Goal: Information Seeking & Learning: Learn about a topic

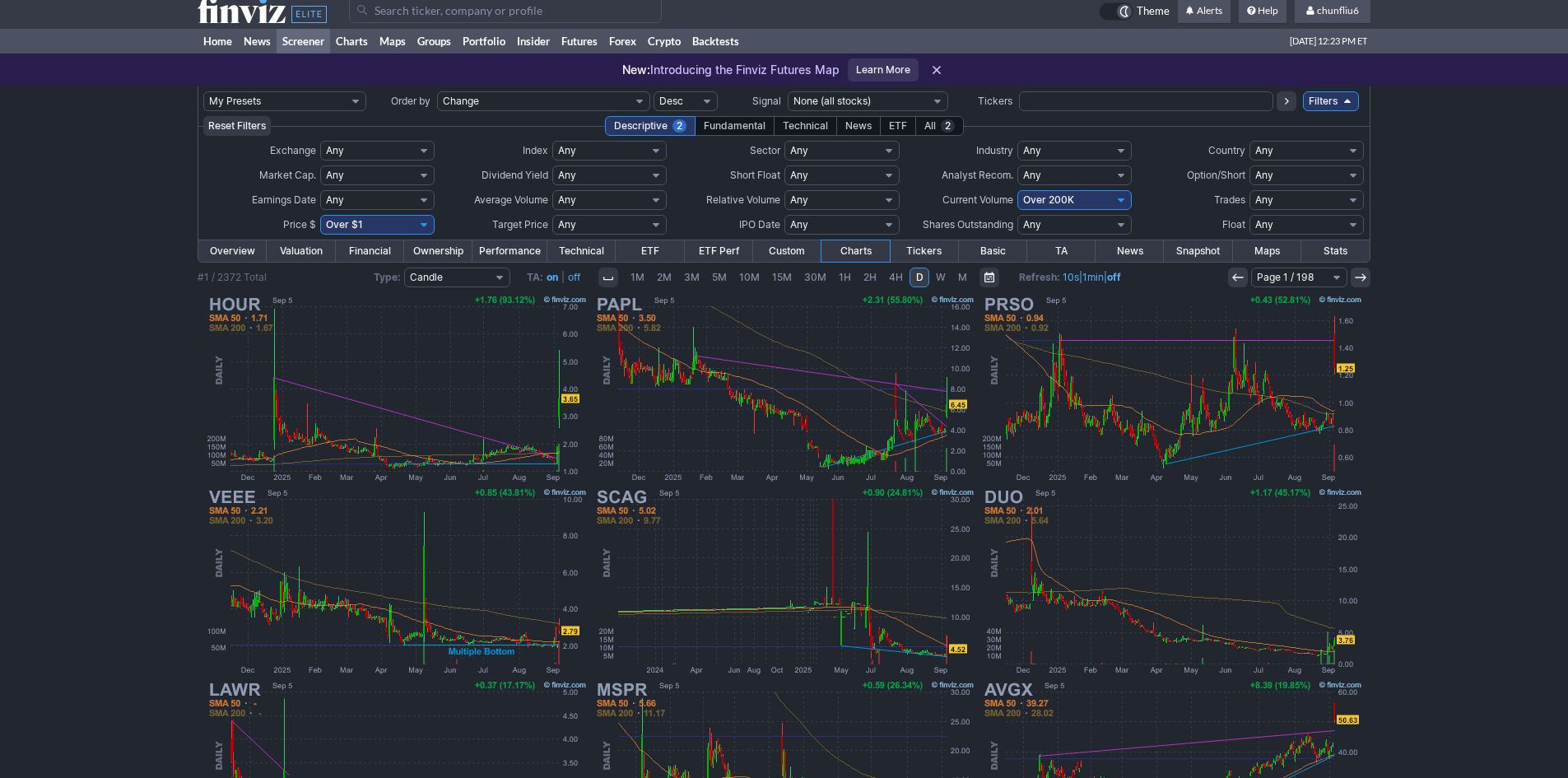
scroll to position [9, 0]
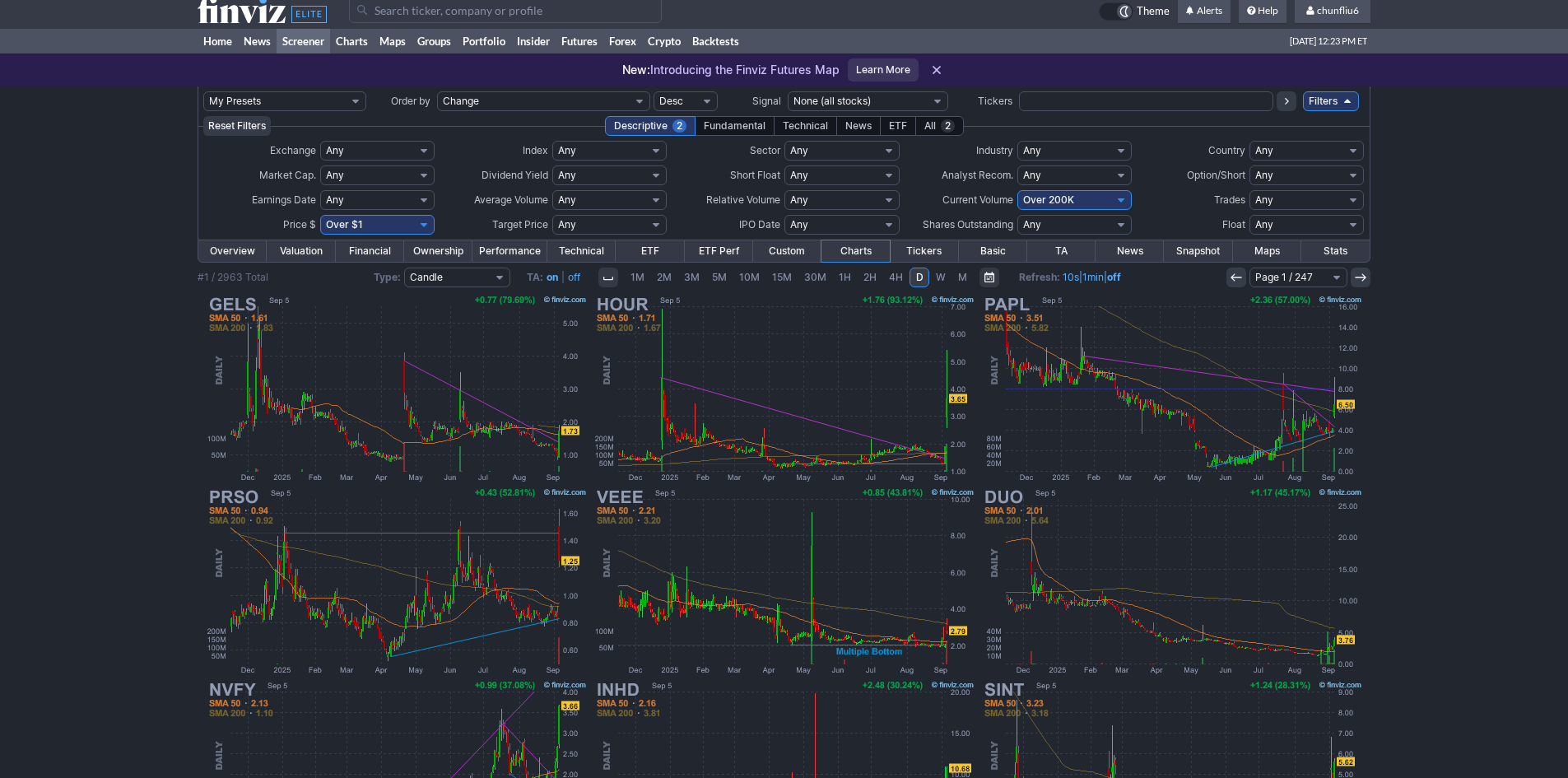
click at [1046, 202] on select "Any Under 50K Under 100K Under 500K Under 750K Under 1M Over 0 Over 50K Over 10…" at bounding box center [1075, 200] width 115 height 20
select select "o400"
click at [1018, 190] on select "Any Under 50K Under 100K Under 500K Under 750K Under 1M Over 0 Over 50K Over 10…" at bounding box center [1075, 200] width 115 height 20
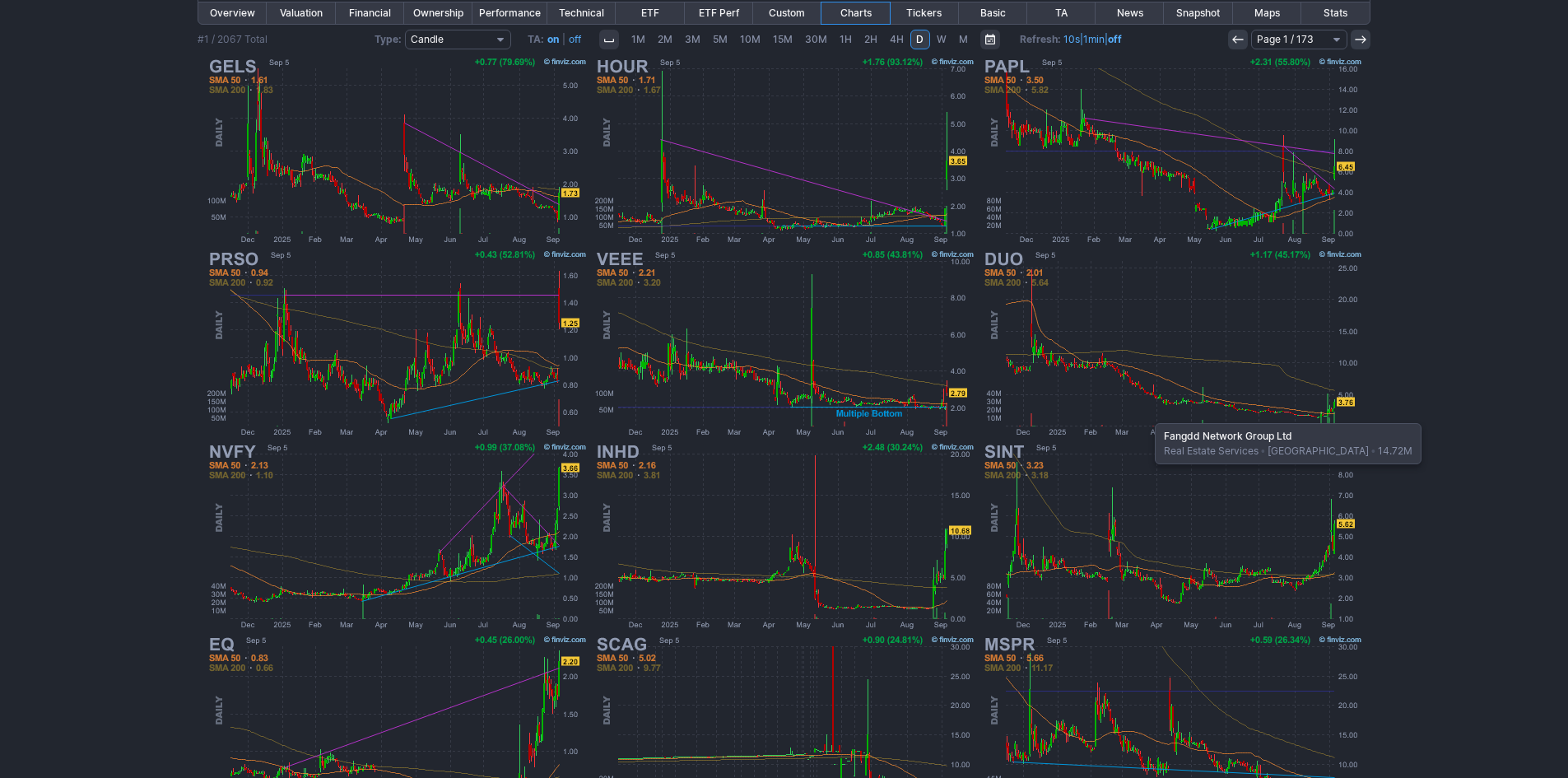
scroll to position [338, 0]
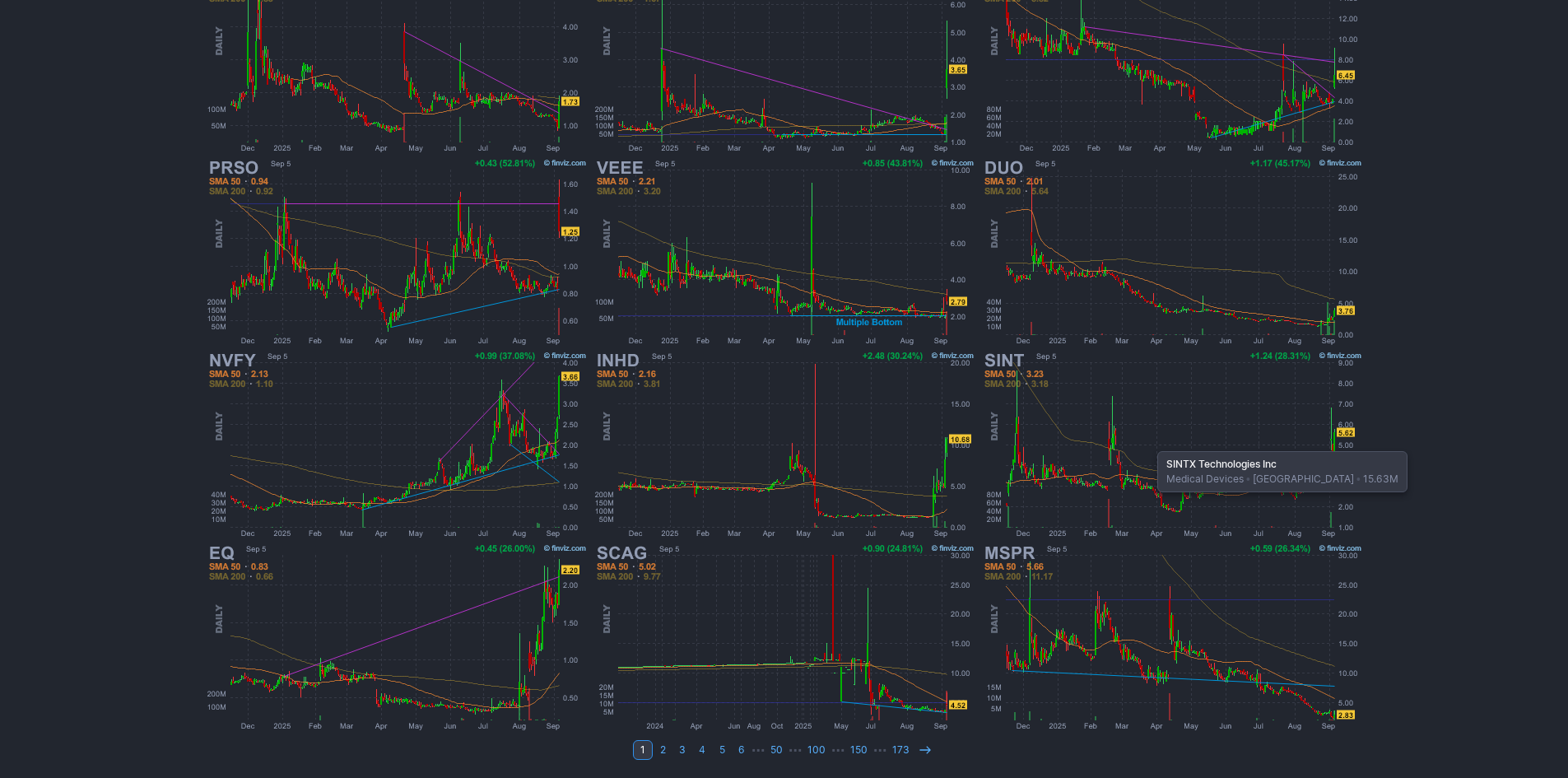
click at [1149, 443] on img at bounding box center [1172, 444] width 385 height 192
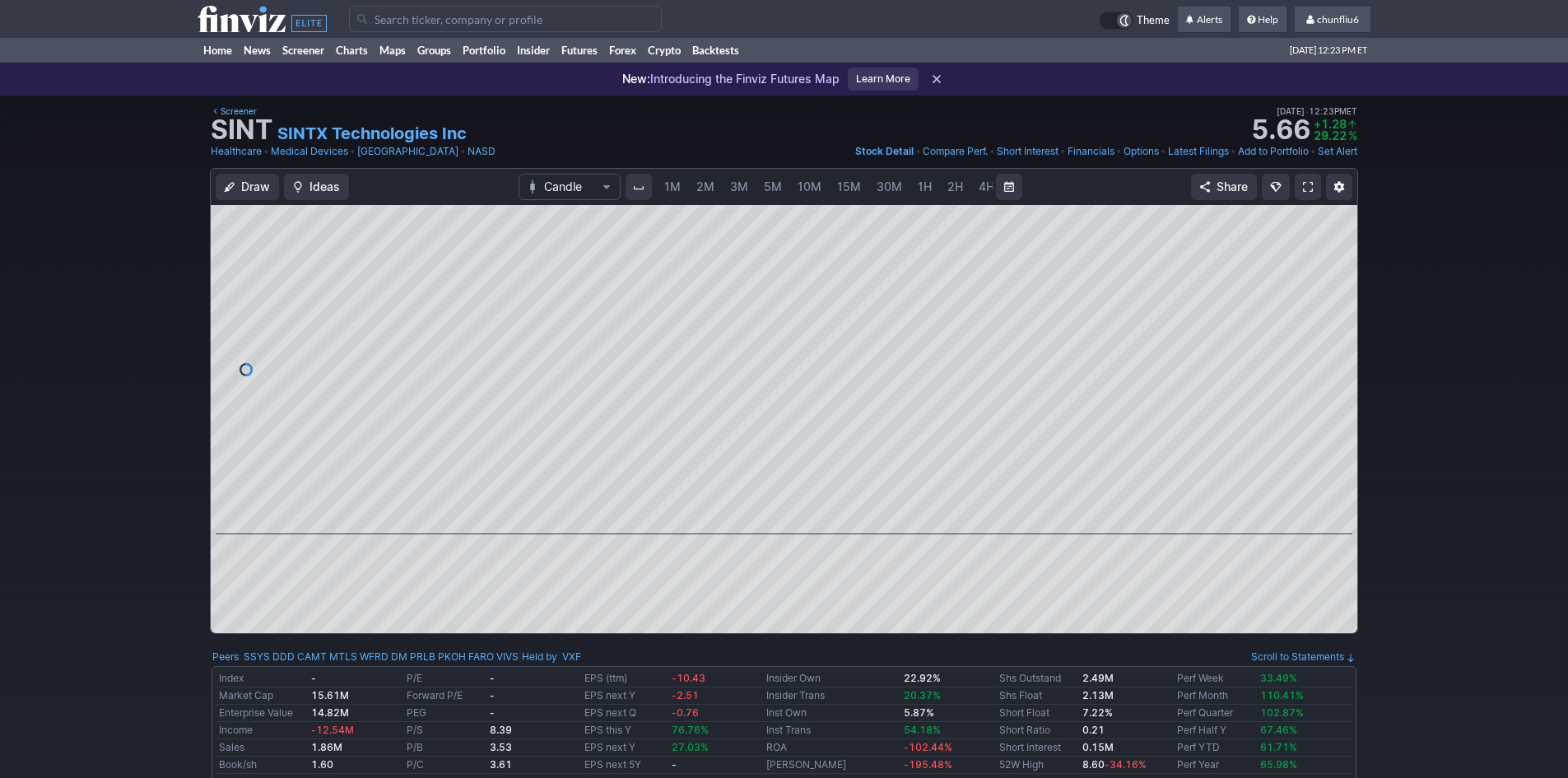
scroll to position [0, 89]
click at [686, 179] on span "5M" at bounding box center [684, 187] width 18 height 16
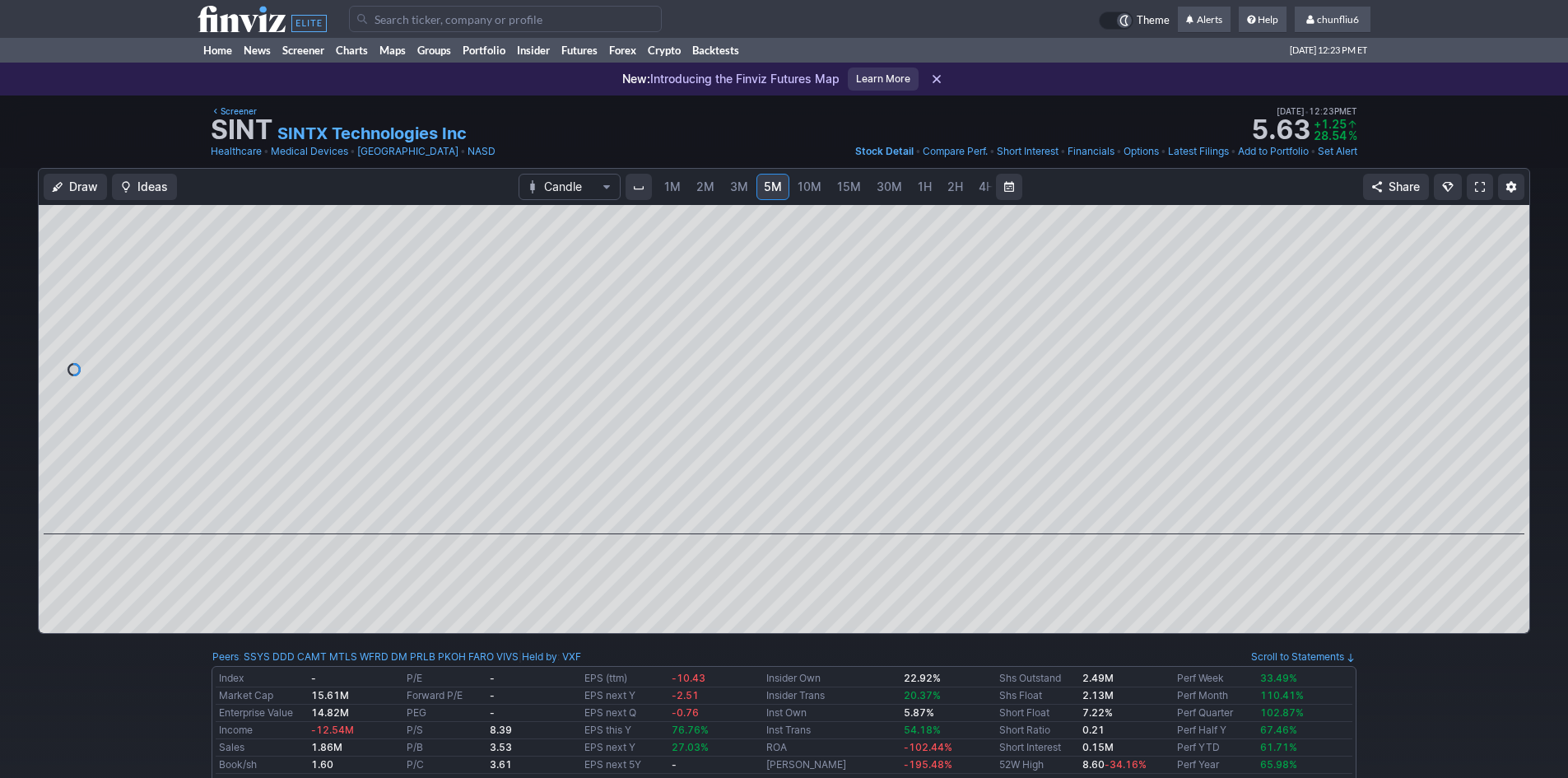
click at [671, 182] on span "1M" at bounding box center [672, 187] width 16 height 14
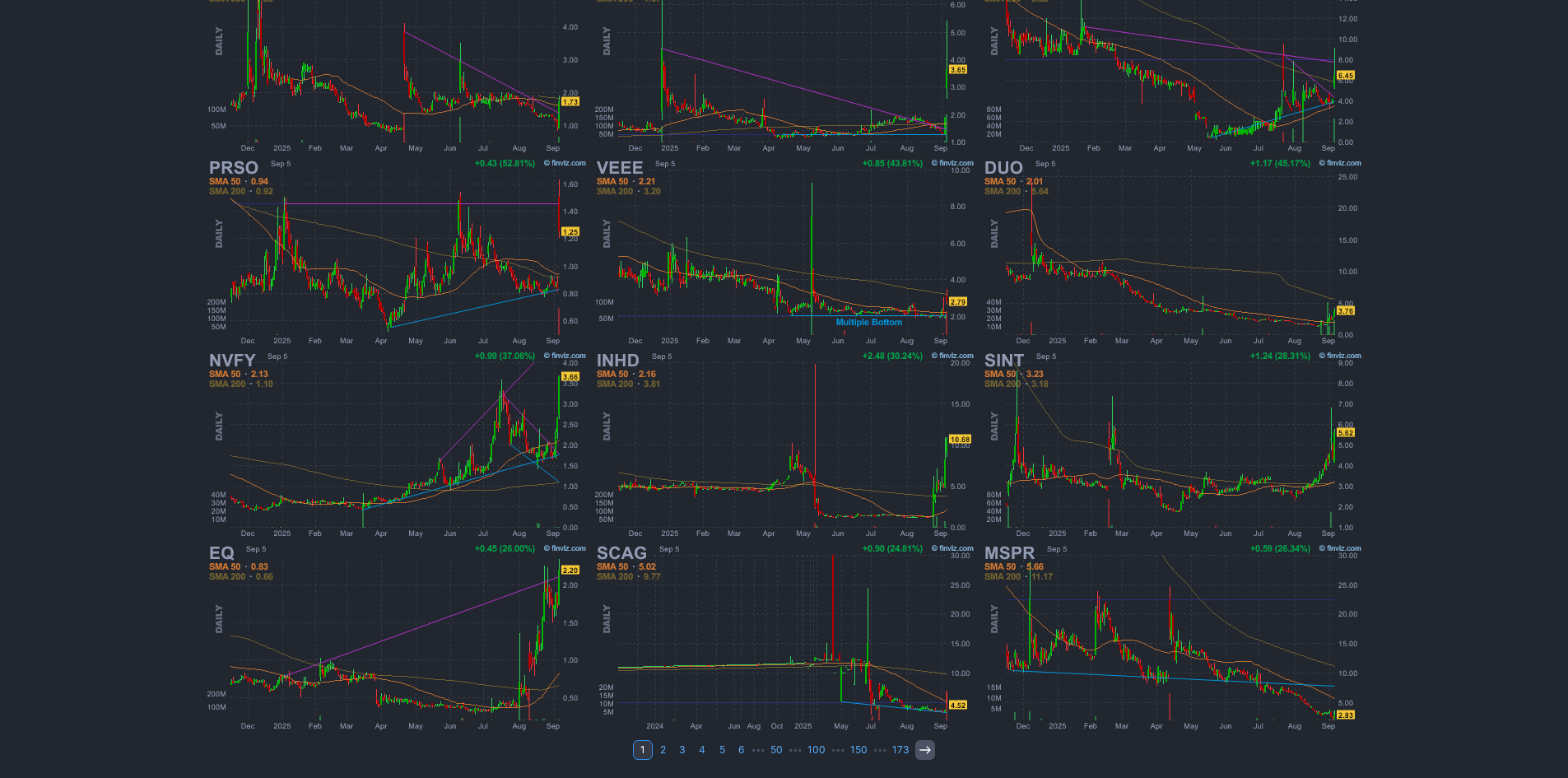
click at [918, 755] on icon at bounding box center [925, 750] width 14 height 14
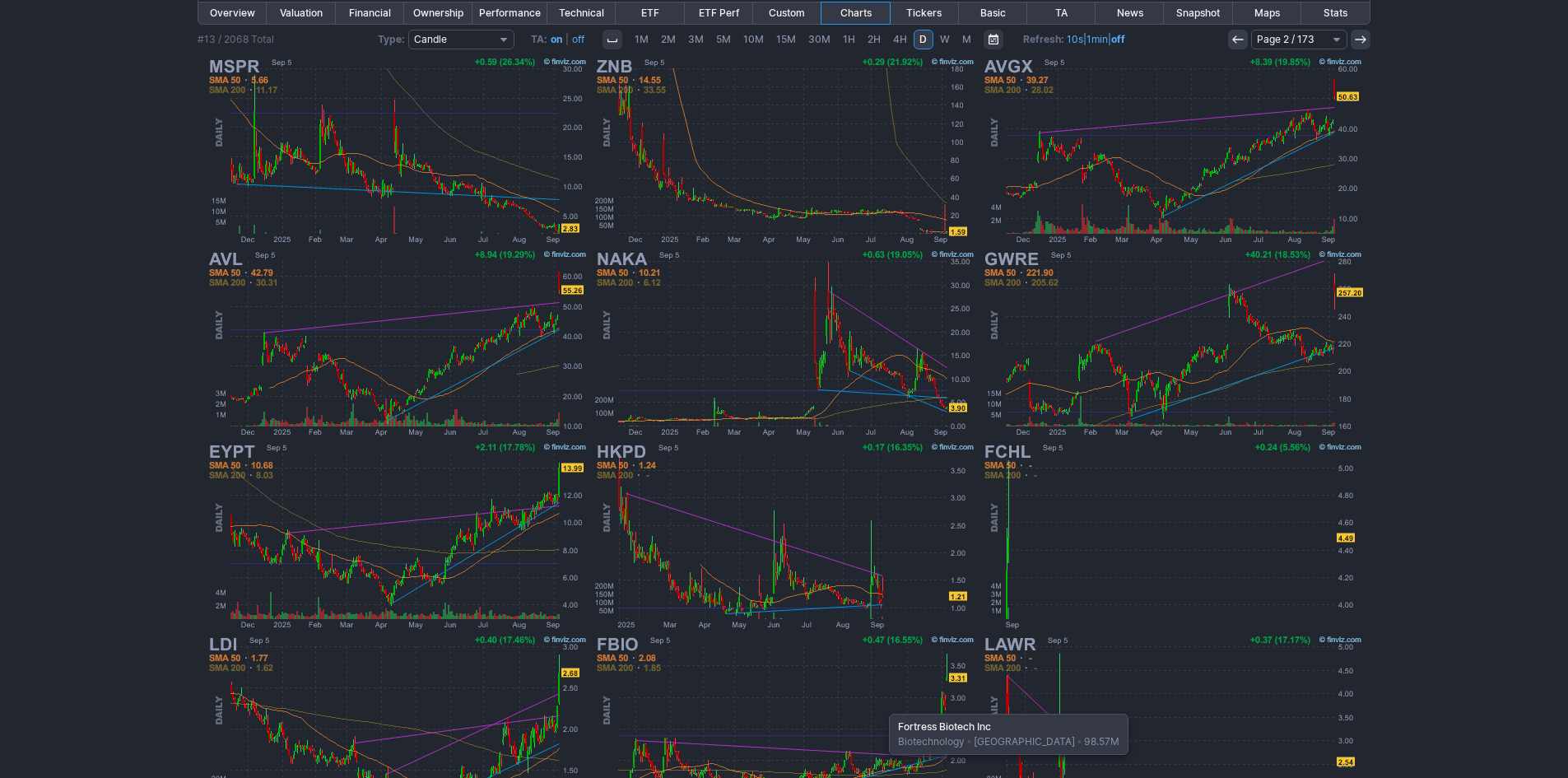
scroll to position [338, 0]
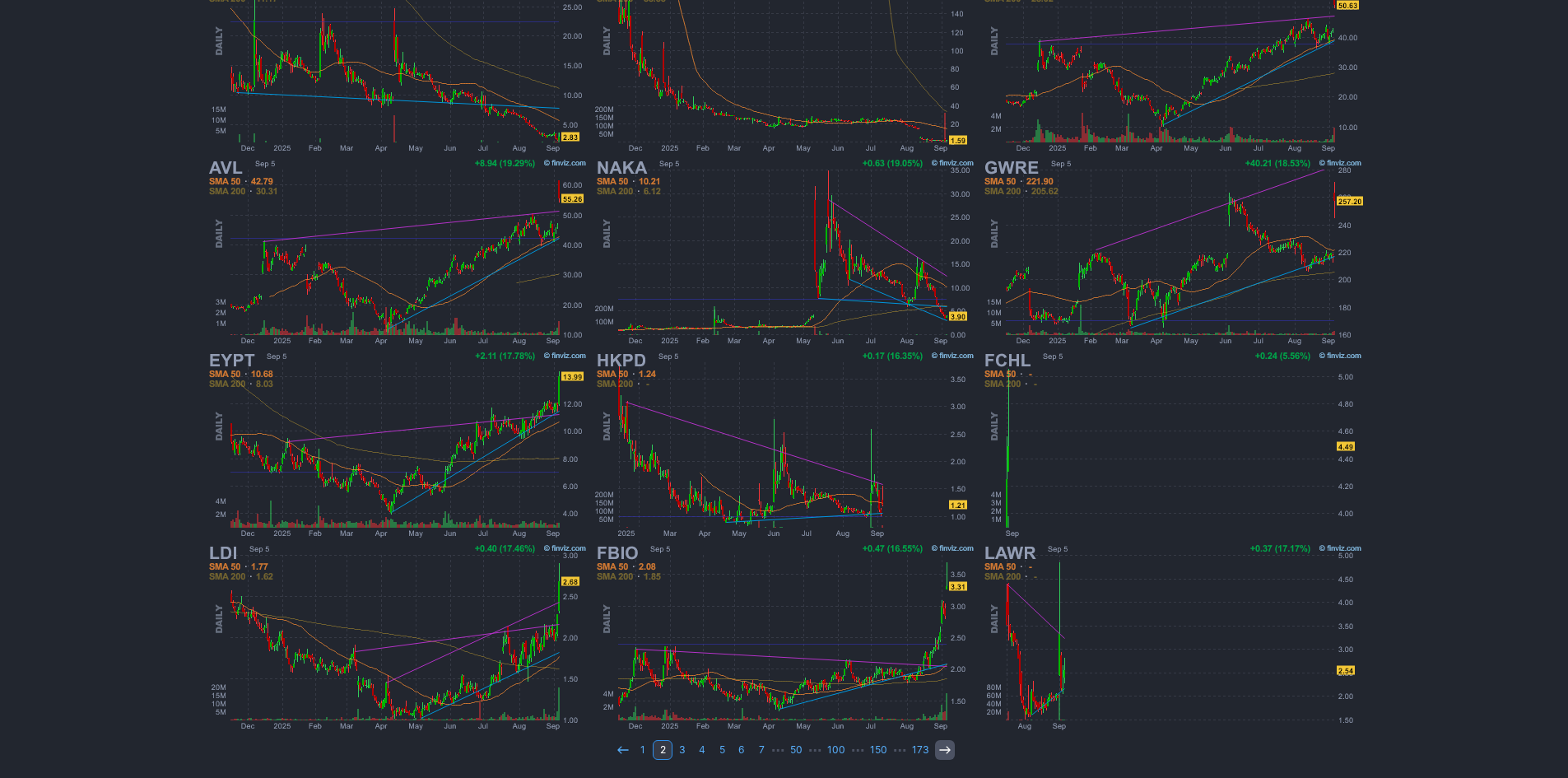
click at [944, 751] on icon at bounding box center [945, 750] width 14 height 14
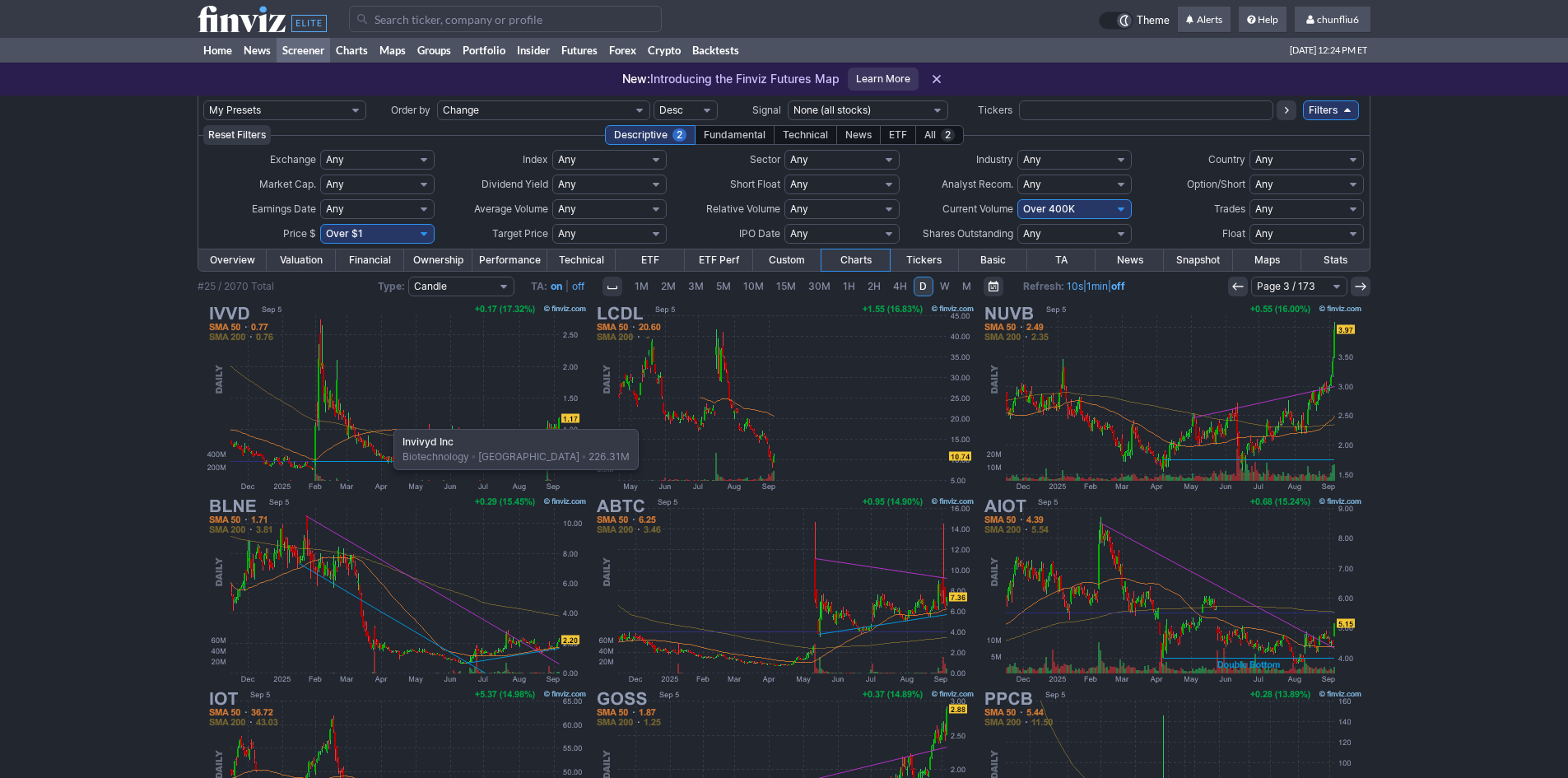
click at [385, 421] on img at bounding box center [396, 397] width 385 height 192
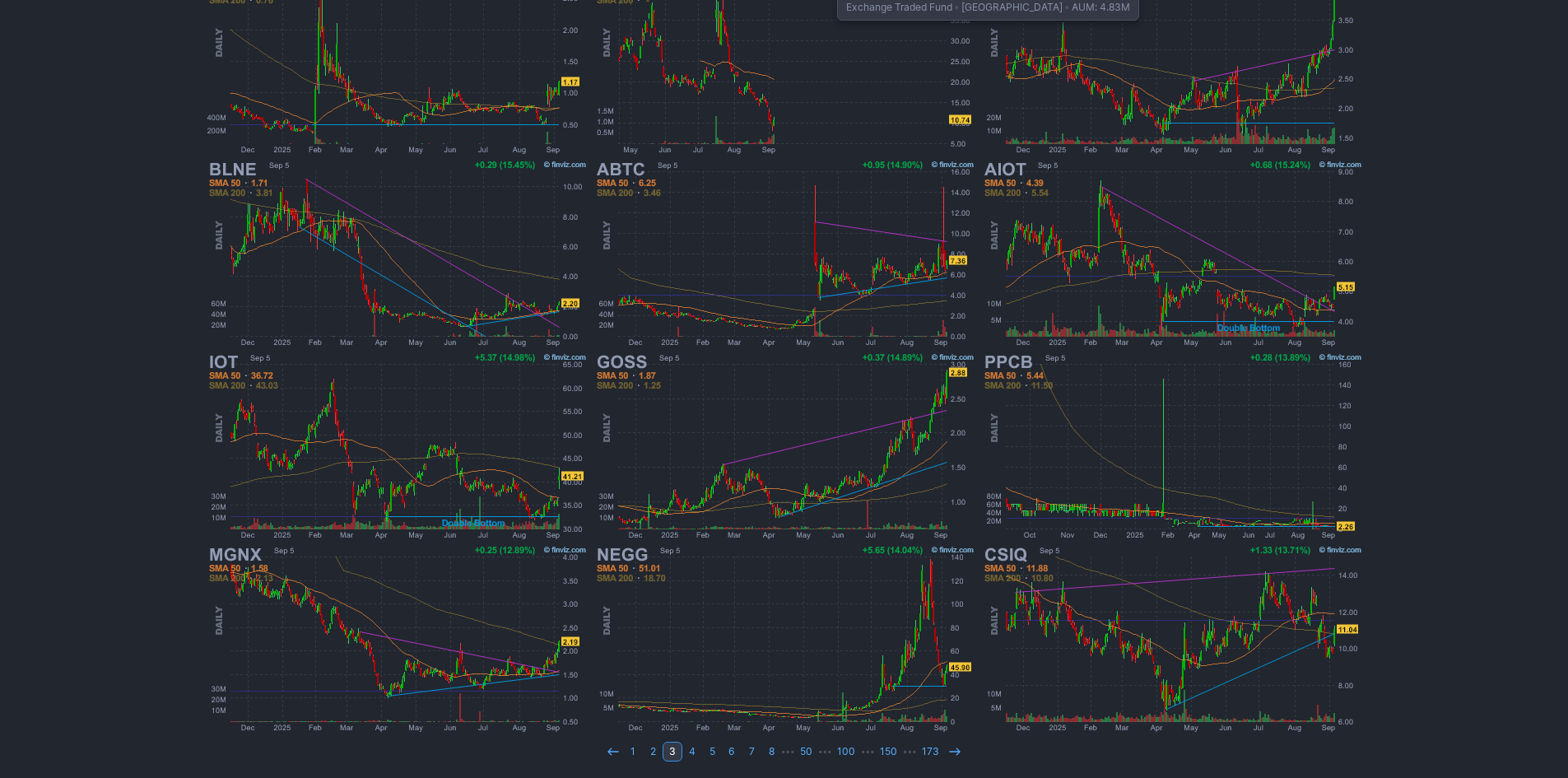
scroll to position [338, 0]
click at [763, 610] on img at bounding box center [784, 636] width 385 height 192
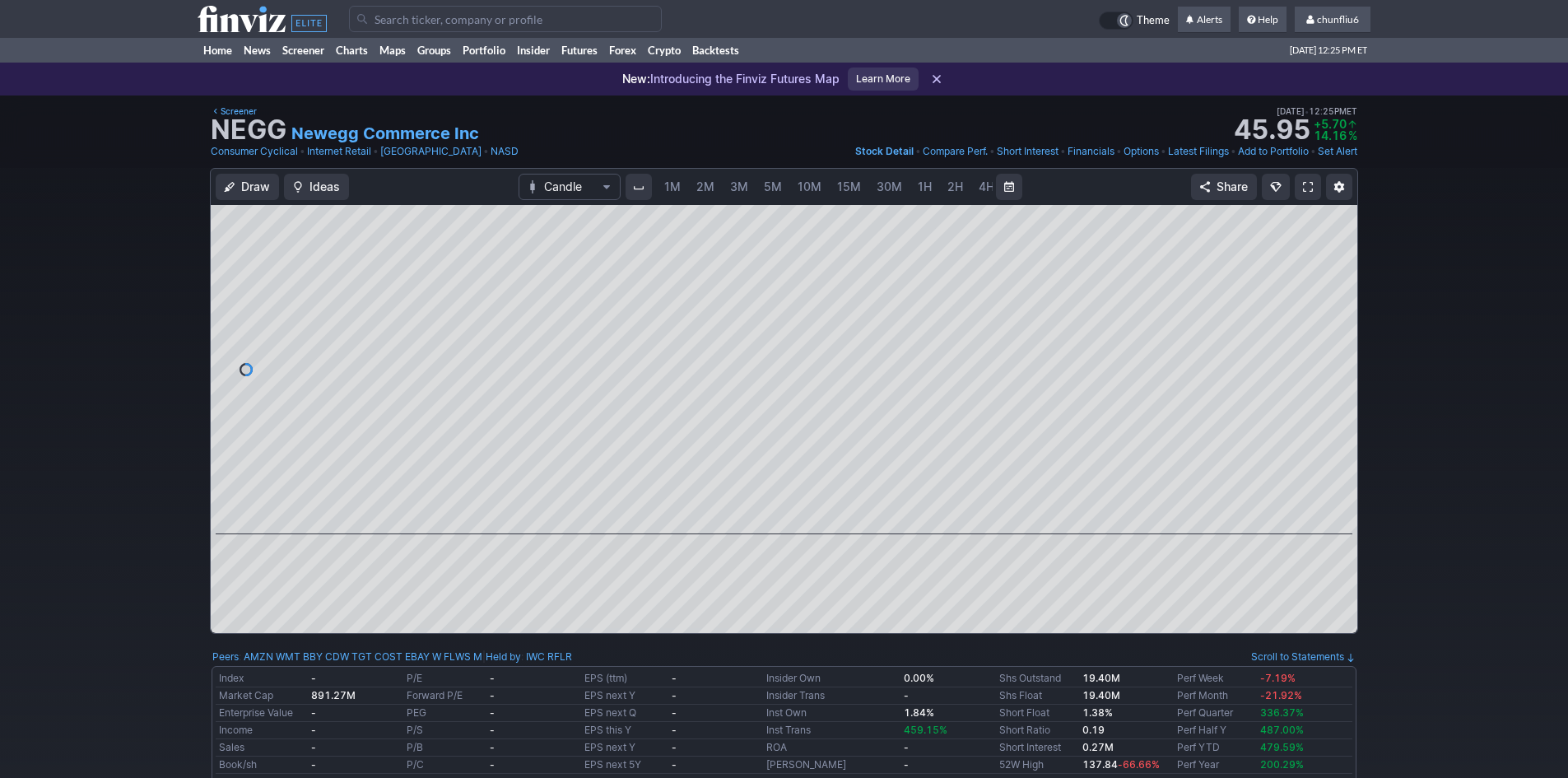
scroll to position [0, 89]
click at [678, 182] on span "5M" at bounding box center [684, 187] width 18 height 14
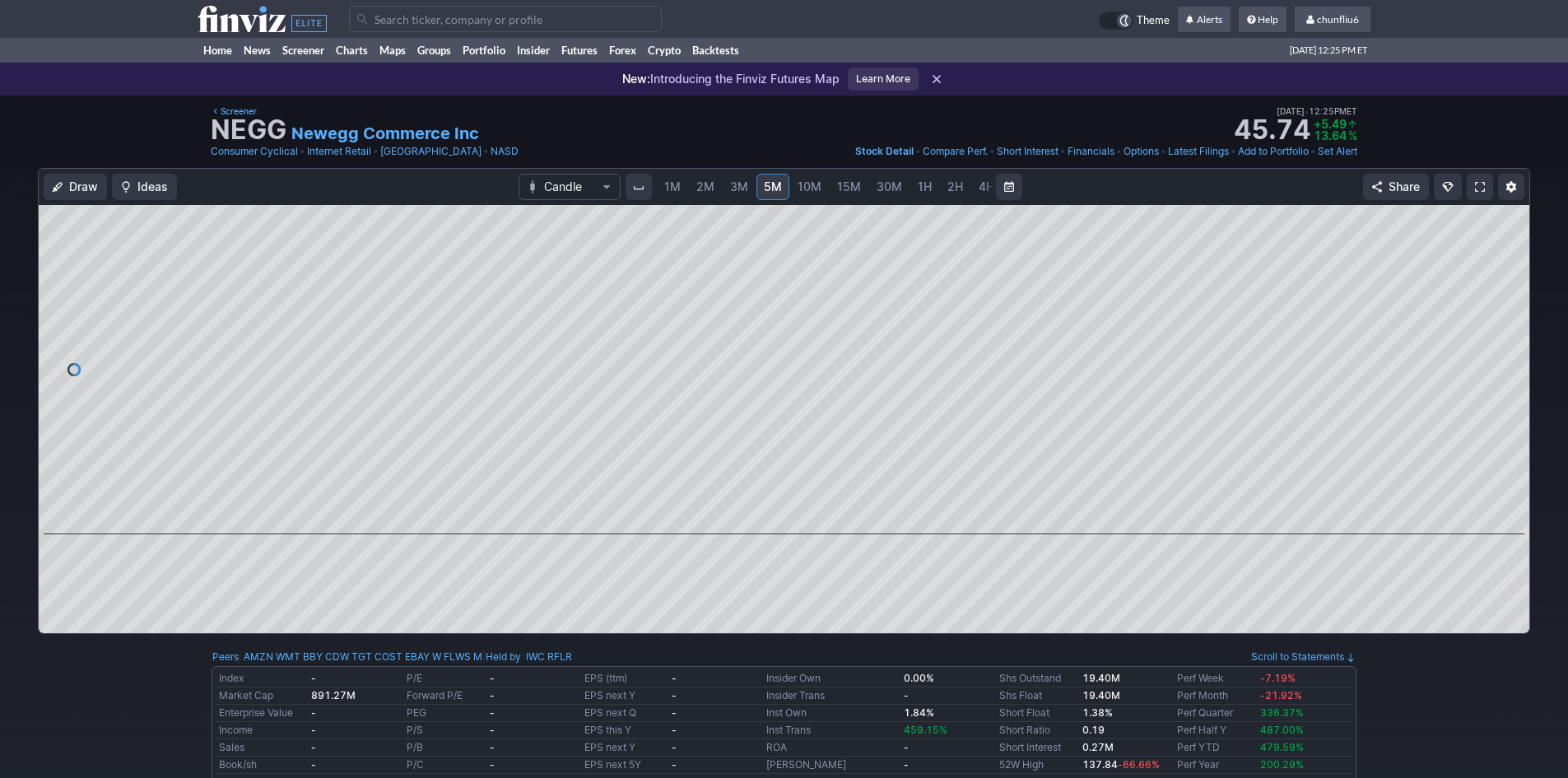
drag, startPoint x: 1512, startPoint y: 349, endPoint x: 1511, endPoint y: 387, distance: 38.0
click at [1511, 387] on div at bounding box center [1512, 365] width 34 height 288
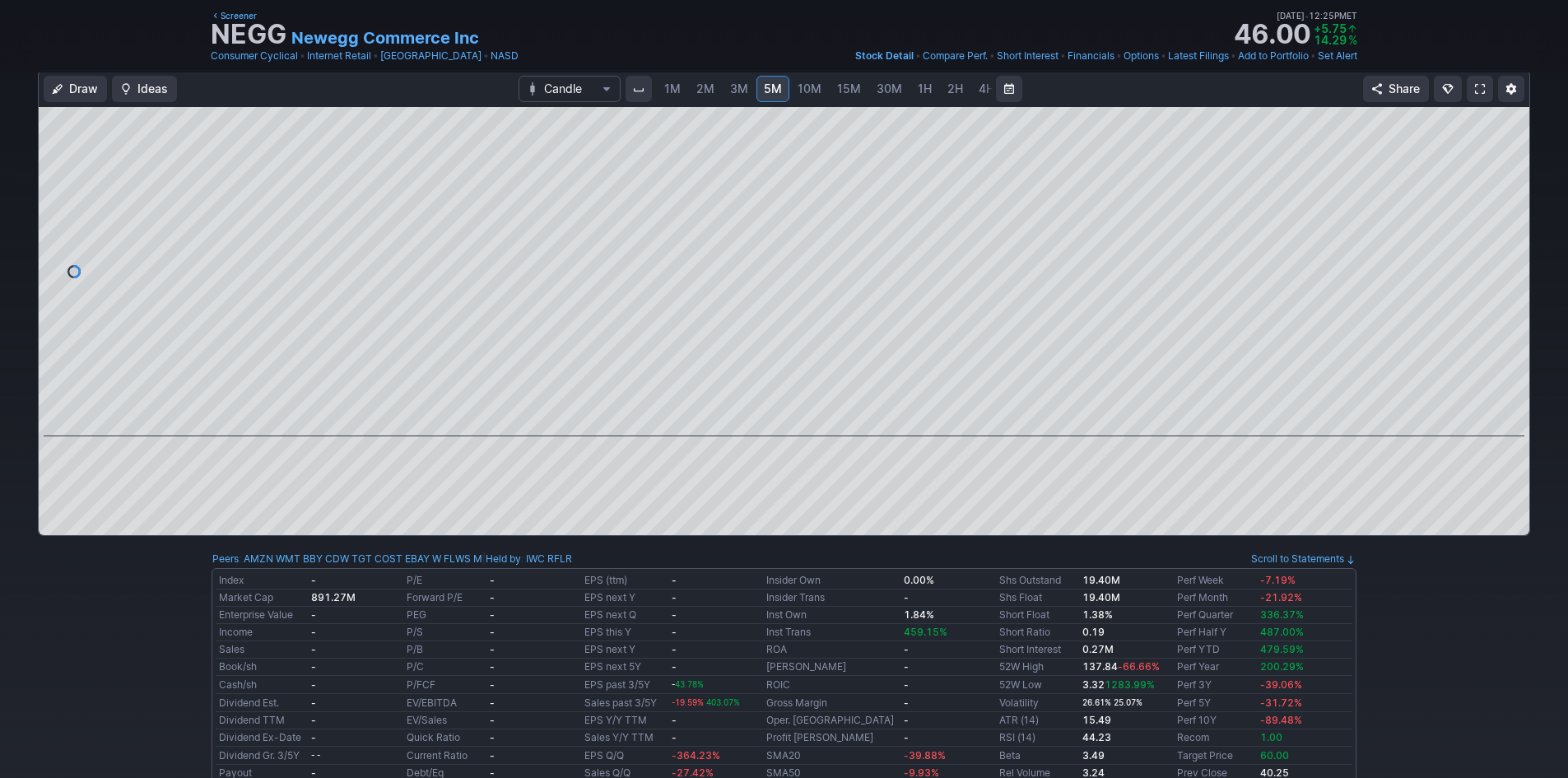
scroll to position [82, 0]
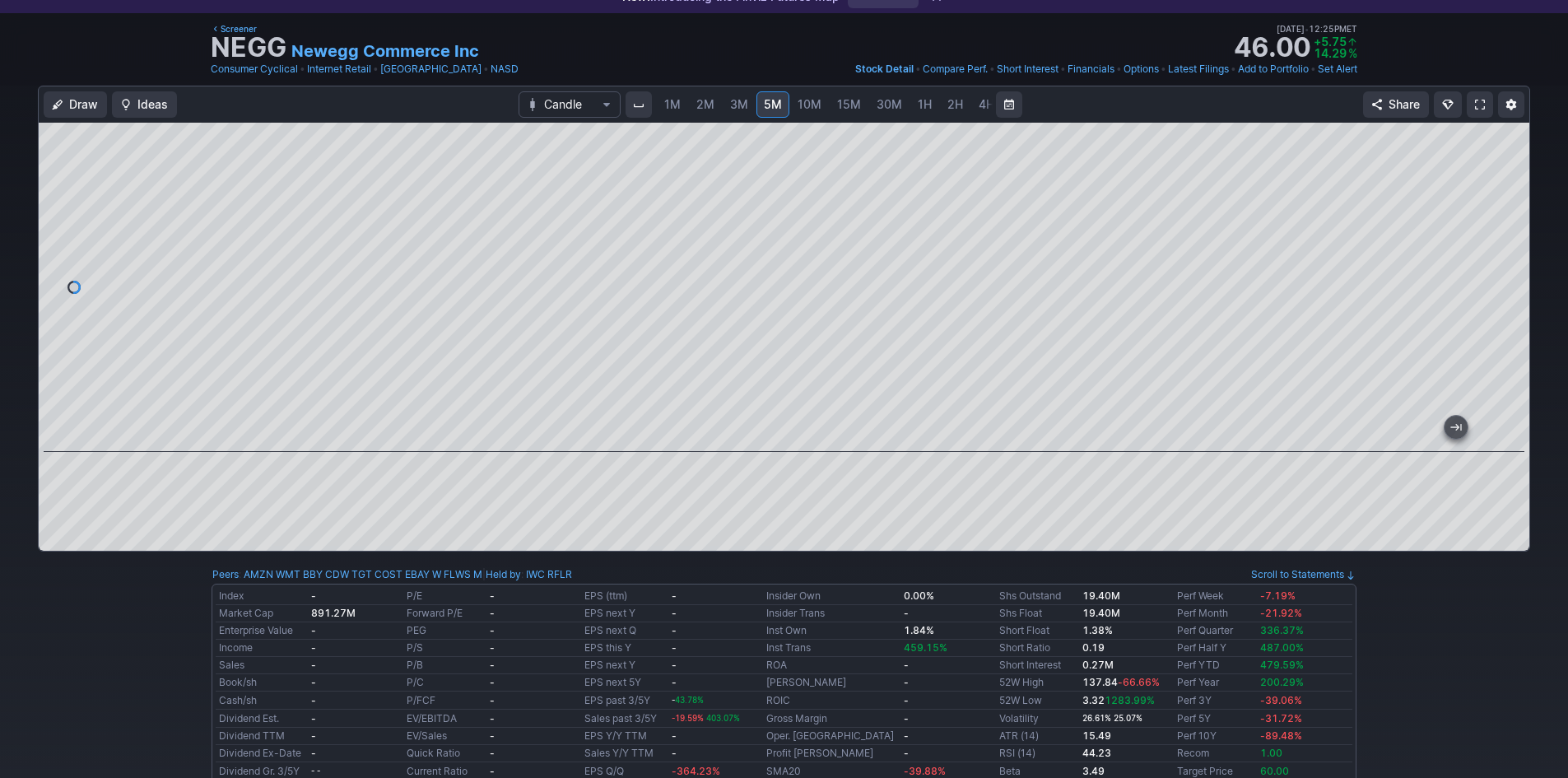
click at [697, 105] on span "2M" at bounding box center [706, 105] width 18 height 14
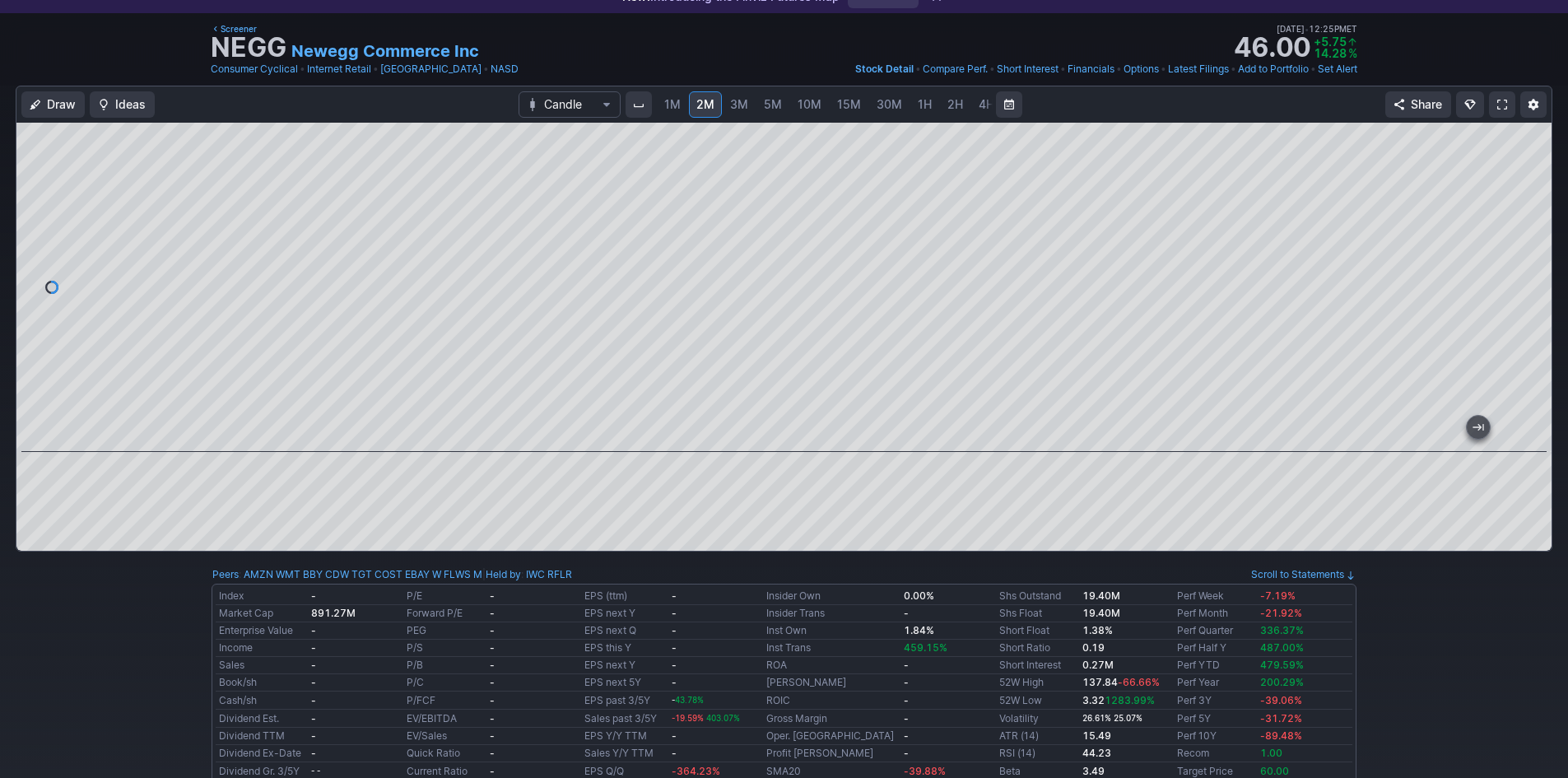
click at [1502, 105] on span at bounding box center [1501, 105] width 10 height 14
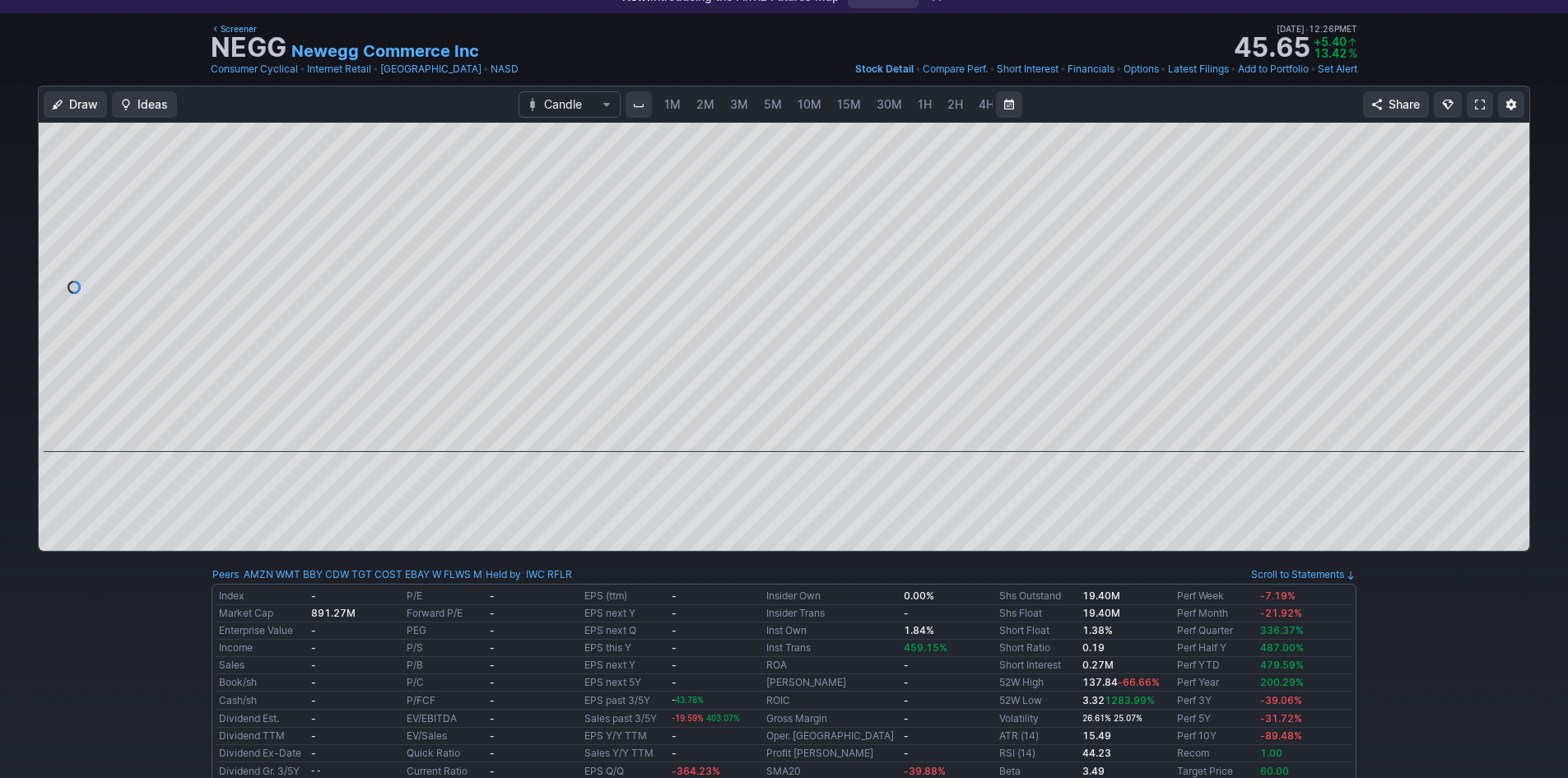
scroll to position [0, 89]
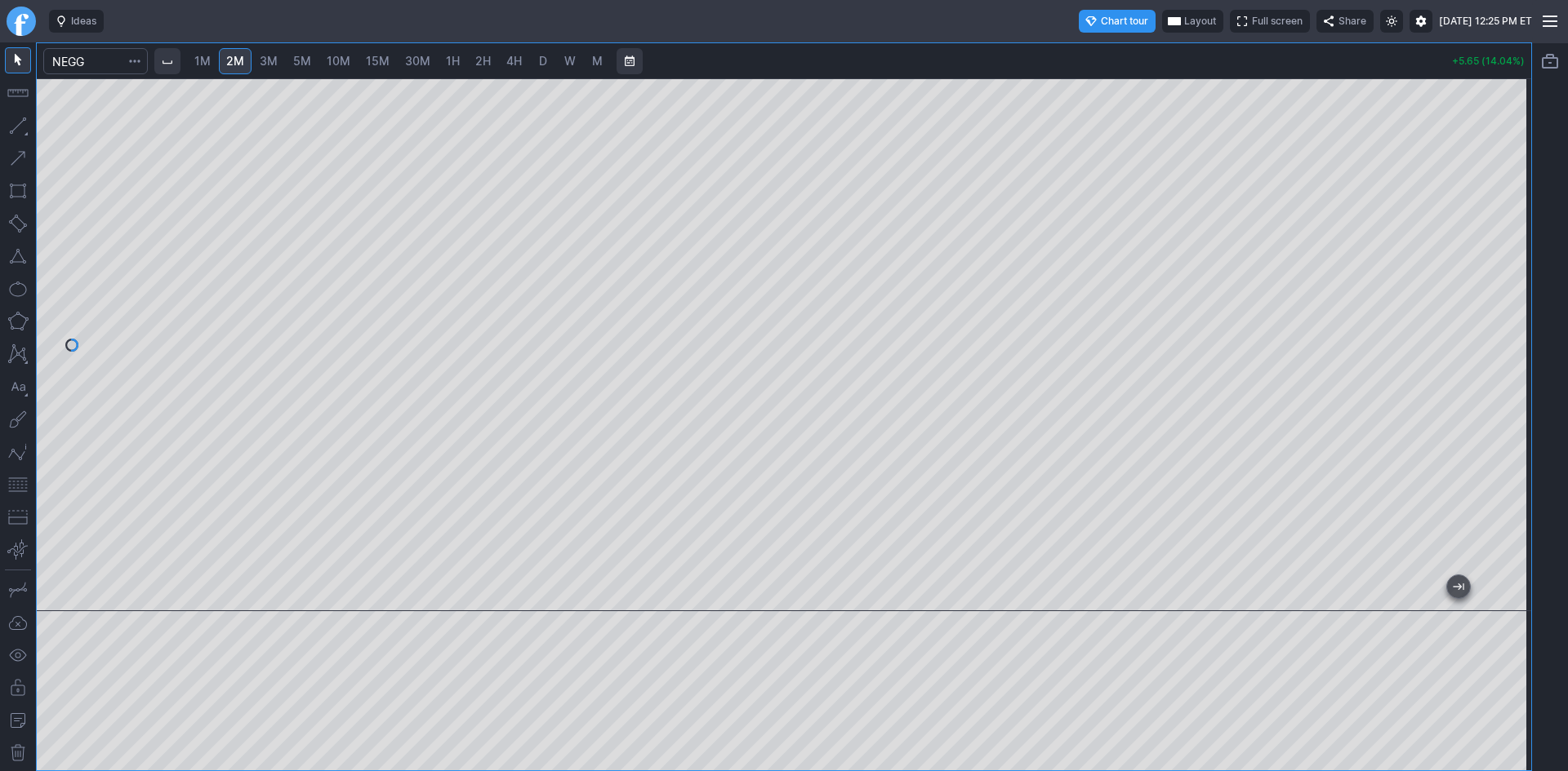
click at [25, 485] on button "button" at bounding box center [17, 484] width 26 height 26
click at [1495, 319] on div at bounding box center [784, 345] width 1495 height 533
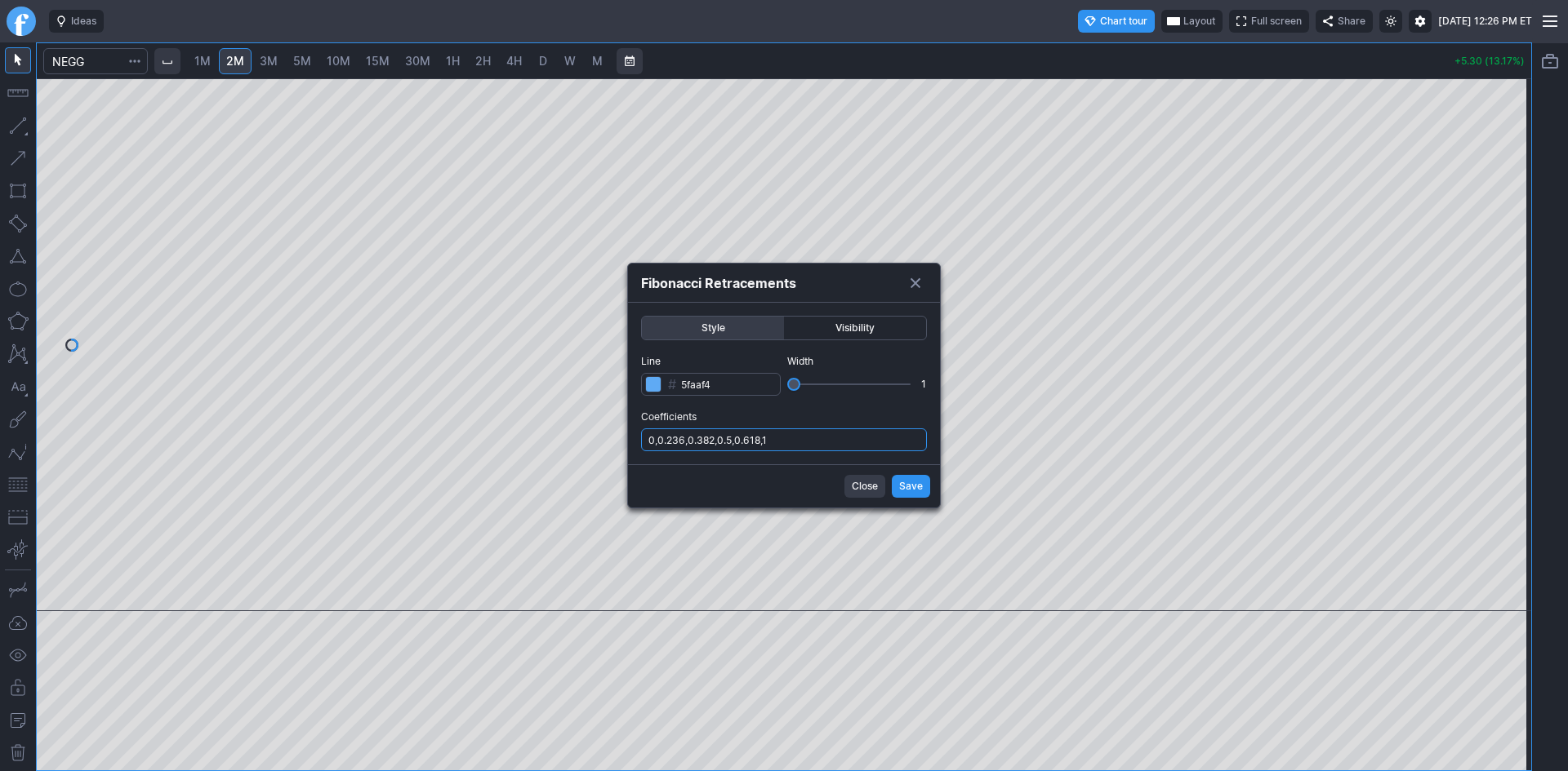
click at [850, 435] on input "0,0.236,0.382,0.5,0.618,1" at bounding box center [783, 440] width 285 height 23
type input "0,0.236,0.382,0.5,0.618,1,.786"
click at [905, 489] on span "Save" at bounding box center [910, 487] width 23 height 16
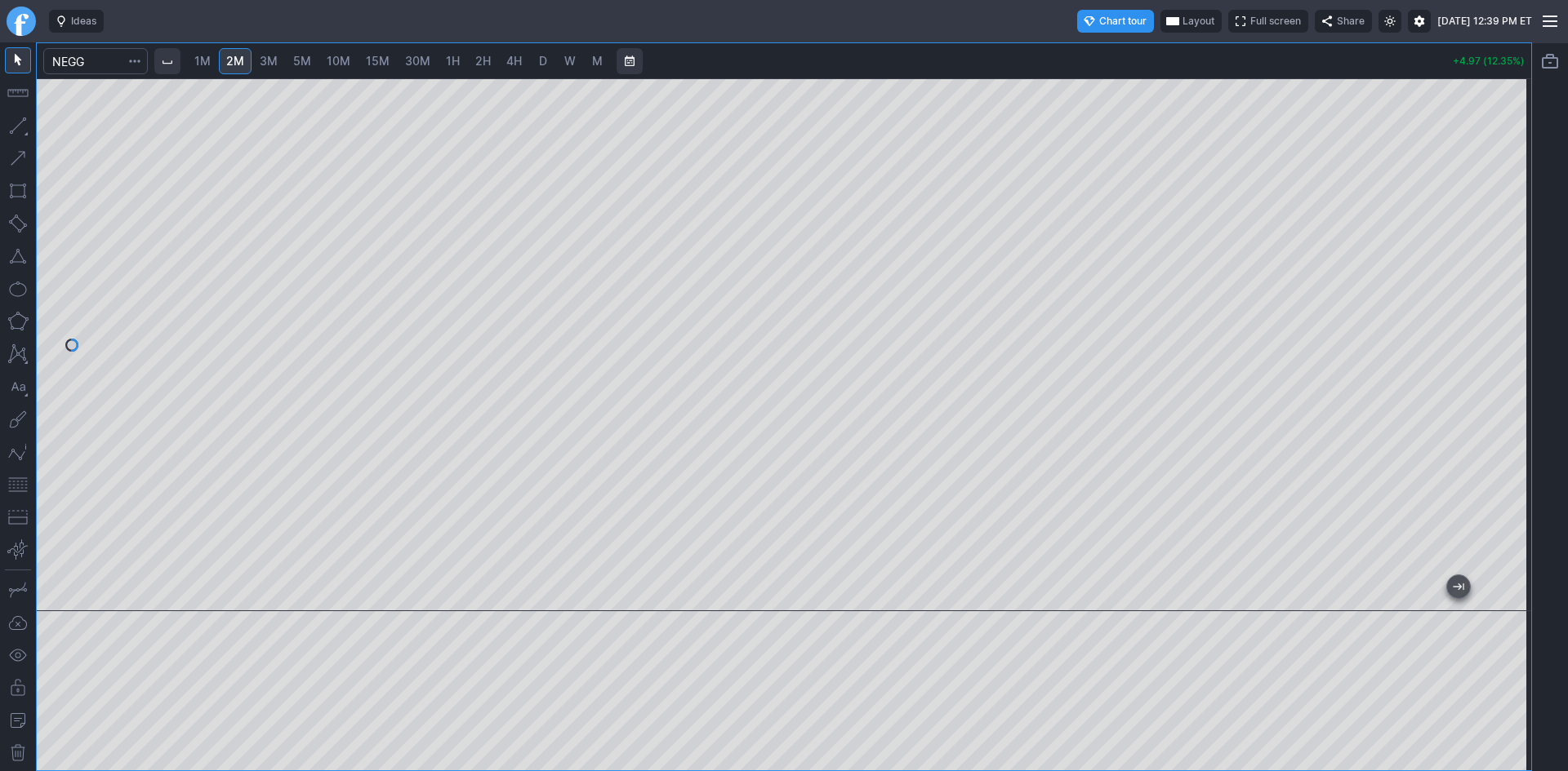
drag, startPoint x: 1511, startPoint y: 173, endPoint x: 1508, endPoint y: 302, distance: 129.0
click at [1508, 302] on div at bounding box center [1513, 341] width 34 height 492
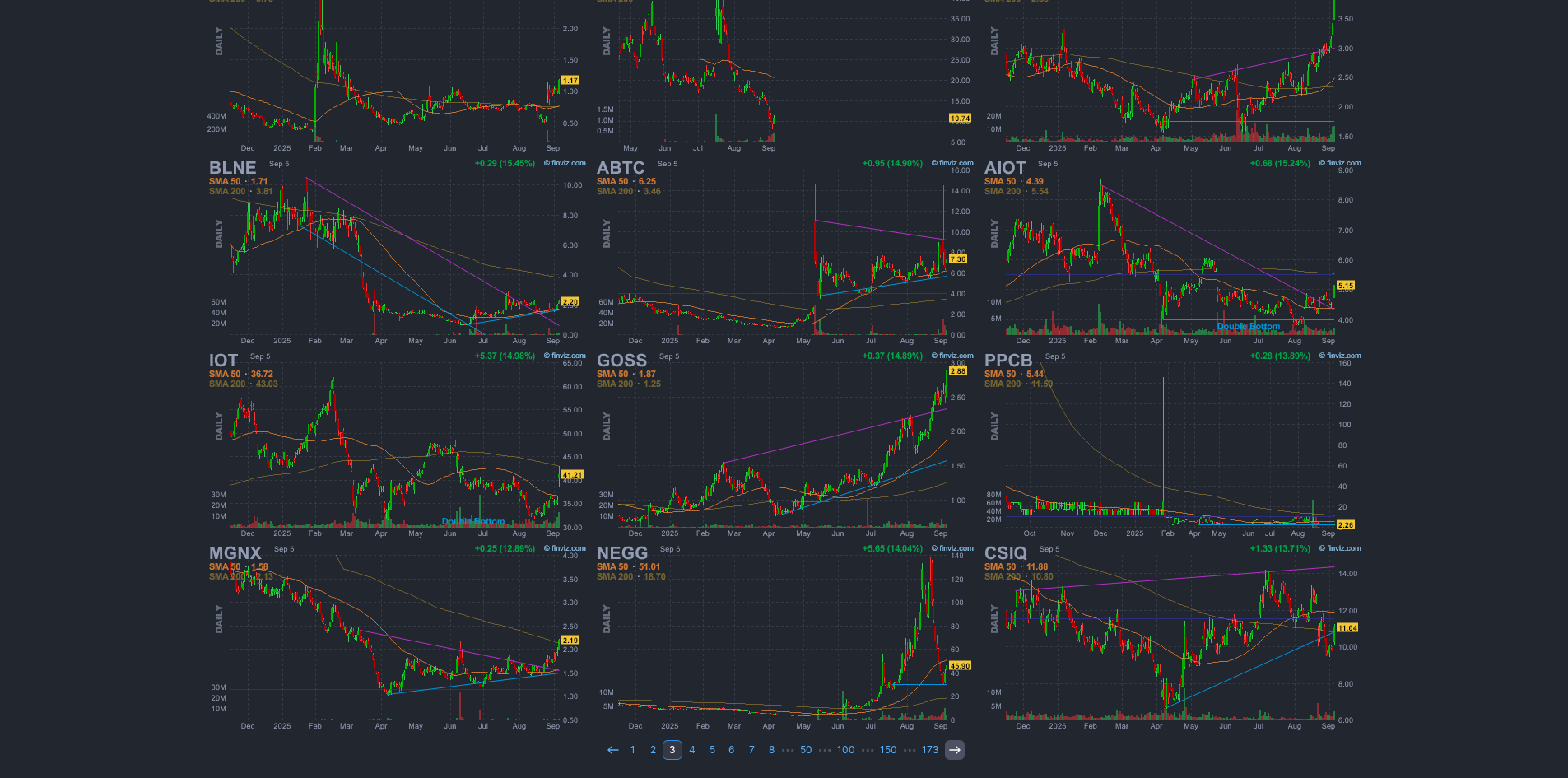
click at [948, 748] on icon at bounding box center [955, 750] width 14 height 14
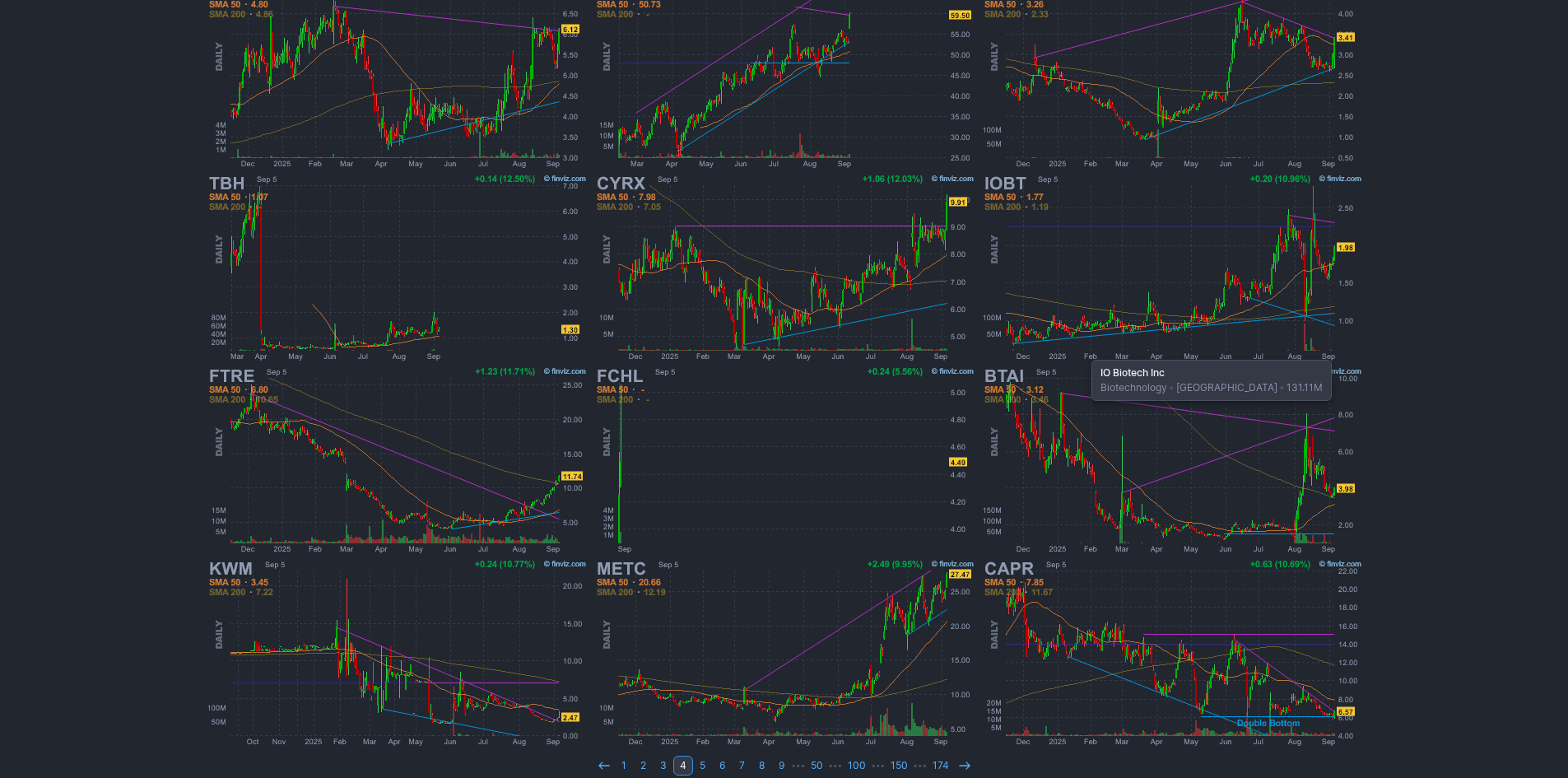
scroll to position [338, 0]
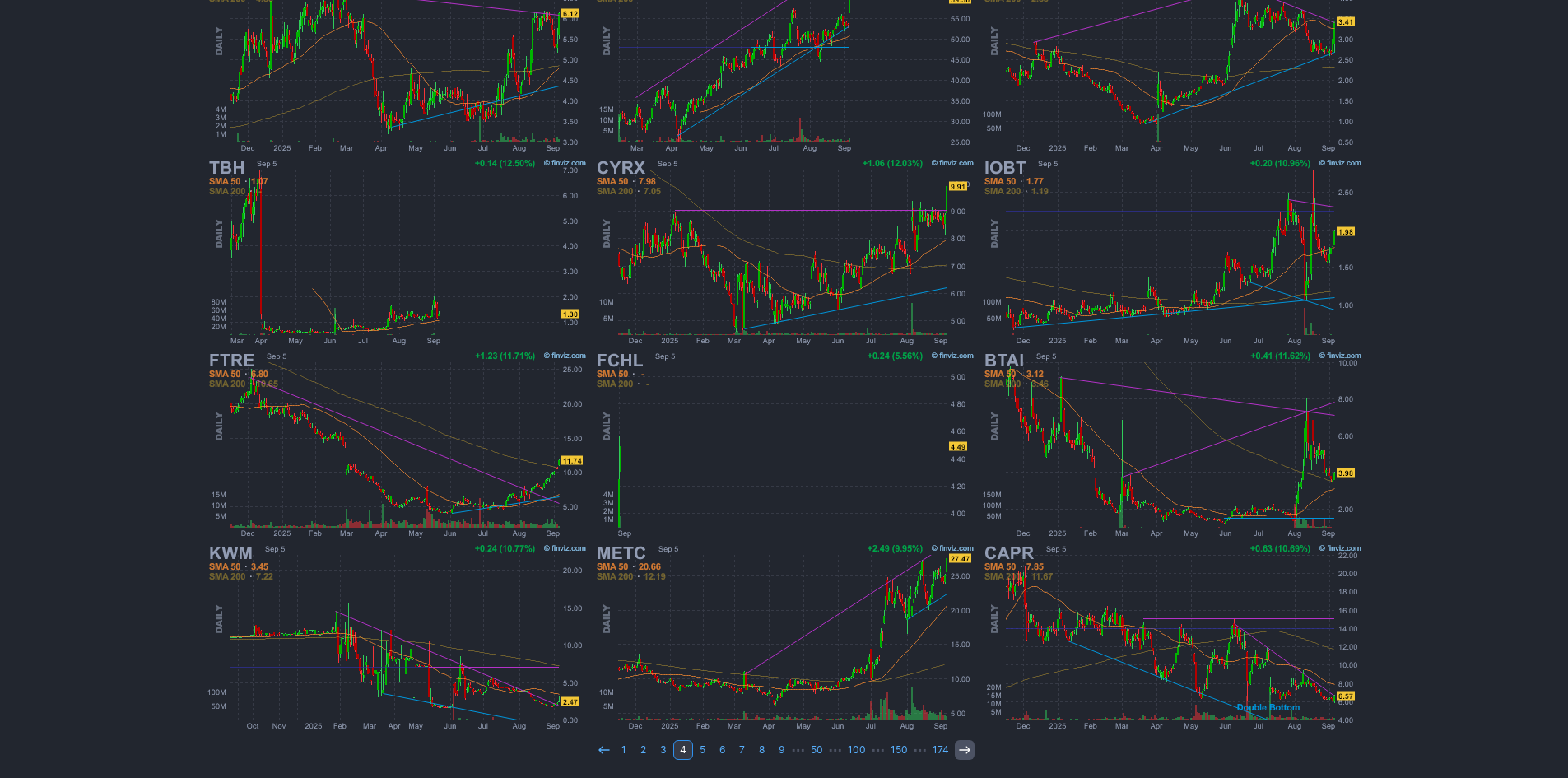
click at [958, 749] on icon at bounding box center [964, 750] width 14 height 14
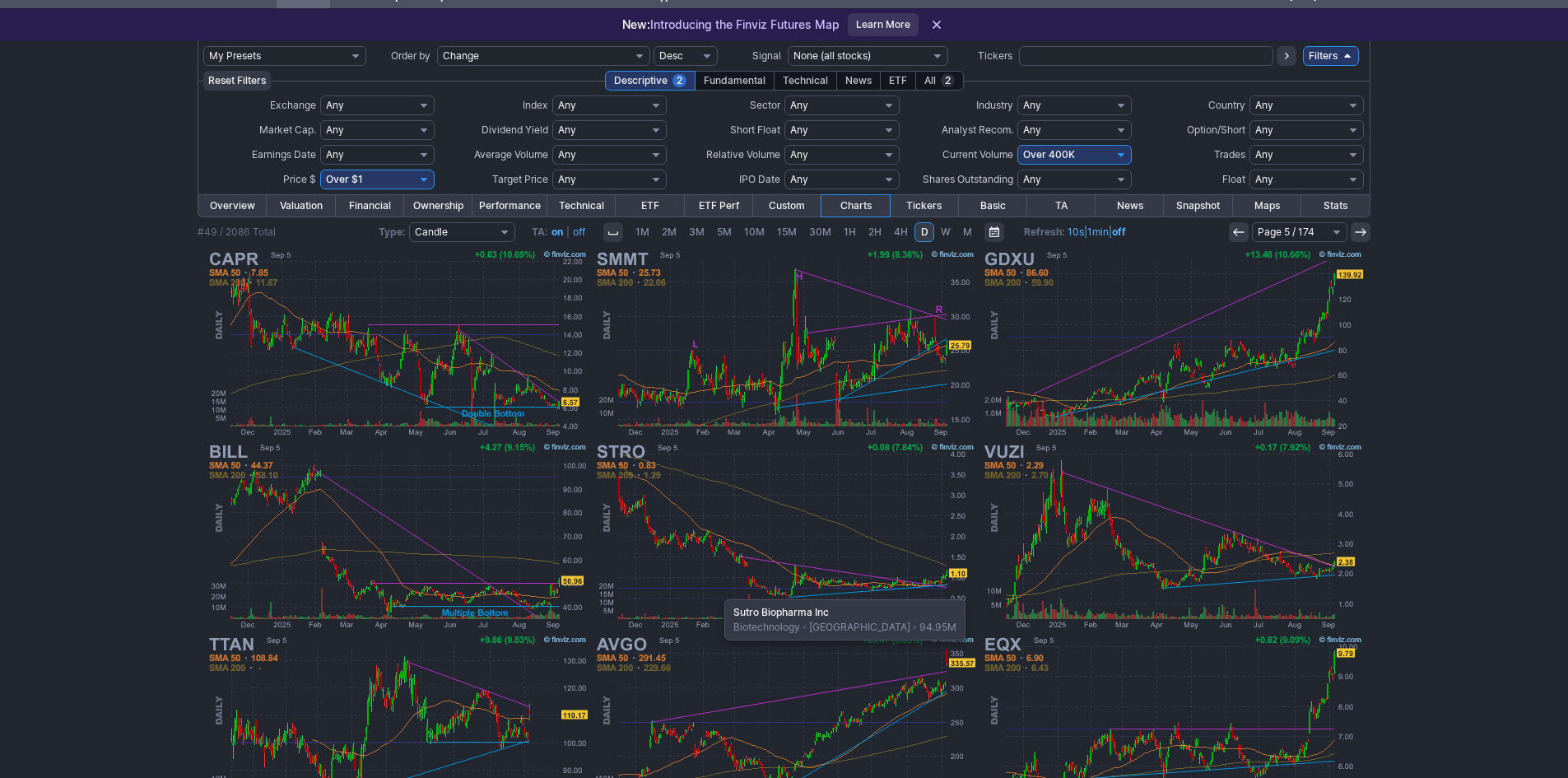
scroll to position [82, 0]
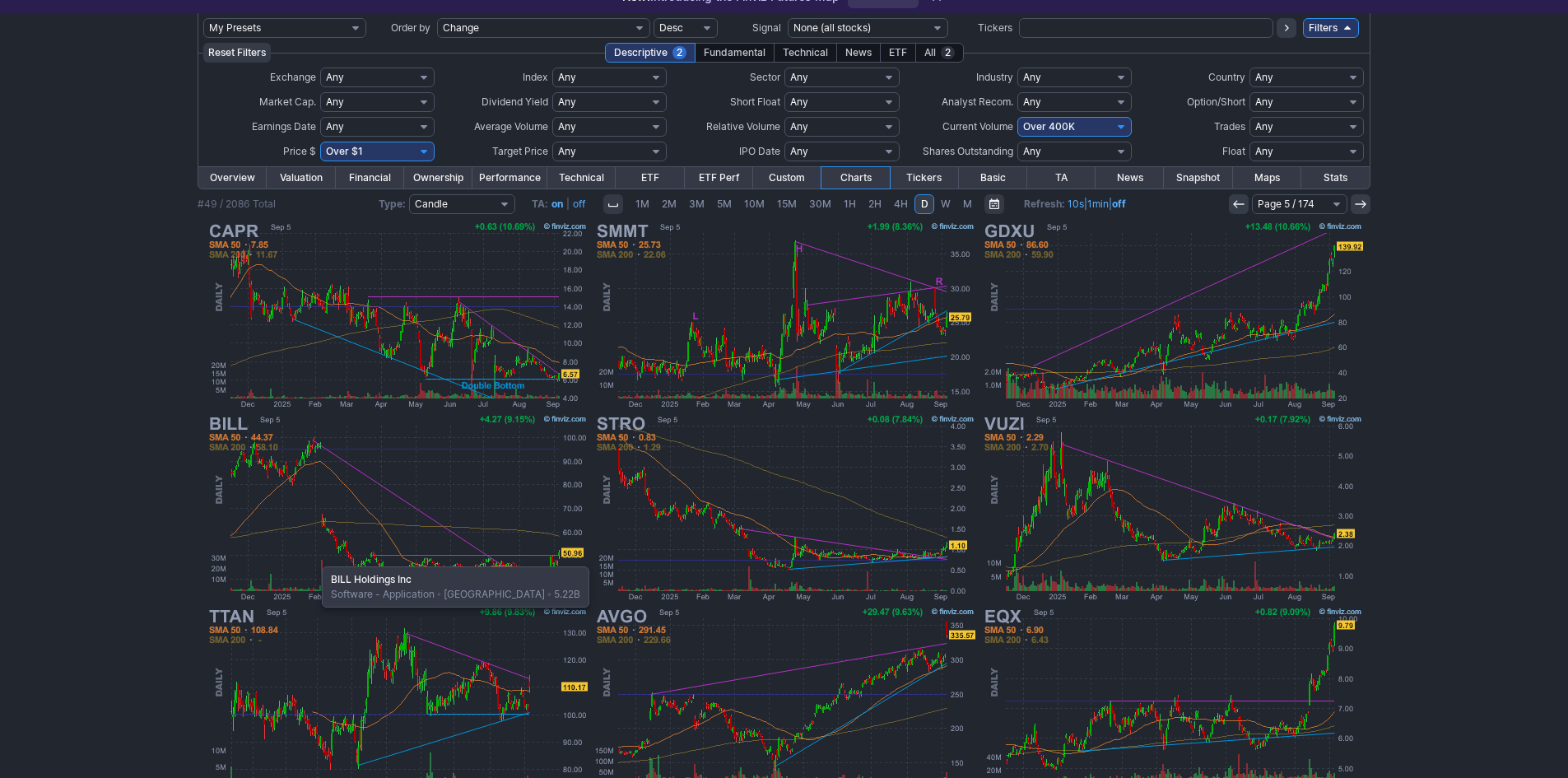
click at [317, 557] on img at bounding box center [396, 507] width 385 height 192
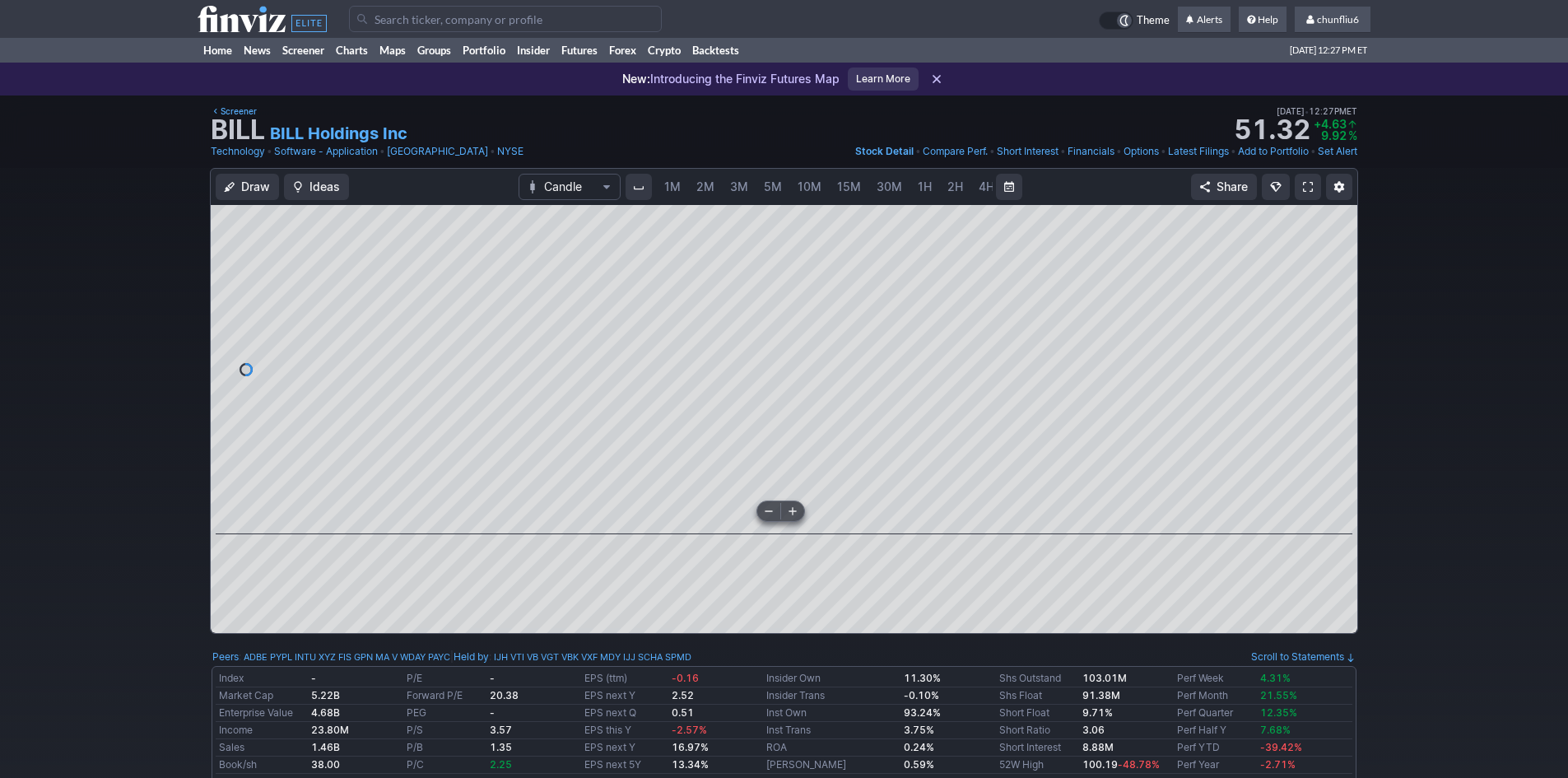
scroll to position [0, 89]
click at [681, 184] on span "5M" at bounding box center [684, 187] width 18 height 14
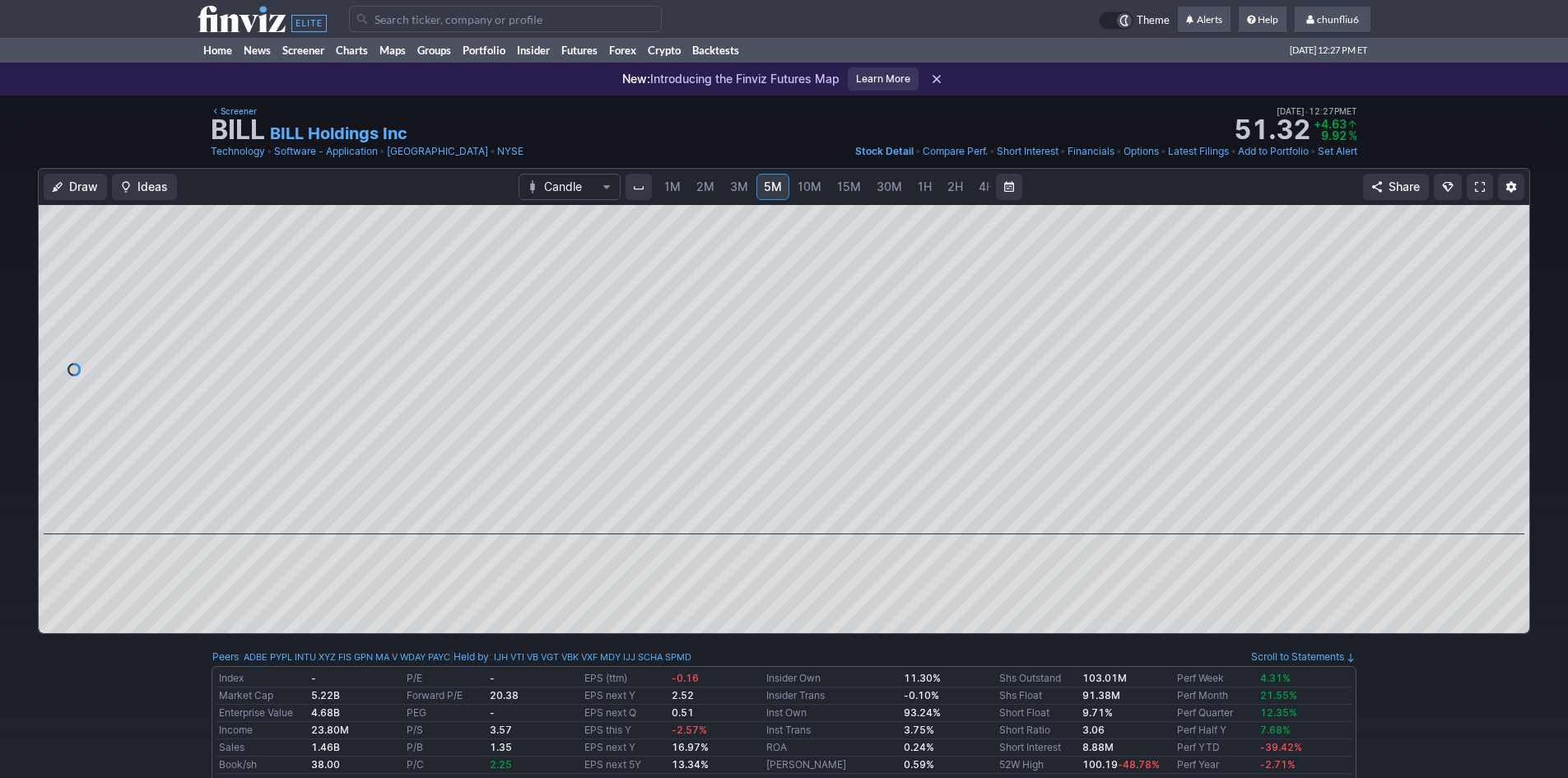
click at [678, 186] on span "1M" at bounding box center [672, 187] width 16 height 14
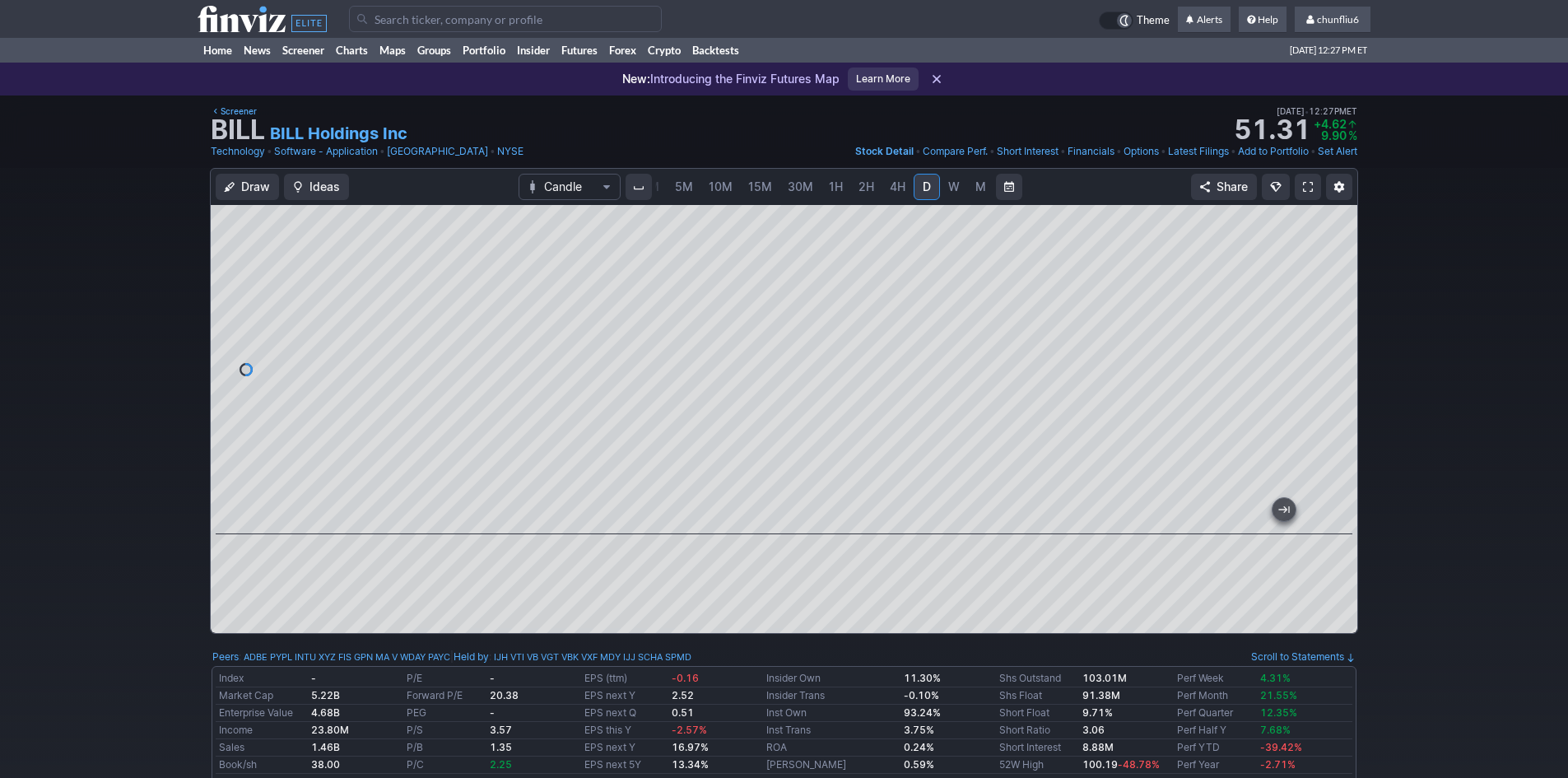
drag, startPoint x: 1337, startPoint y: 385, endPoint x: 1325, endPoint y: 296, distance: 89.8
click at [1325, 296] on div at bounding box center [1340, 365] width 34 height 288
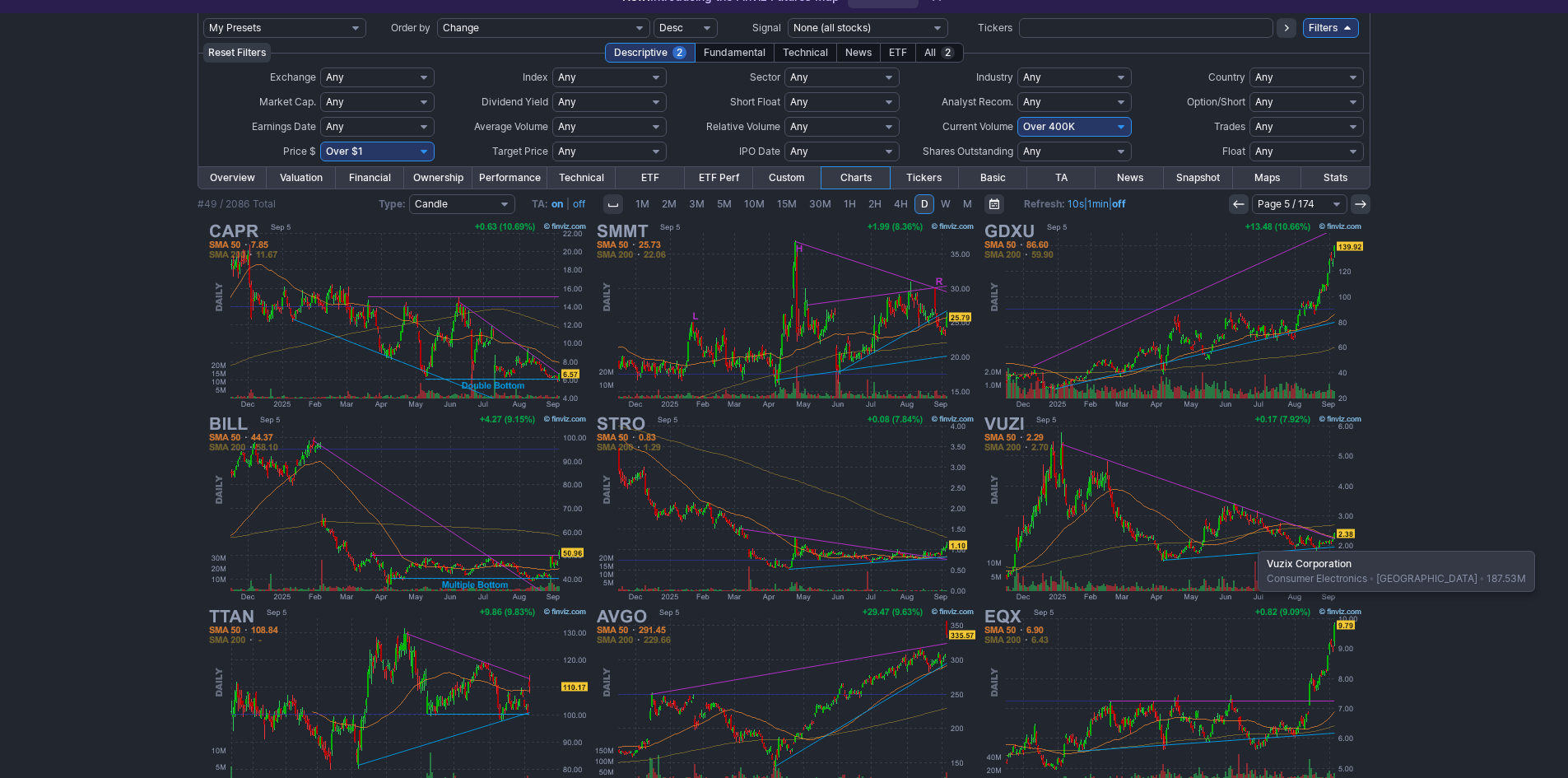
click at [1250, 542] on img at bounding box center [1172, 507] width 385 height 192
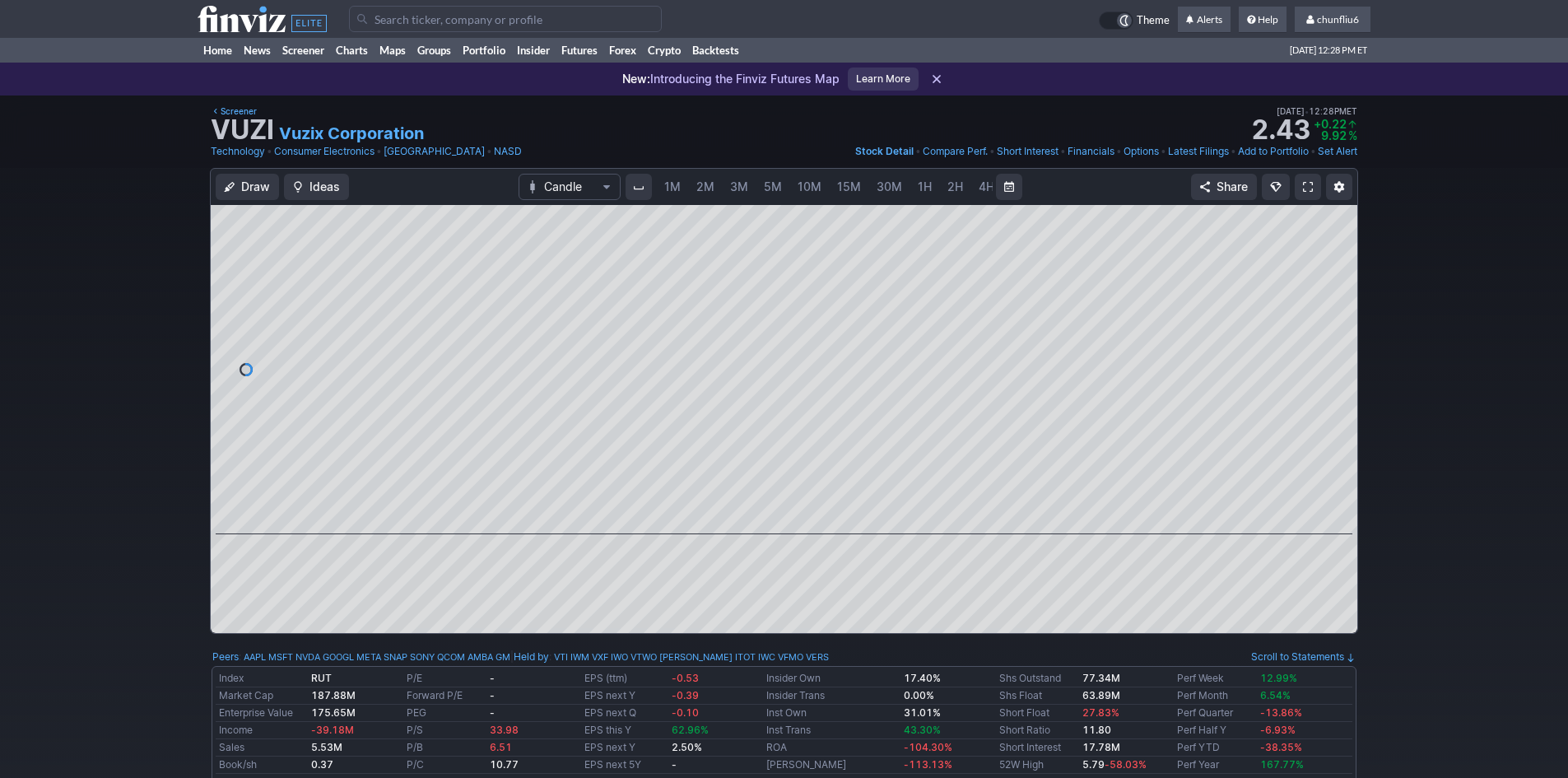
scroll to position [0, 89]
click at [680, 188] on span "5M" at bounding box center [684, 187] width 18 height 14
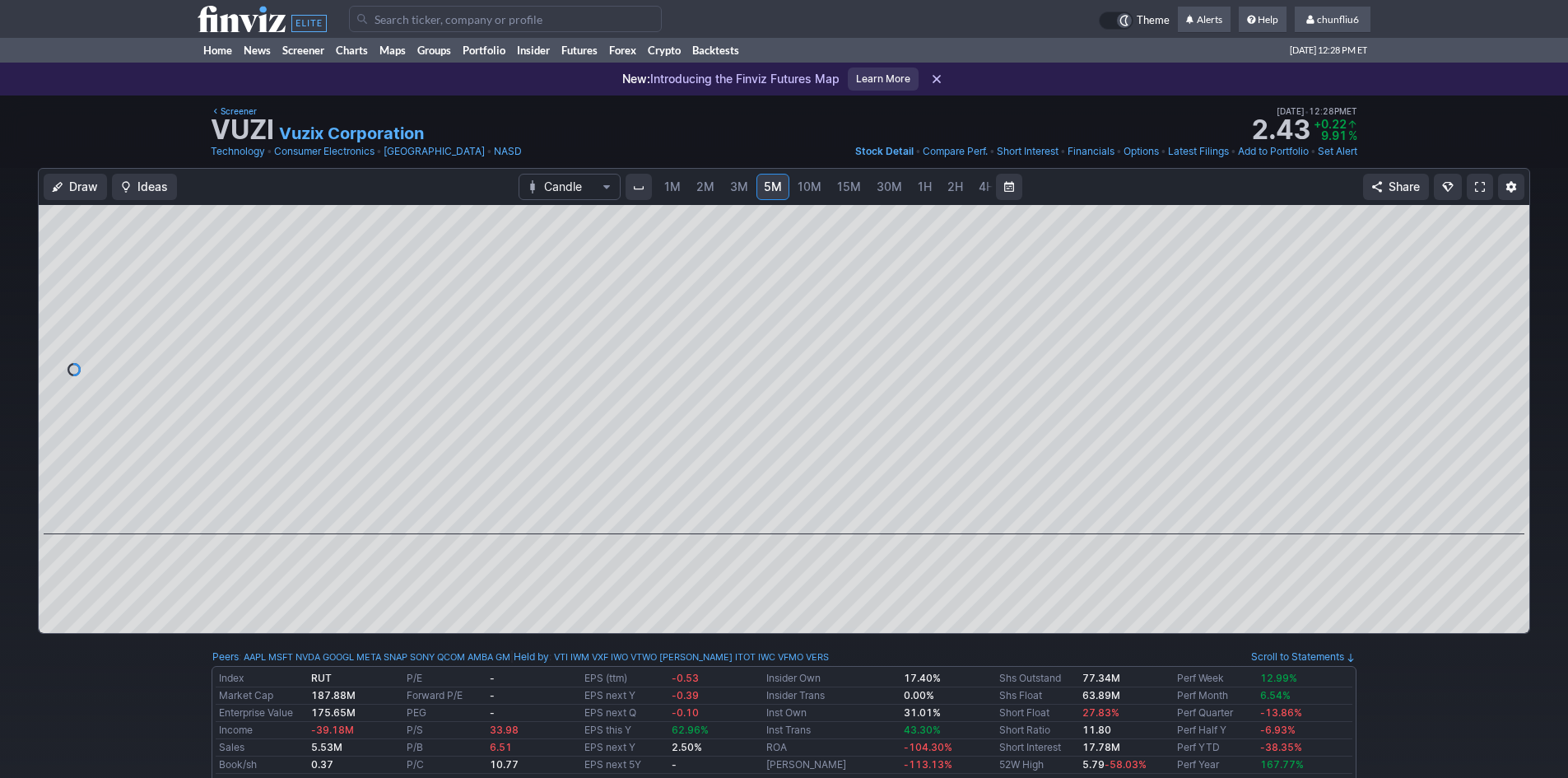
click at [673, 188] on span "1M" at bounding box center [672, 187] width 16 height 14
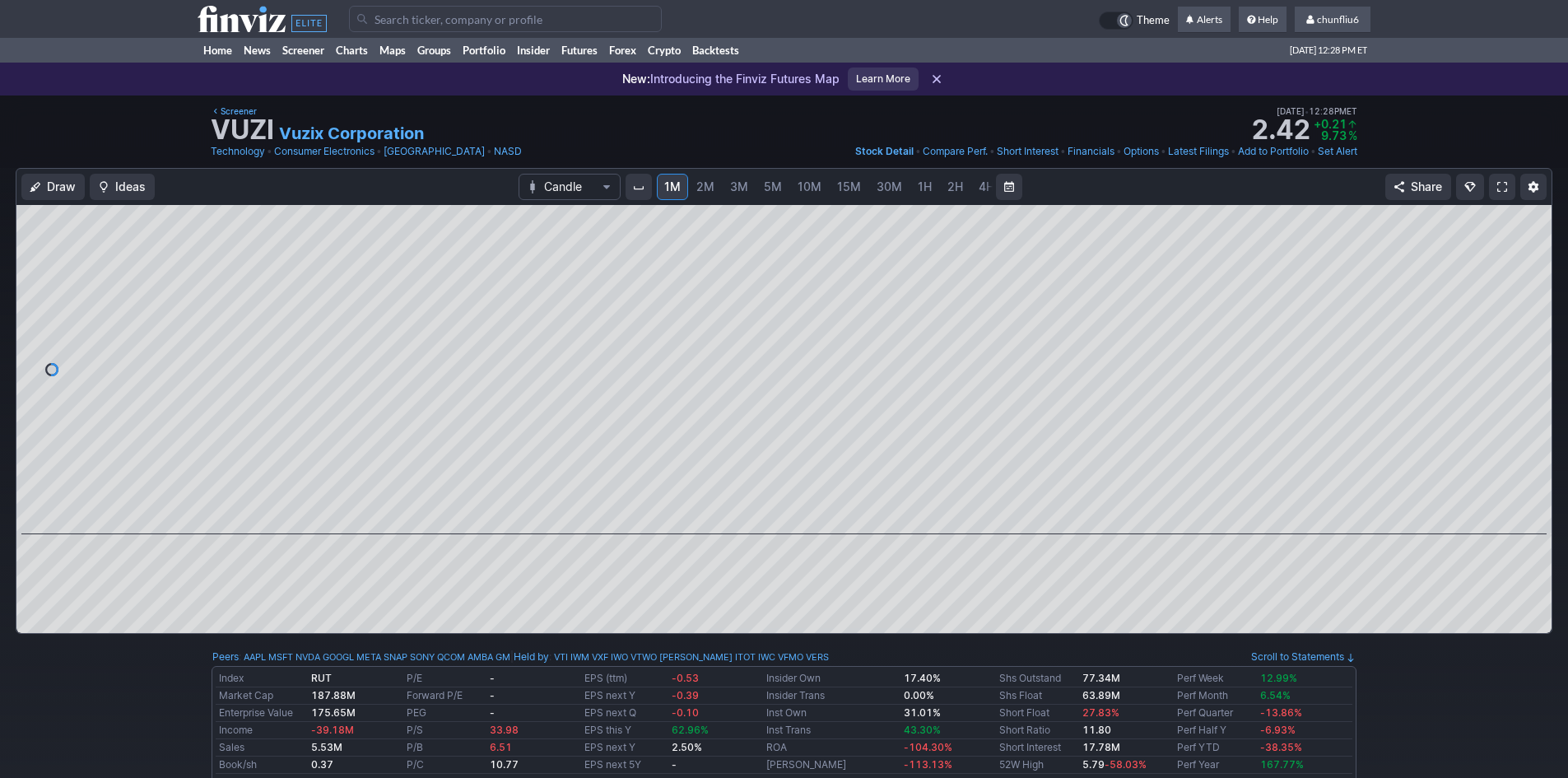
drag, startPoint x: 1522, startPoint y: 318, endPoint x: 1526, endPoint y: 377, distance: 59.1
click at [1526, 377] on div at bounding box center [1534, 365] width 34 height 288
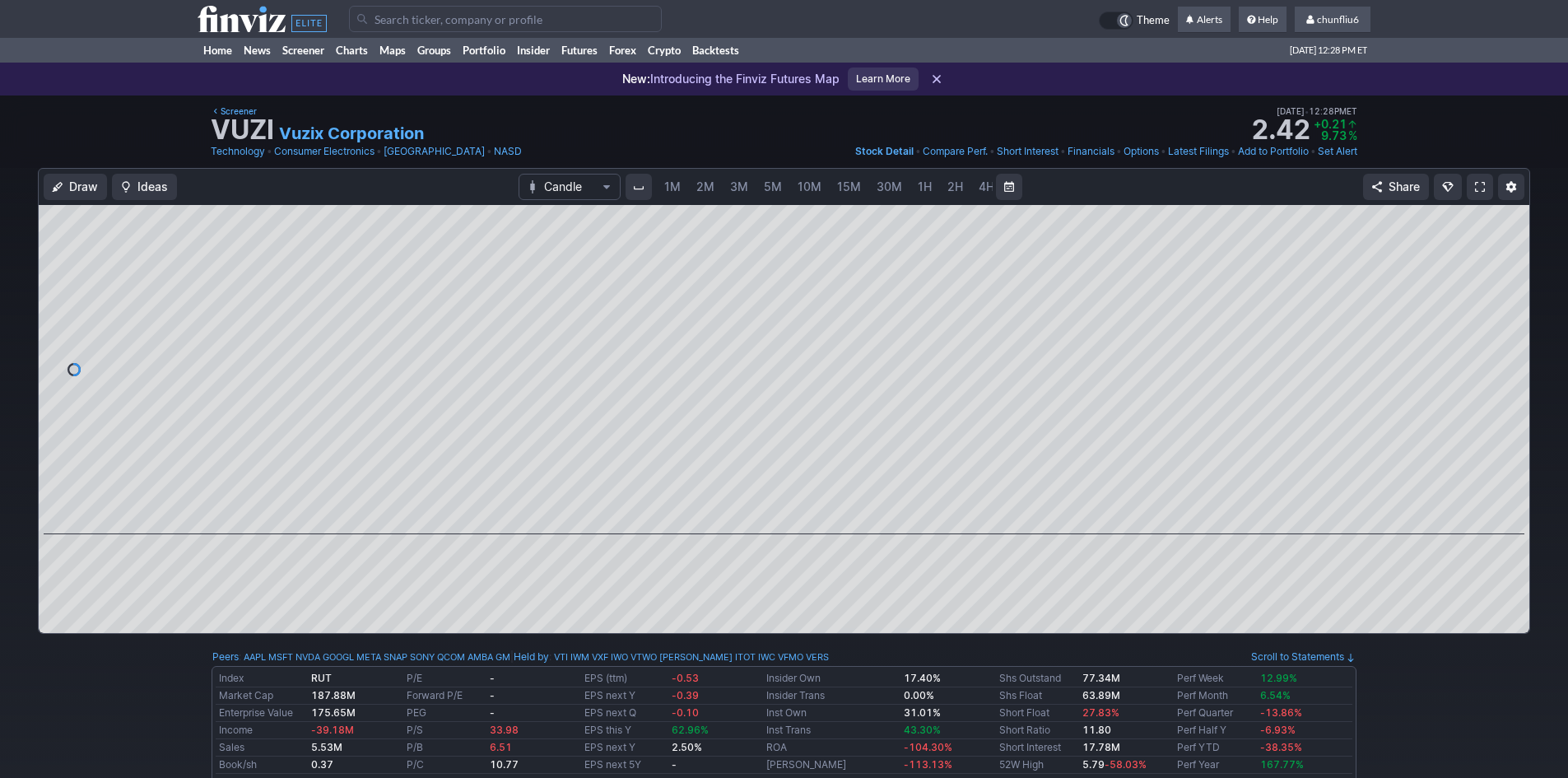
scroll to position [0, 89]
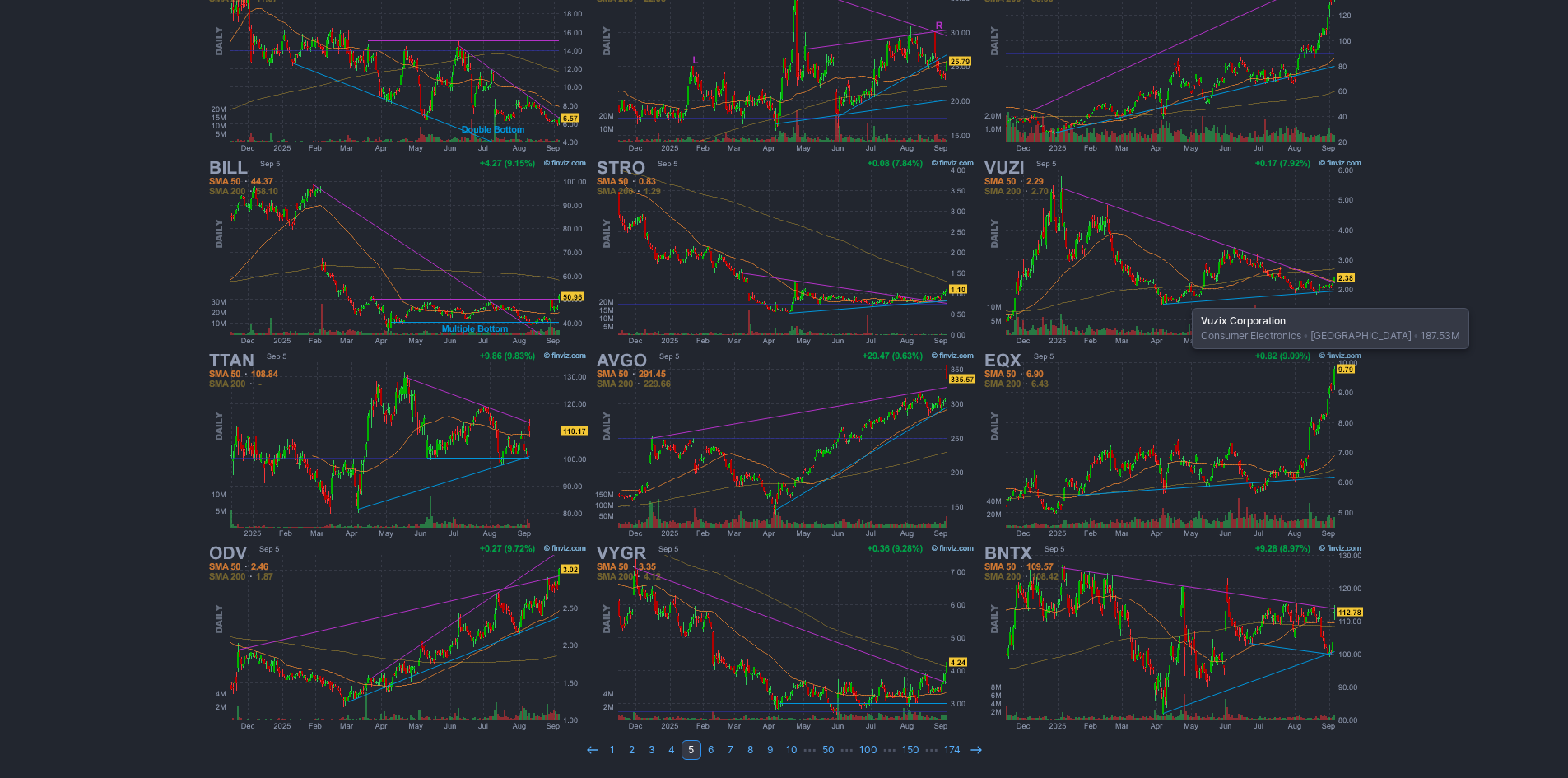
scroll to position [338, 0]
click at [971, 750] on use at bounding box center [976, 750] width 11 height 7
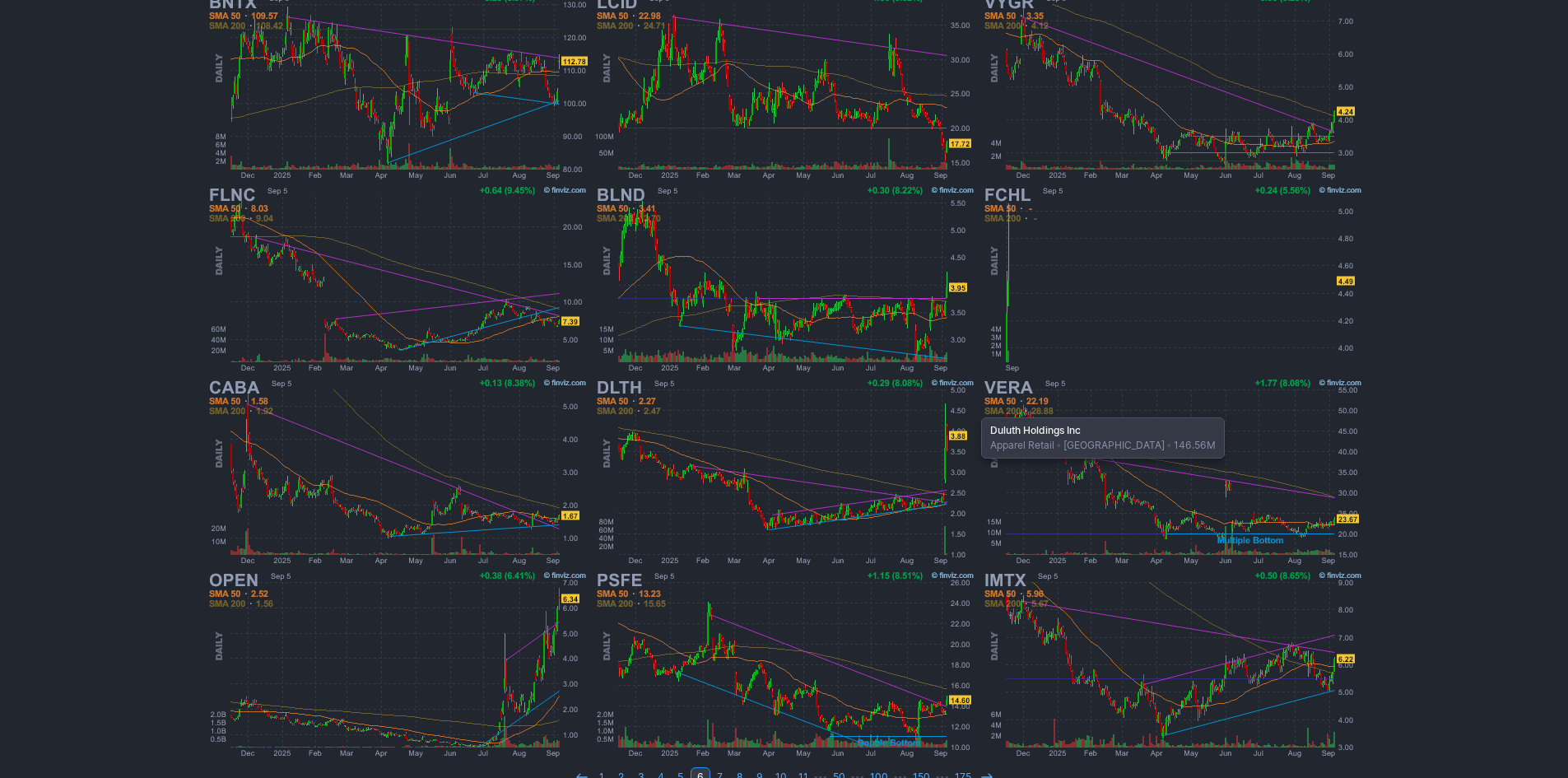
scroll to position [329, 0]
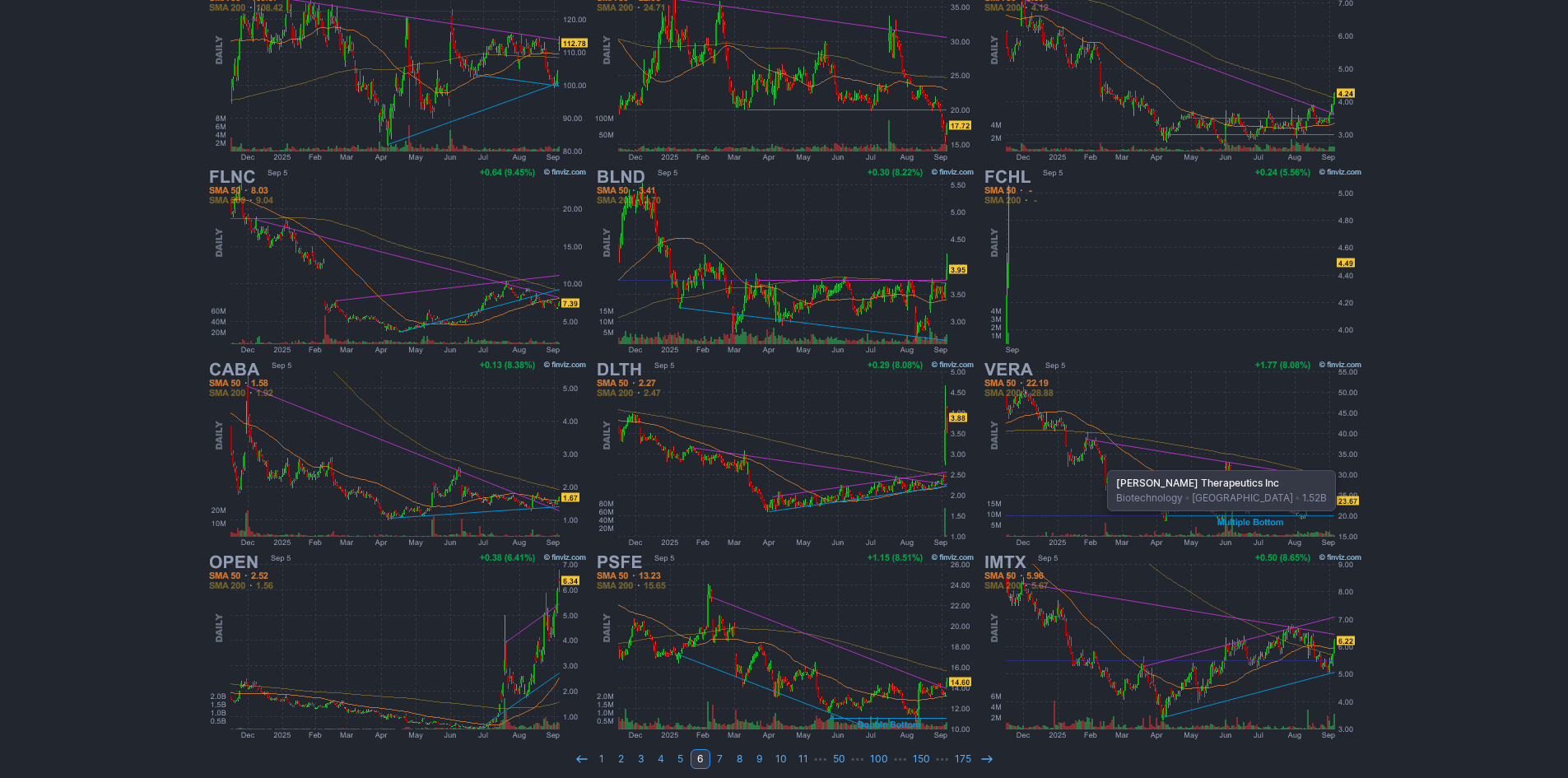
click at [1099, 462] on img at bounding box center [1172, 453] width 385 height 192
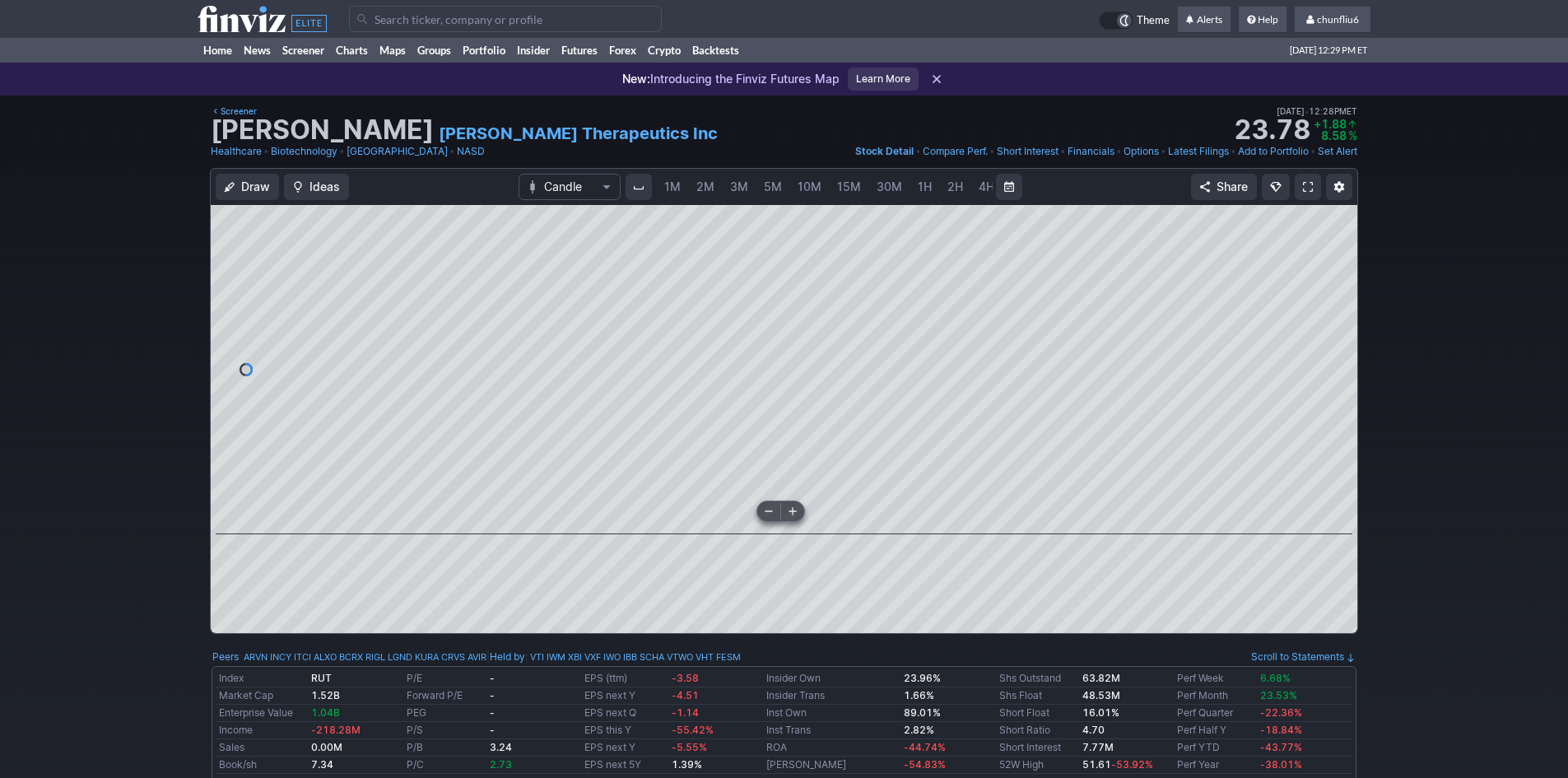
scroll to position [0, 89]
drag, startPoint x: 1341, startPoint y: 479, endPoint x: 1345, endPoint y: 428, distance: 51.2
click at [1345, 428] on div at bounding box center [1340, 365] width 34 height 288
click at [675, 185] on span "5M" at bounding box center [684, 187] width 18 height 14
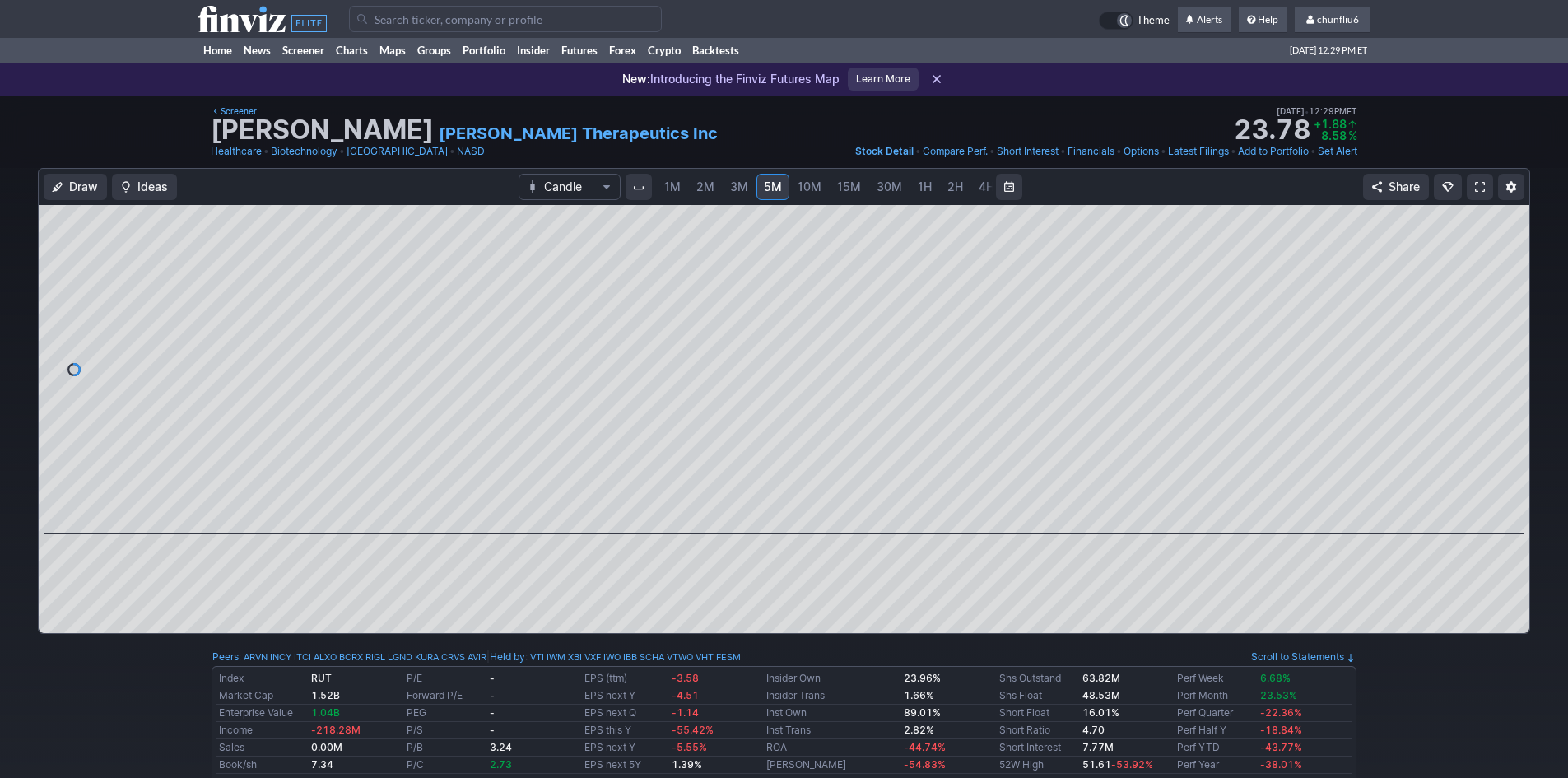
click at [672, 192] on span "1M" at bounding box center [672, 187] width 16 height 14
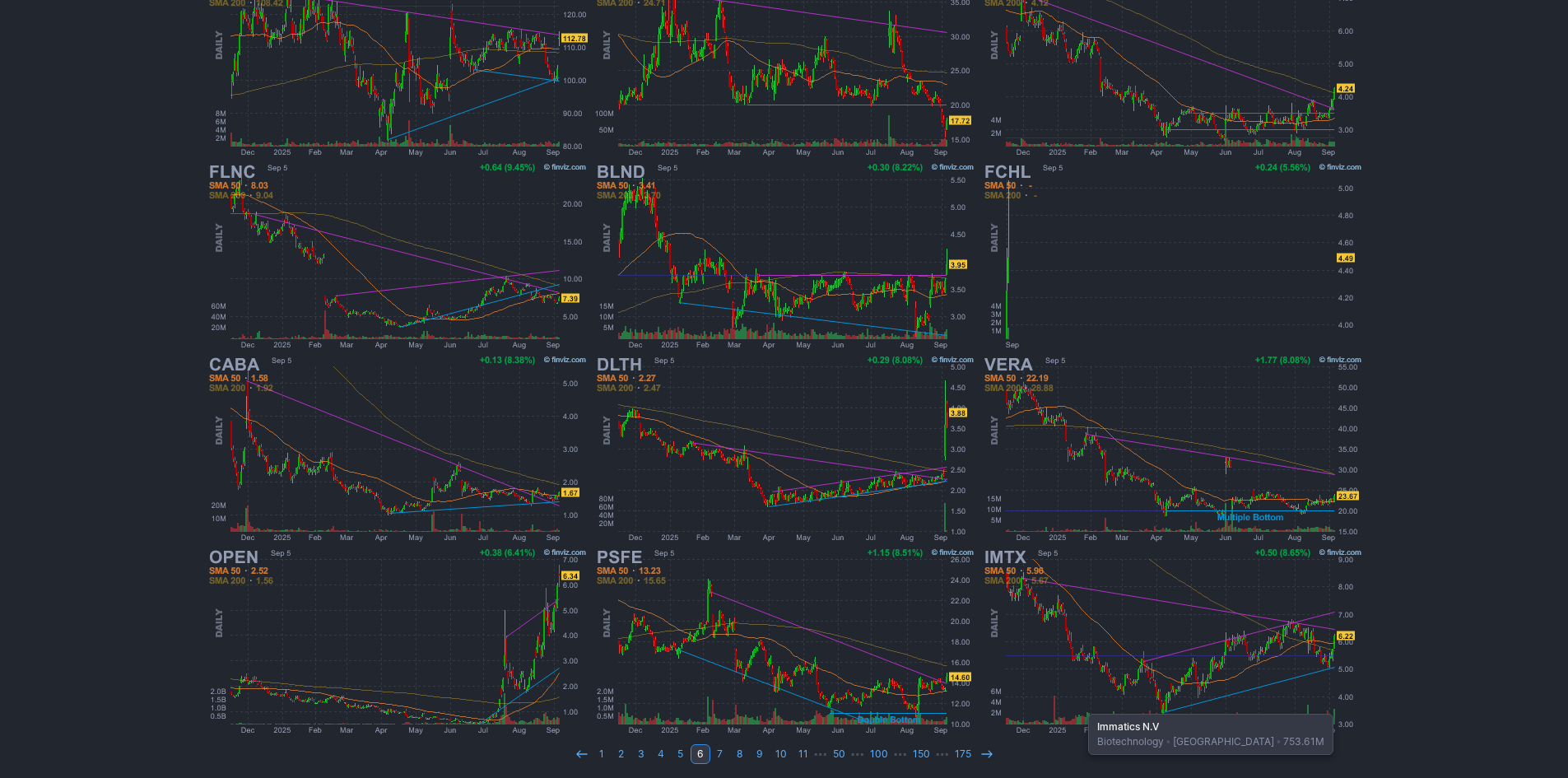
scroll to position [338, 0]
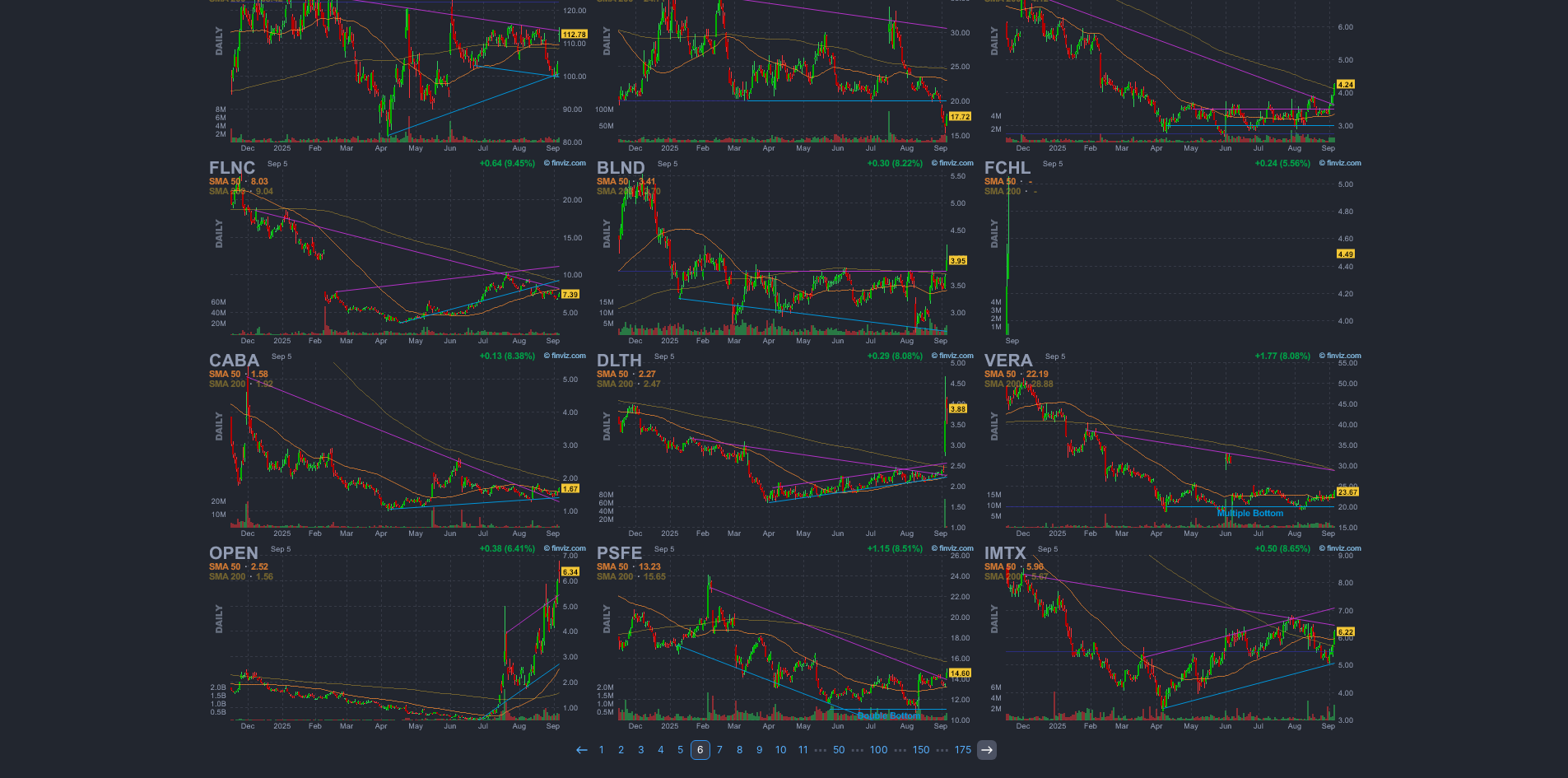
click at [977, 751] on link at bounding box center [987, 750] width 20 height 20
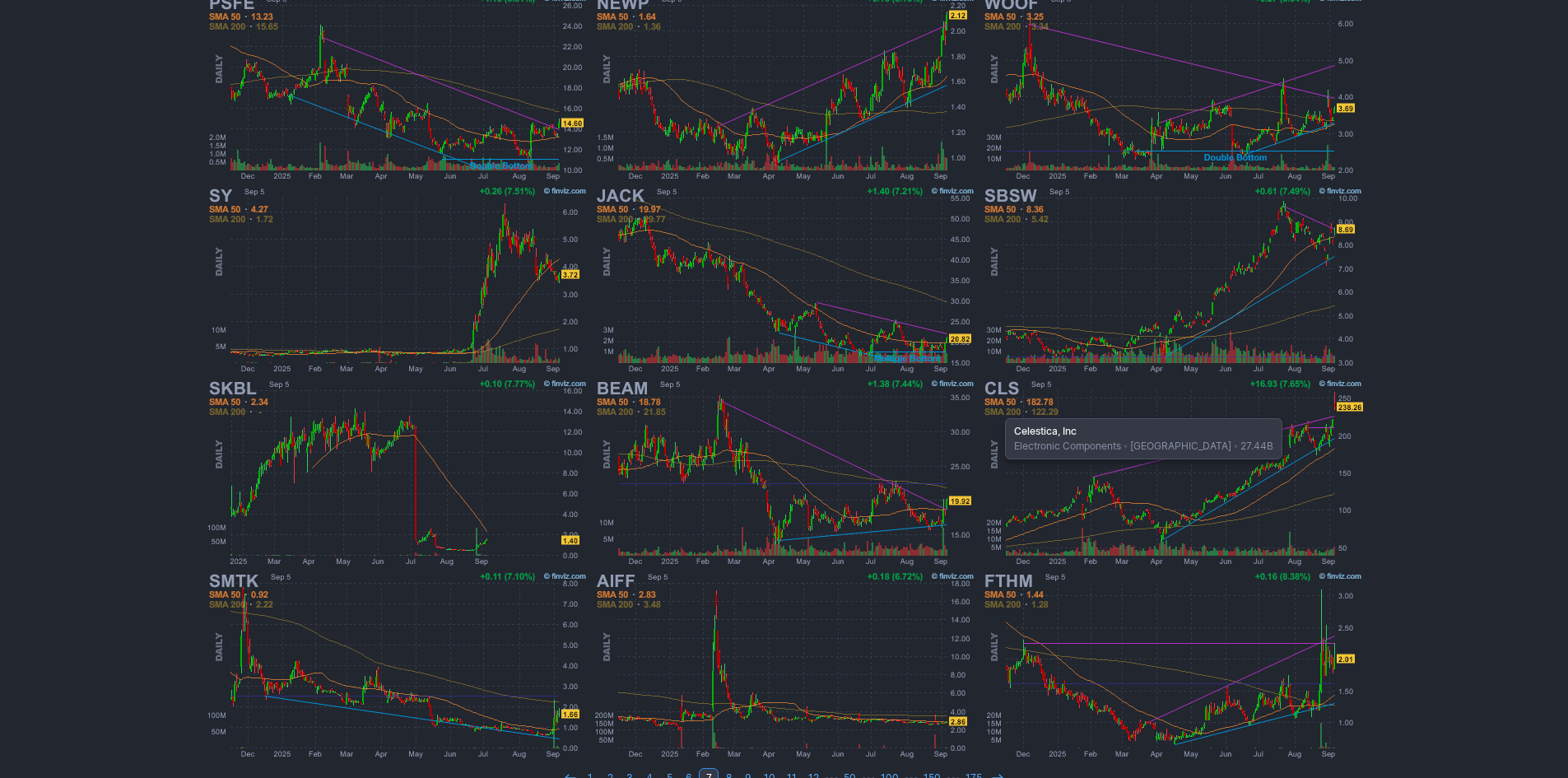
scroll to position [338, 0]
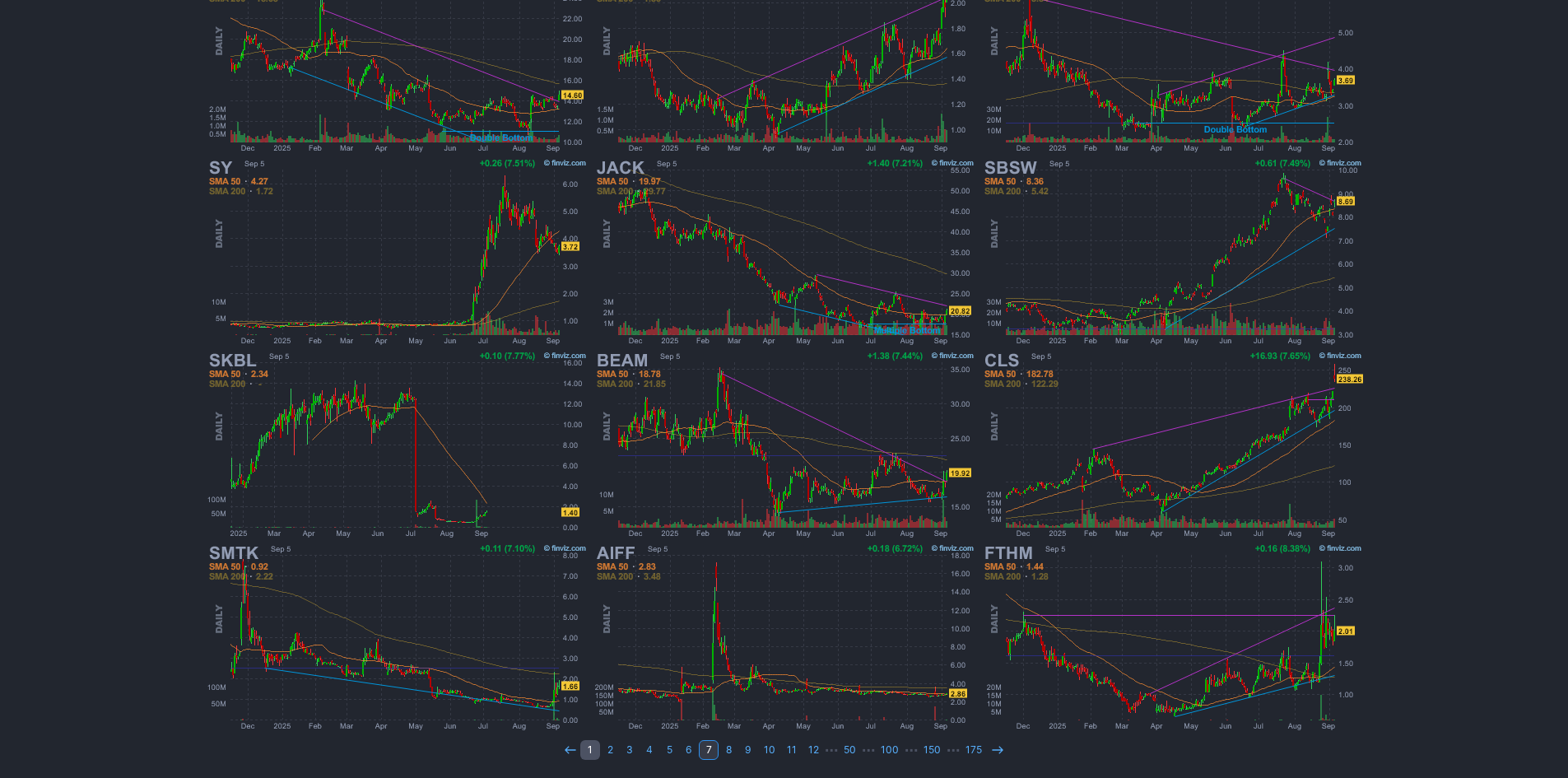
click at [596, 750] on link "1" at bounding box center [590, 750] width 20 height 20
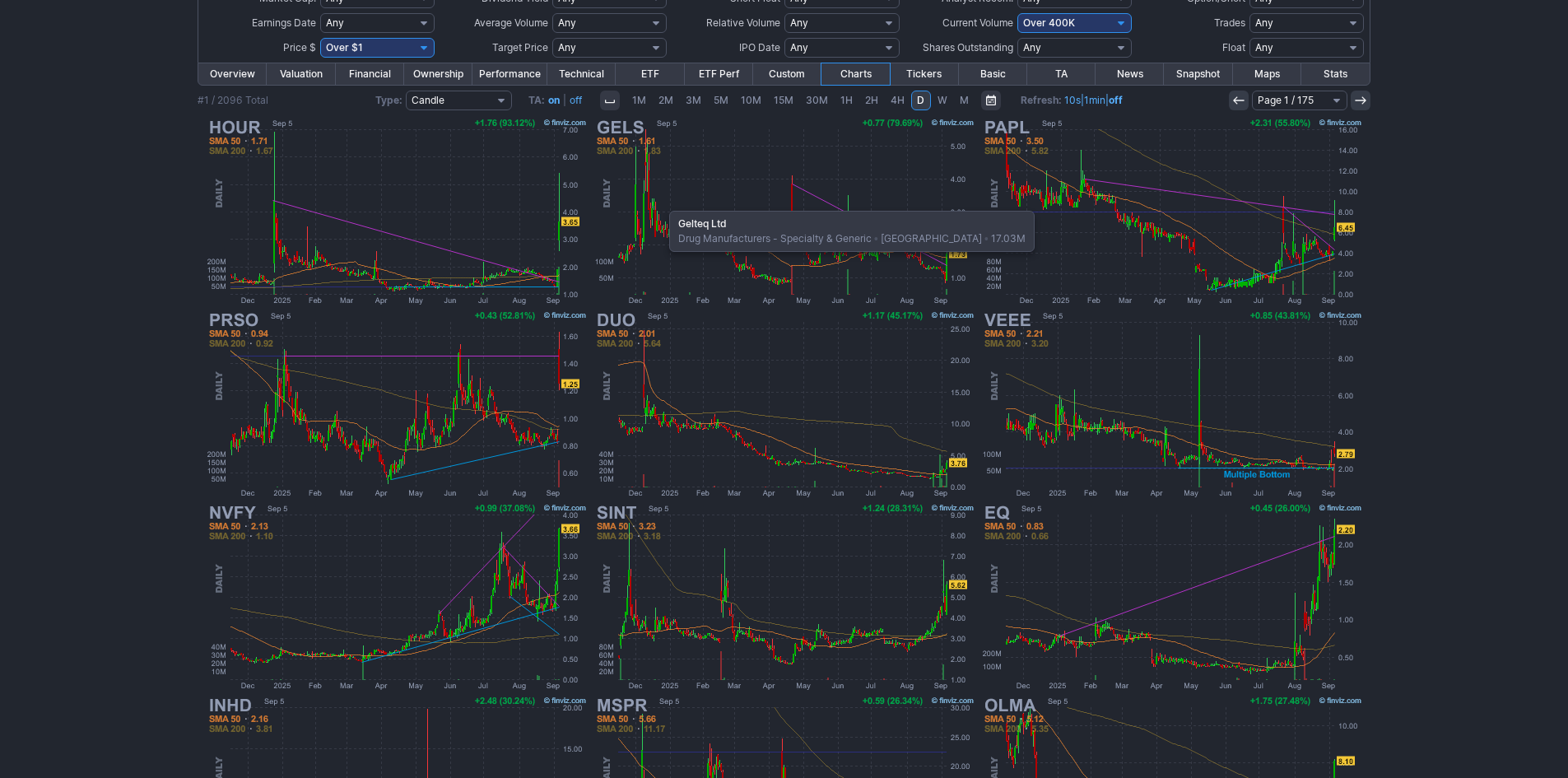
scroll to position [173, 0]
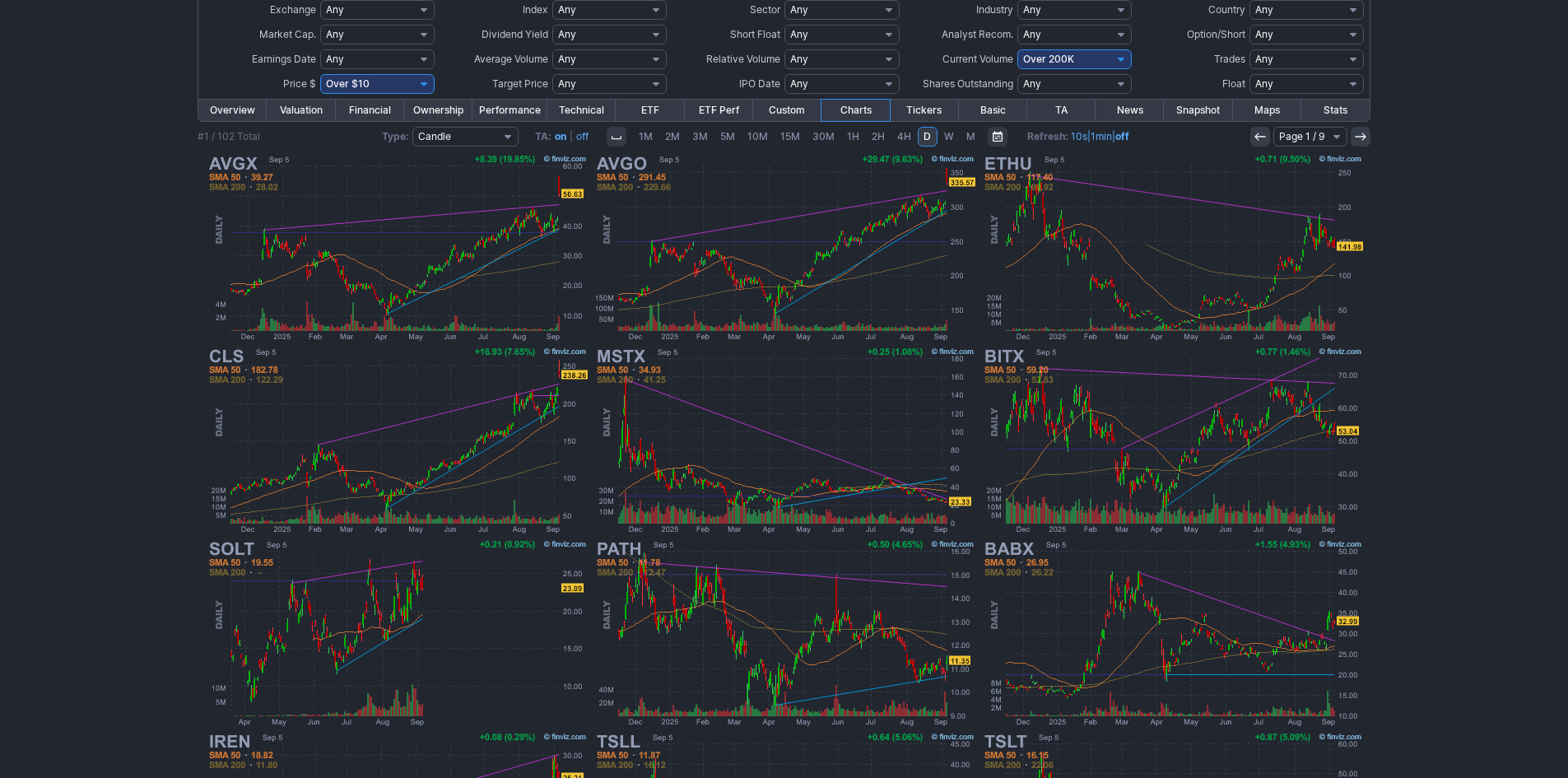
scroll to position [173, 0]
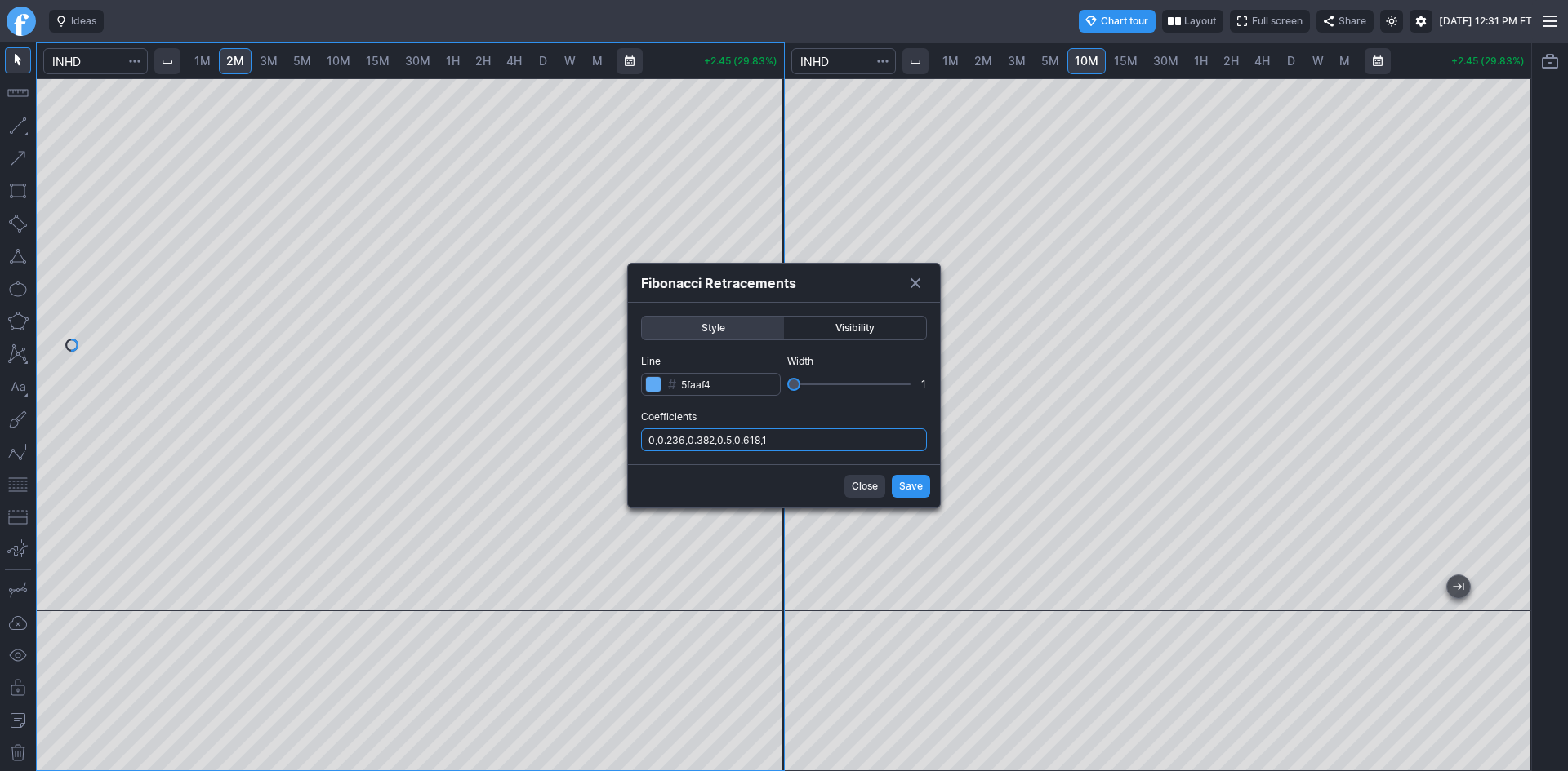
drag, startPoint x: 807, startPoint y: 434, endPoint x: 810, endPoint y: 445, distance: 11.4
click at [807, 434] on input "0,0.236,0.382,0.5,0.618,1" at bounding box center [783, 440] width 285 height 23
type input "0,0.236,0.382,0.5,0.618,1,.786"
click at [907, 479] on span "Save" at bounding box center [910, 487] width 23 height 16
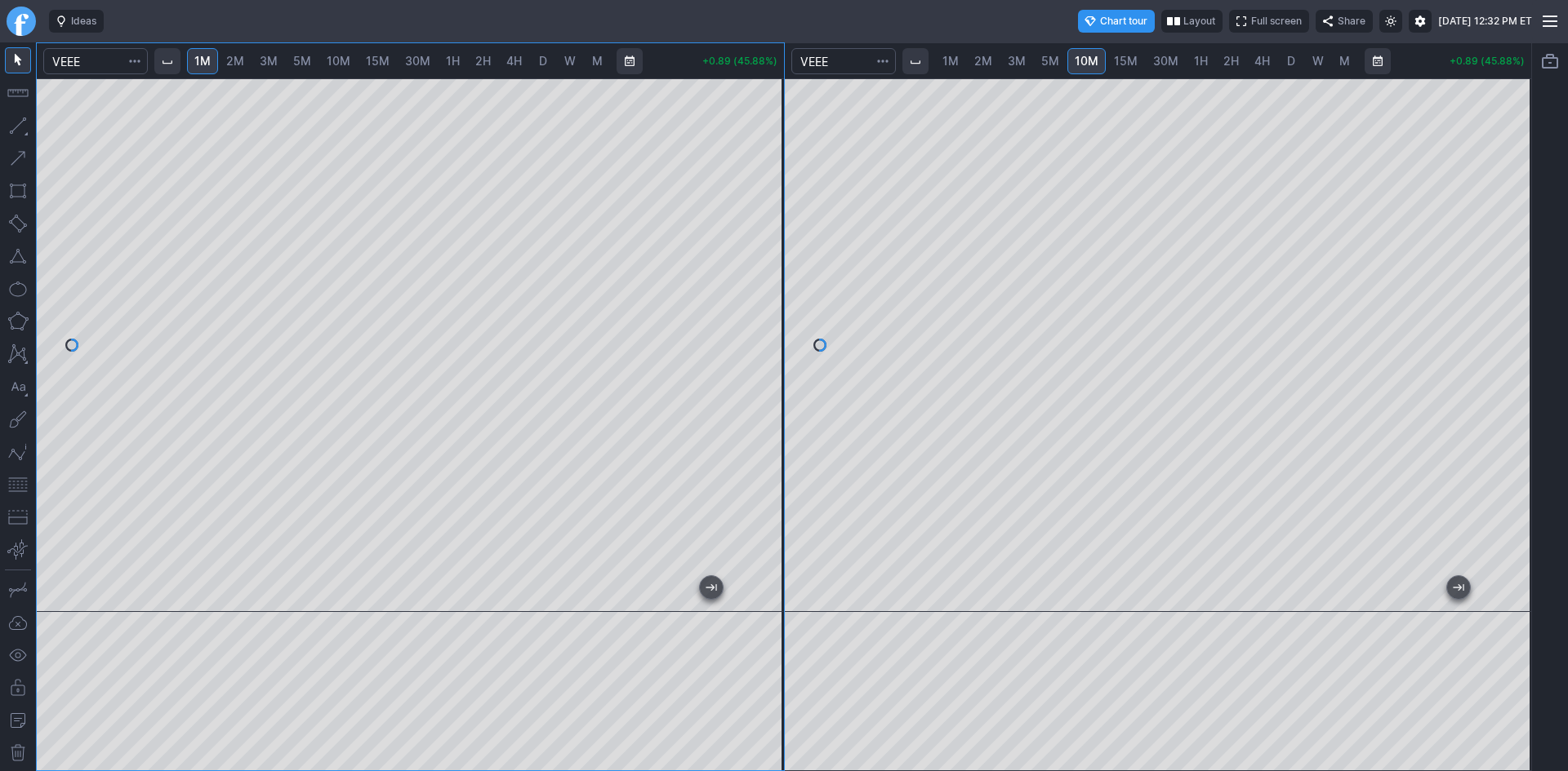
click at [244, 61] on span "2M" at bounding box center [235, 61] width 18 height 14
click at [283, 61] on link "3M" at bounding box center [268, 61] width 32 height 26
click at [1101, 506] on div "1M 2M 3M 5M 10M 15M 30M 1H 2H 4H D W M +0.88 (45.36%) 1M 2M 3M 5M 10M 15M 30M 1…" at bounding box center [783, 406] width 1496 height 729
drag, startPoint x: 774, startPoint y: 278, endPoint x: 752, endPoint y: 337, distance: 63.0
click at [759, 322] on div at bounding box center [766, 341] width 34 height 493
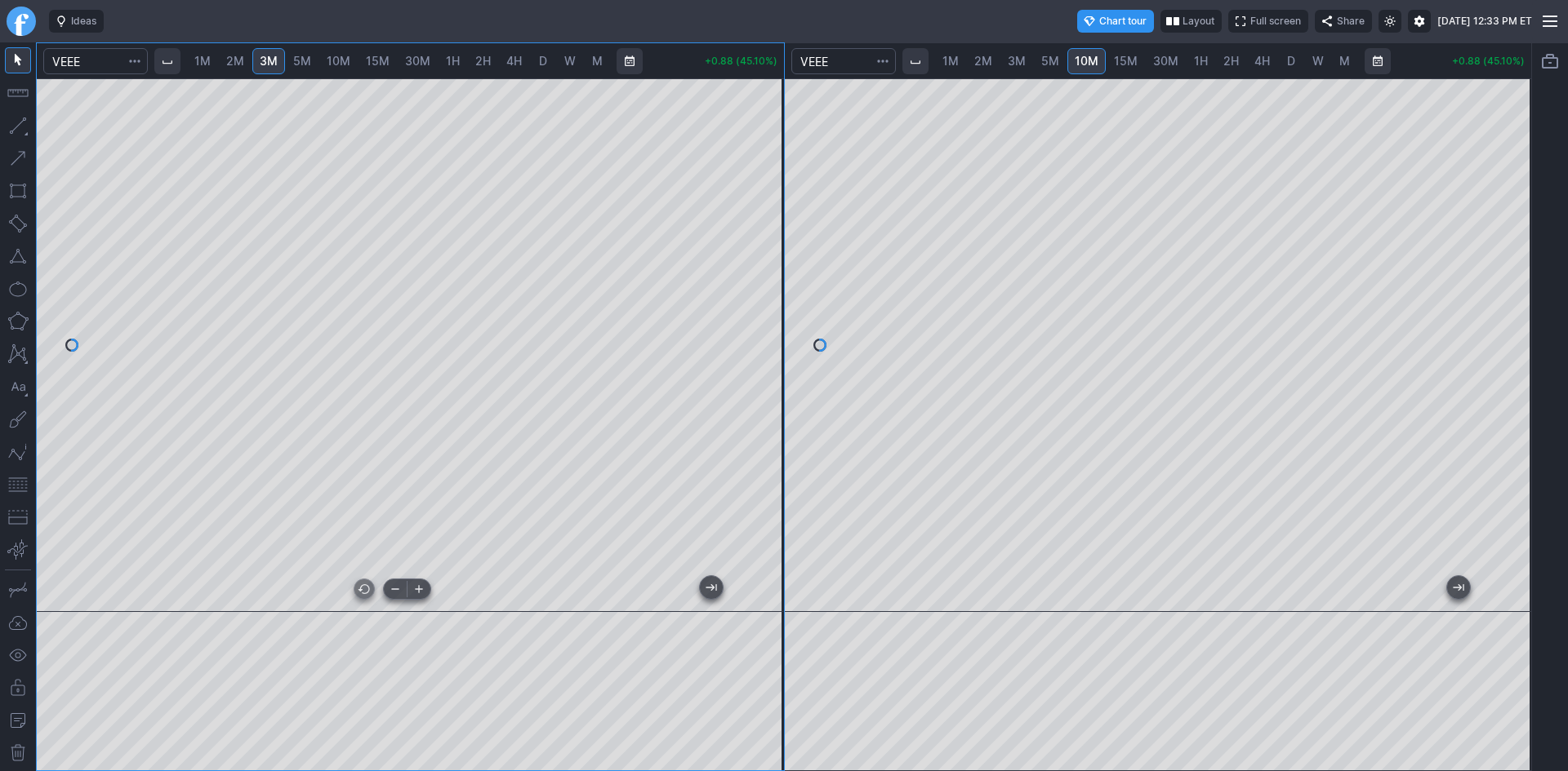
drag, startPoint x: 575, startPoint y: 592, endPoint x: 468, endPoint y: 593, distance: 107.0
click at [468, 593] on div at bounding box center [406, 597] width 685 height 16
drag, startPoint x: 14, startPoint y: 484, endPoint x: 32, endPoint y: 460, distance: 30.0
click at [21, 478] on button "button" at bounding box center [17, 484] width 26 height 26
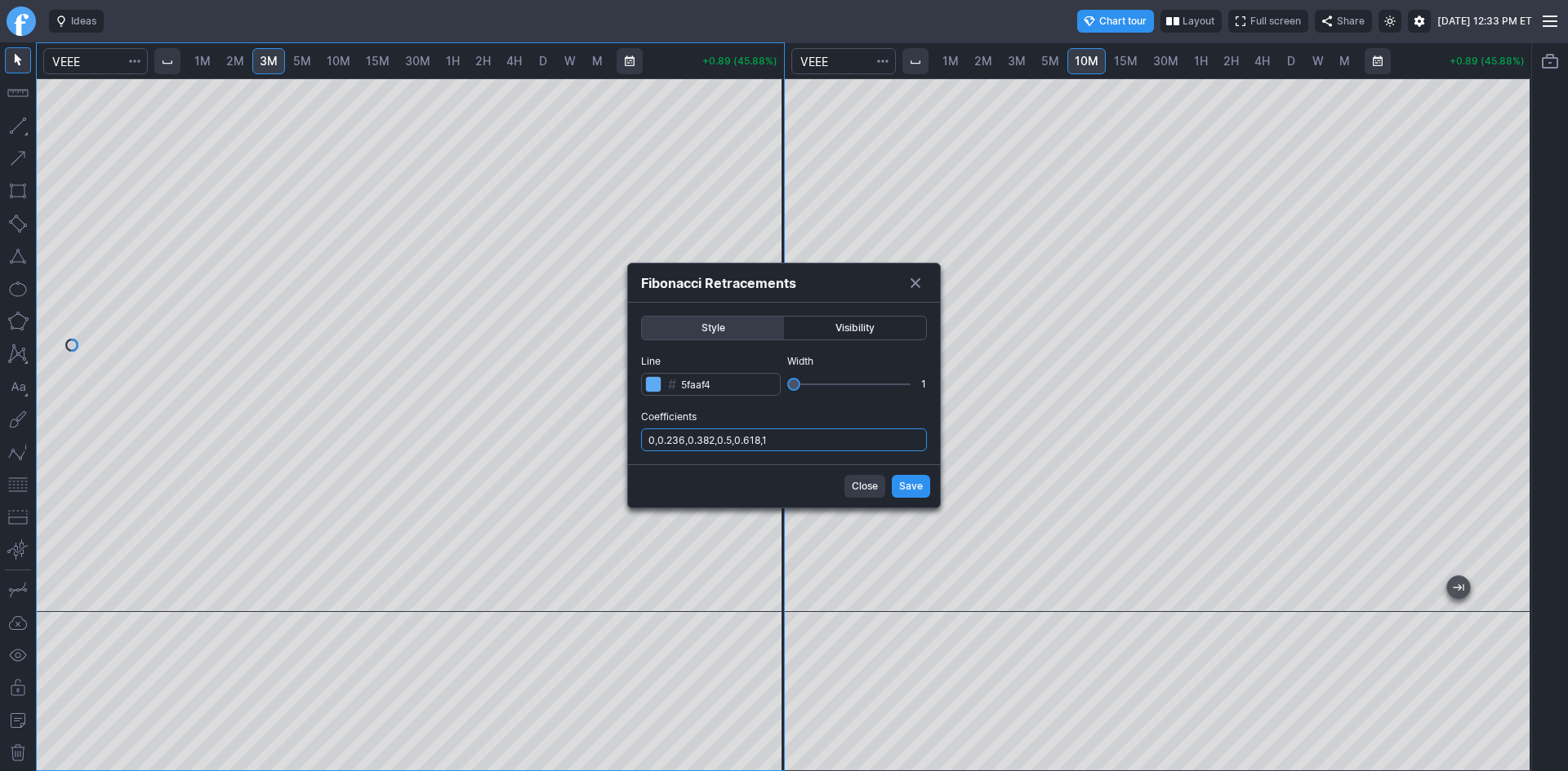
drag, startPoint x: 786, startPoint y: 438, endPoint x: 787, endPoint y: 446, distance: 8.1
click at [786, 439] on input "0,0.236,0.382,0.5,0.618,1" at bounding box center [783, 440] width 285 height 23
type input "0,0.236,0.382,0.5,0.618,1,.786"
click at [913, 481] on span "Save" at bounding box center [910, 487] width 23 height 16
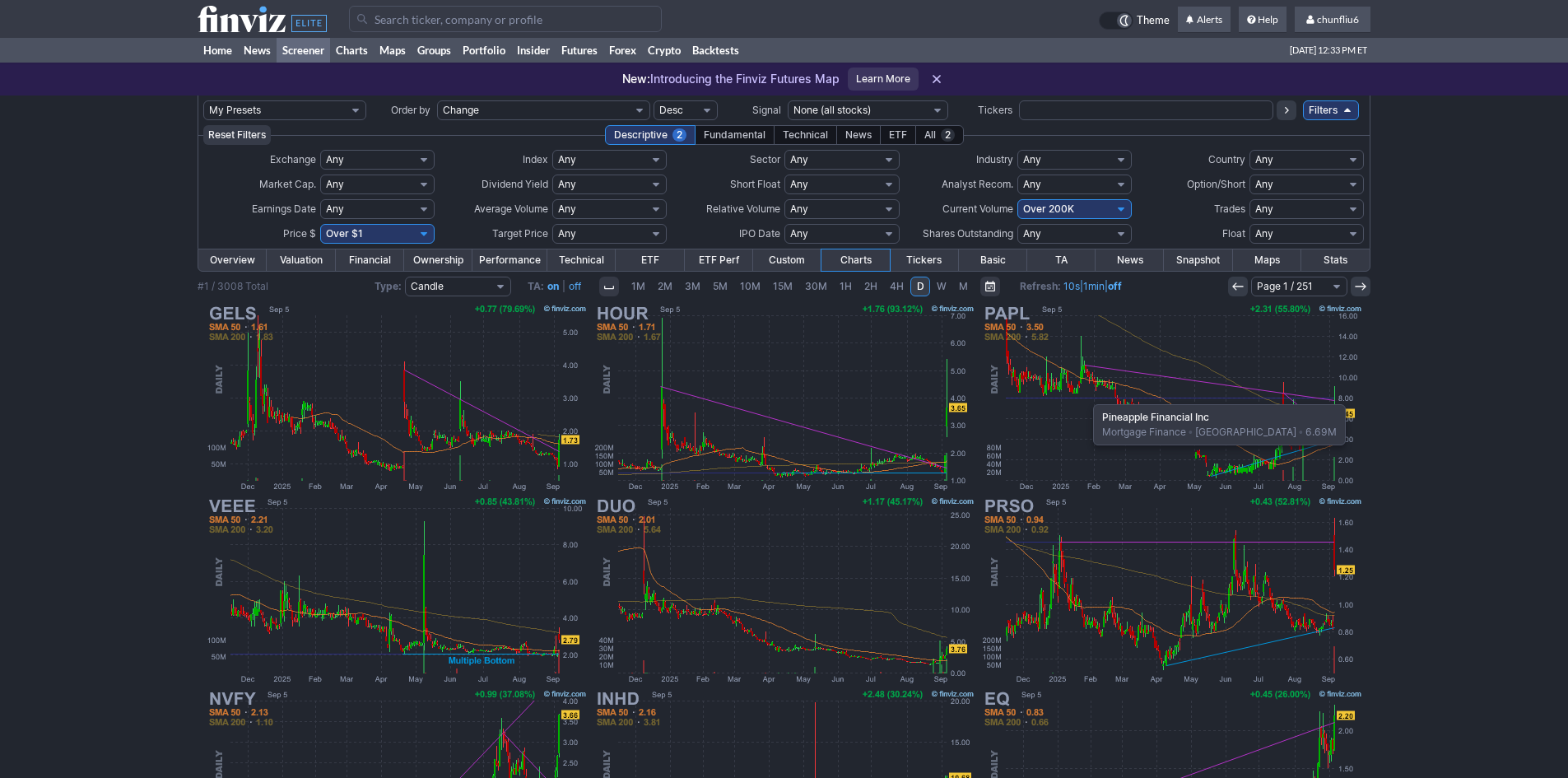
click at [1084, 396] on img at bounding box center [1172, 397] width 385 height 192
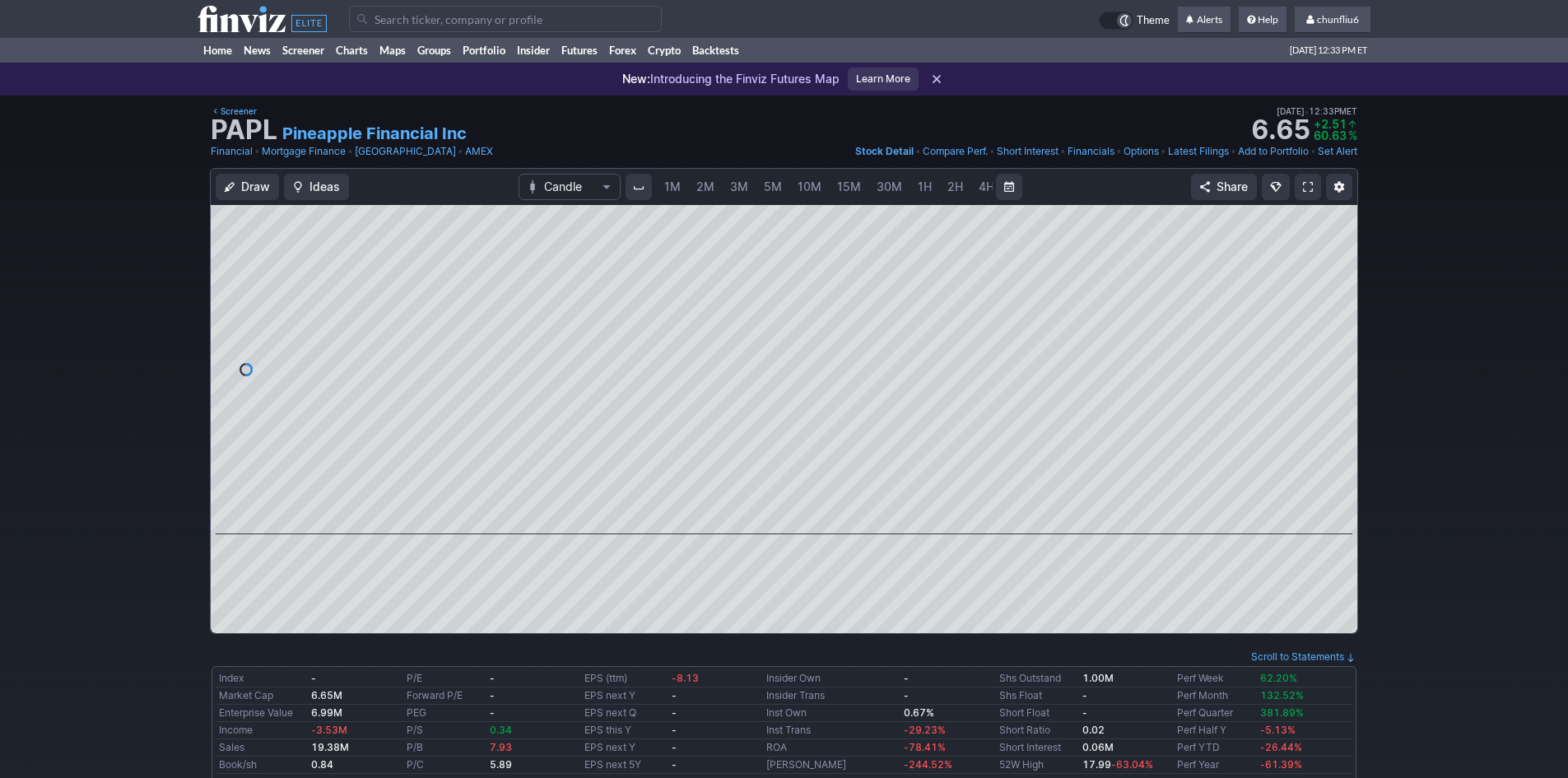
scroll to position [0, 89]
click at [1308, 188] on span at bounding box center [1307, 187] width 10 height 14
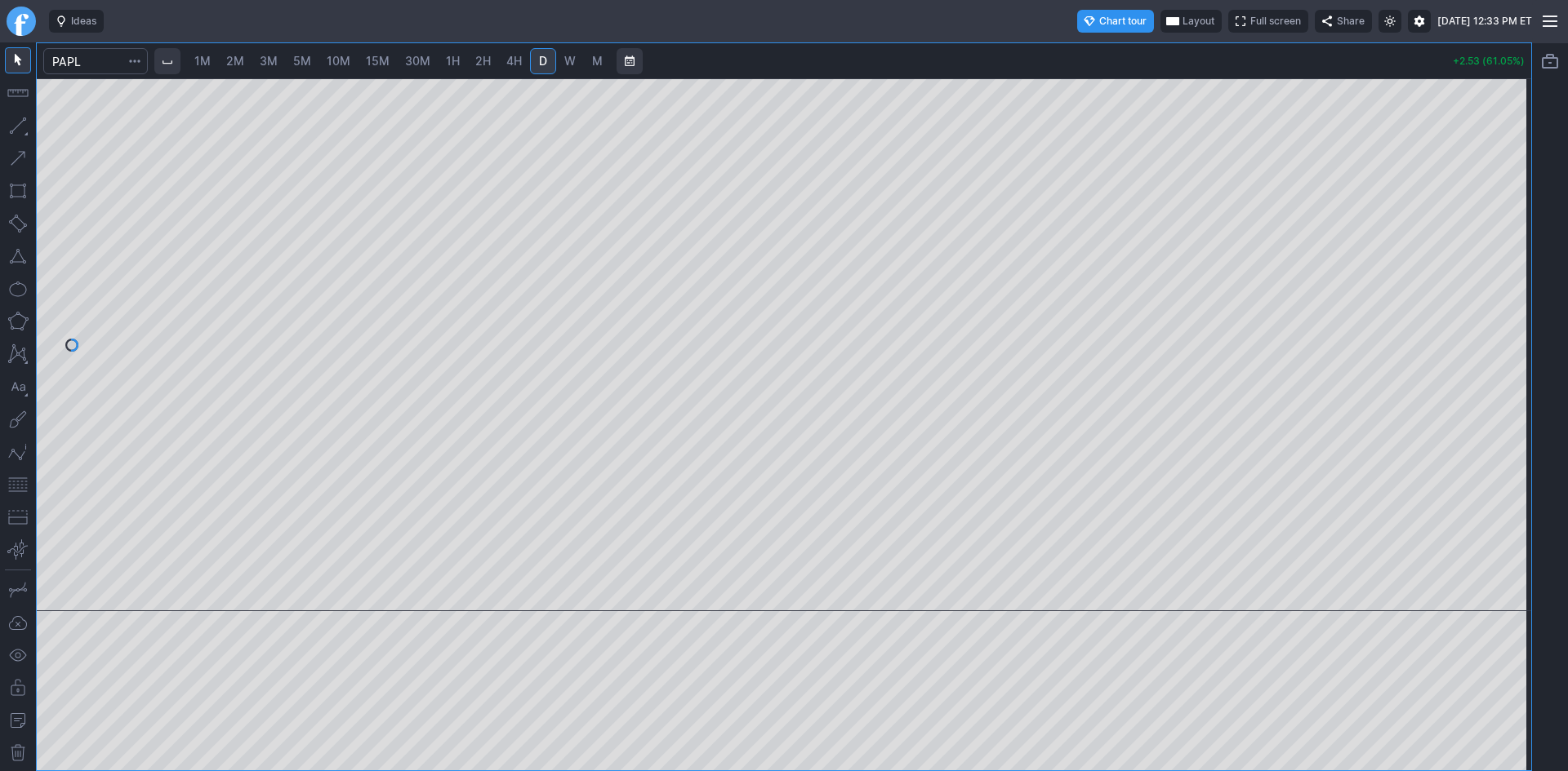
click at [1182, 19] on span "Layout" at bounding box center [1198, 21] width 32 height 16
click at [1128, 51] on button "Layout" at bounding box center [1127, 54] width 23 height 23
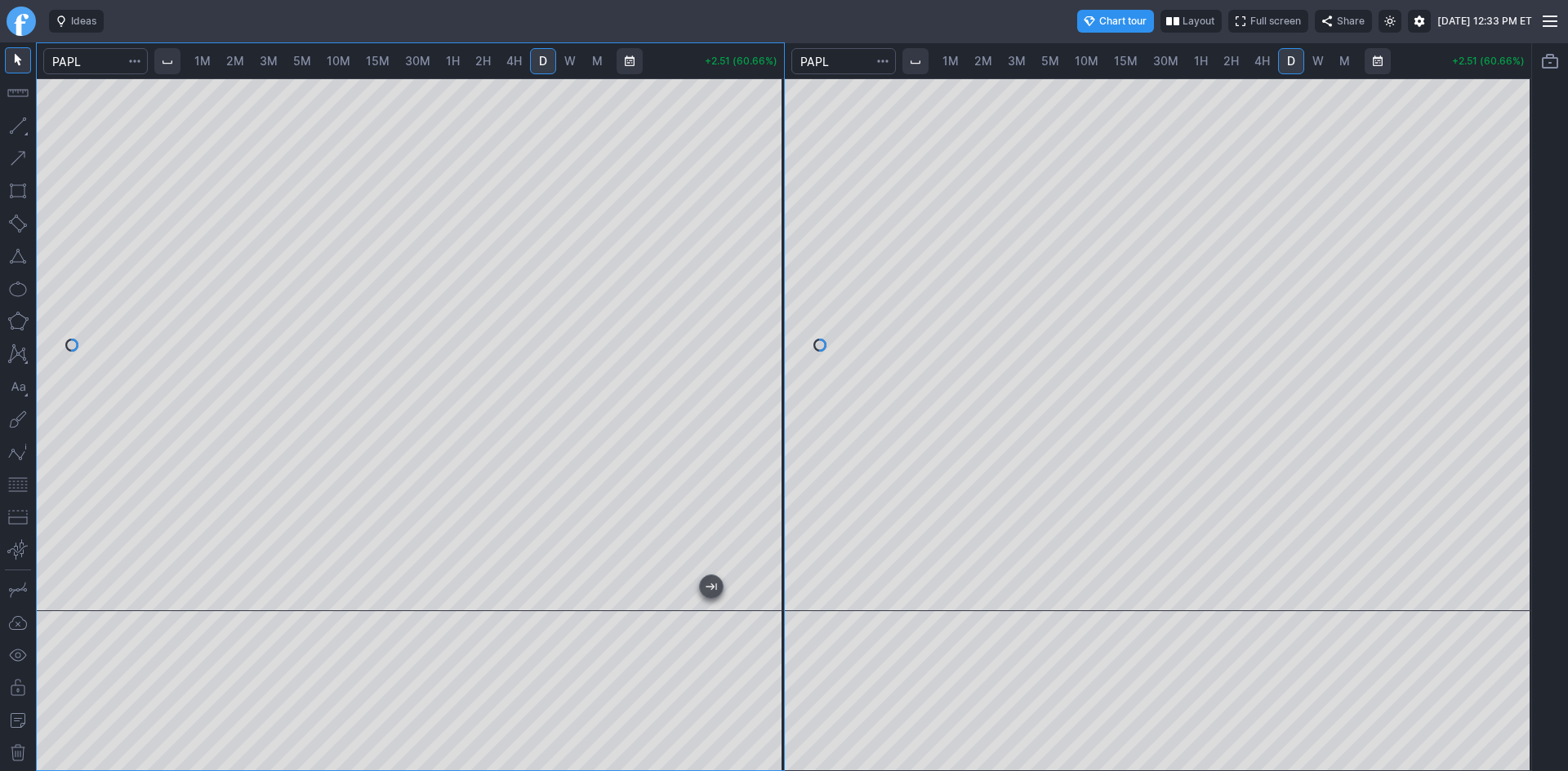
click at [231, 61] on span "2M" at bounding box center [235, 61] width 18 height 14
drag, startPoint x: 770, startPoint y: 222, endPoint x: 771, endPoint y: 274, distance: 52.0
click at [771, 274] on div at bounding box center [766, 341] width 34 height 492
drag, startPoint x: 25, startPoint y: 487, endPoint x: 35, endPoint y: 479, distance: 12.8
click at [26, 487] on button "button" at bounding box center [17, 484] width 26 height 26
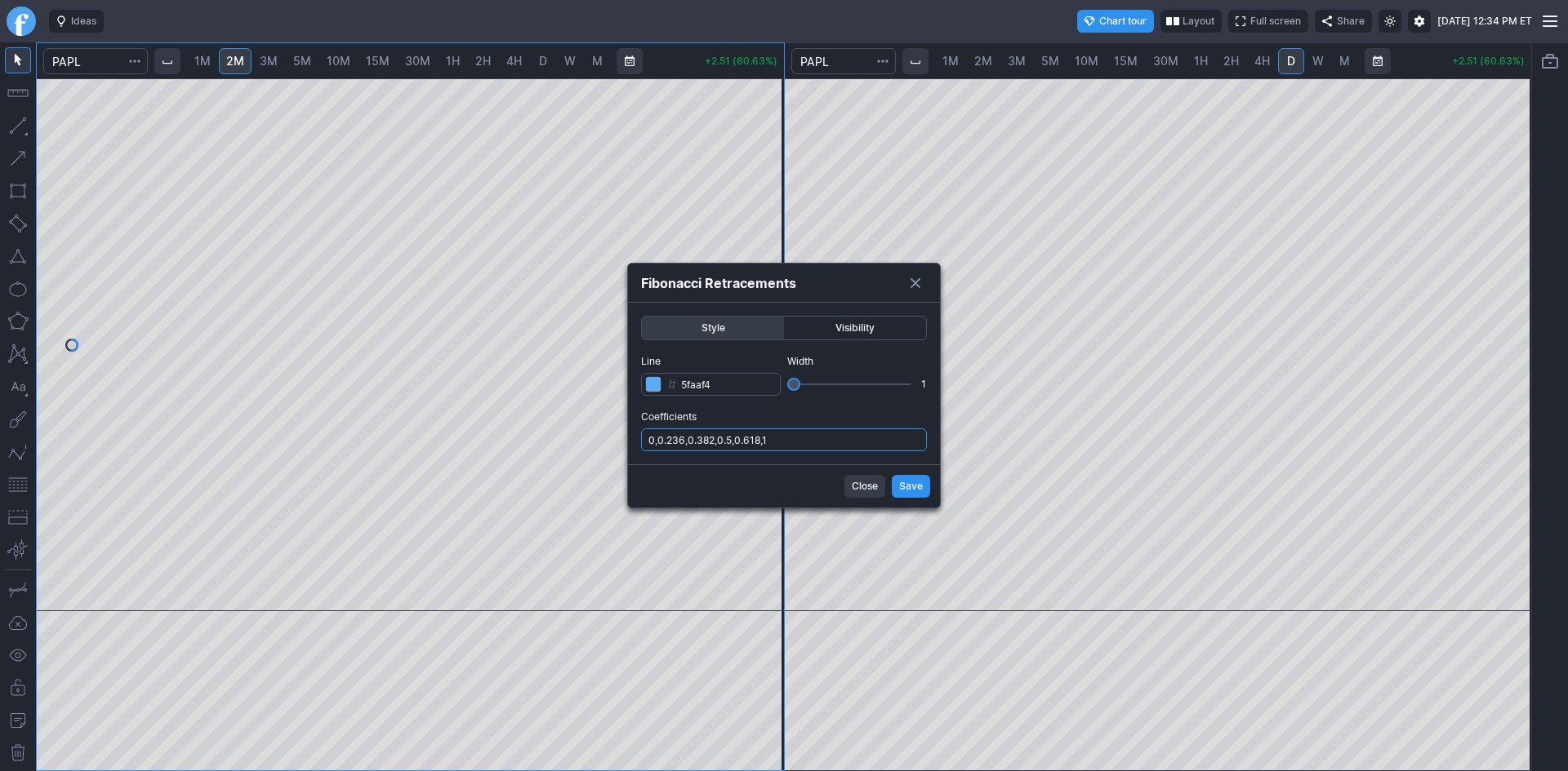
drag, startPoint x: 834, startPoint y: 436, endPoint x: 834, endPoint y: 452, distance: 16.0
click at [834, 436] on input "0,0.236,0.382,0.5,0.618,1" at bounding box center [783, 440] width 285 height 23
type input "0,0.236,0.382,0.5,0.618,1,.786"
click at [904, 477] on button "Save" at bounding box center [910, 487] width 38 height 23
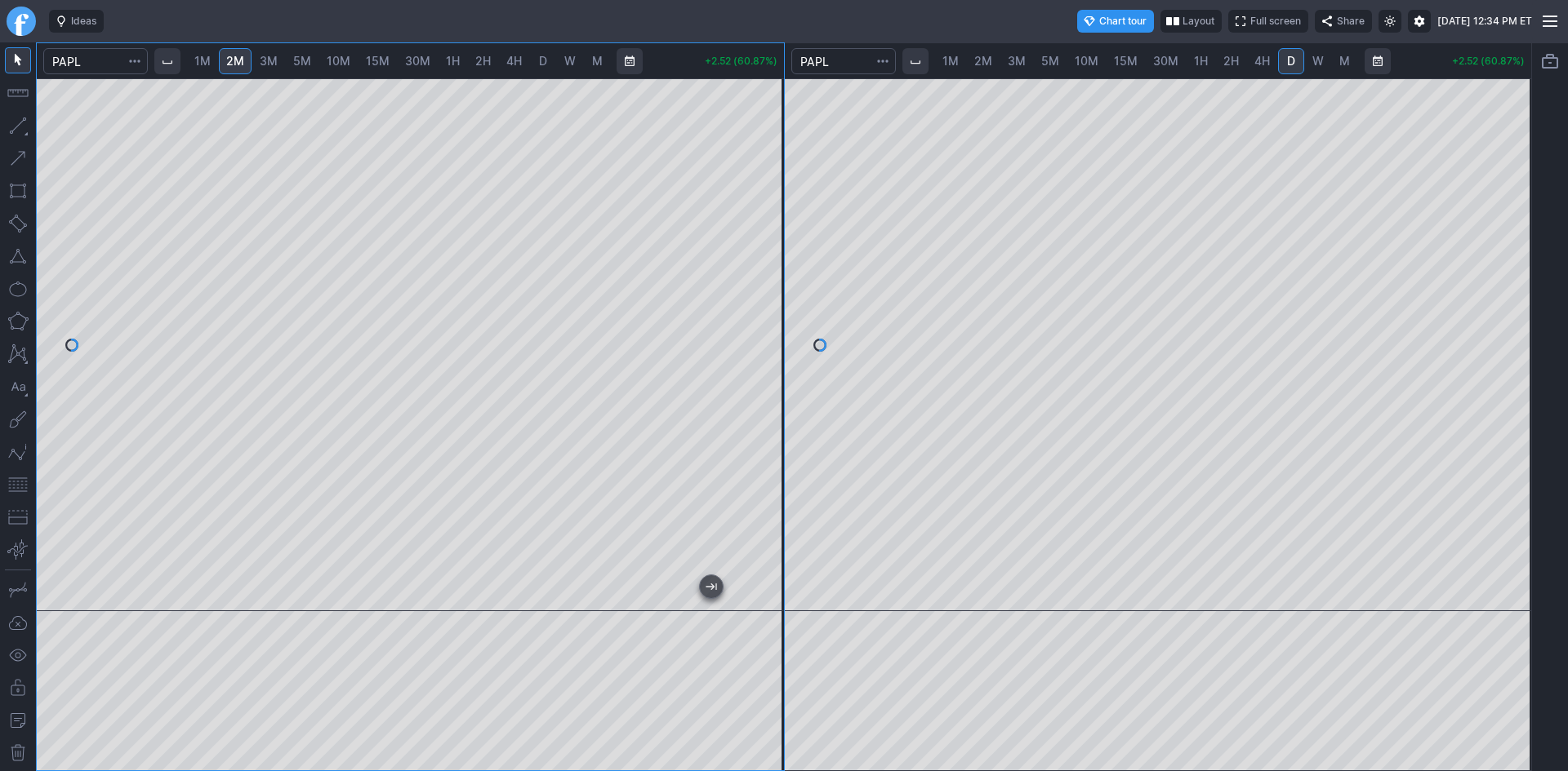
click at [706, 581] on div at bounding box center [410, 345] width 747 height 533
click at [1117, 57] on span "15M" at bounding box center [1125, 61] width 23 height 14
click at [1171, 64] on span "30M" at bounding box center [1165, 61] width 25 height 14
click at [1089, 65] on span "10M" at bounding box center [1087, 61] width 23 height 14
drag, startPoint x: 1519, startPoint y: 191, endPoint x: 1496, endPoint y: 278, distance: 90.0
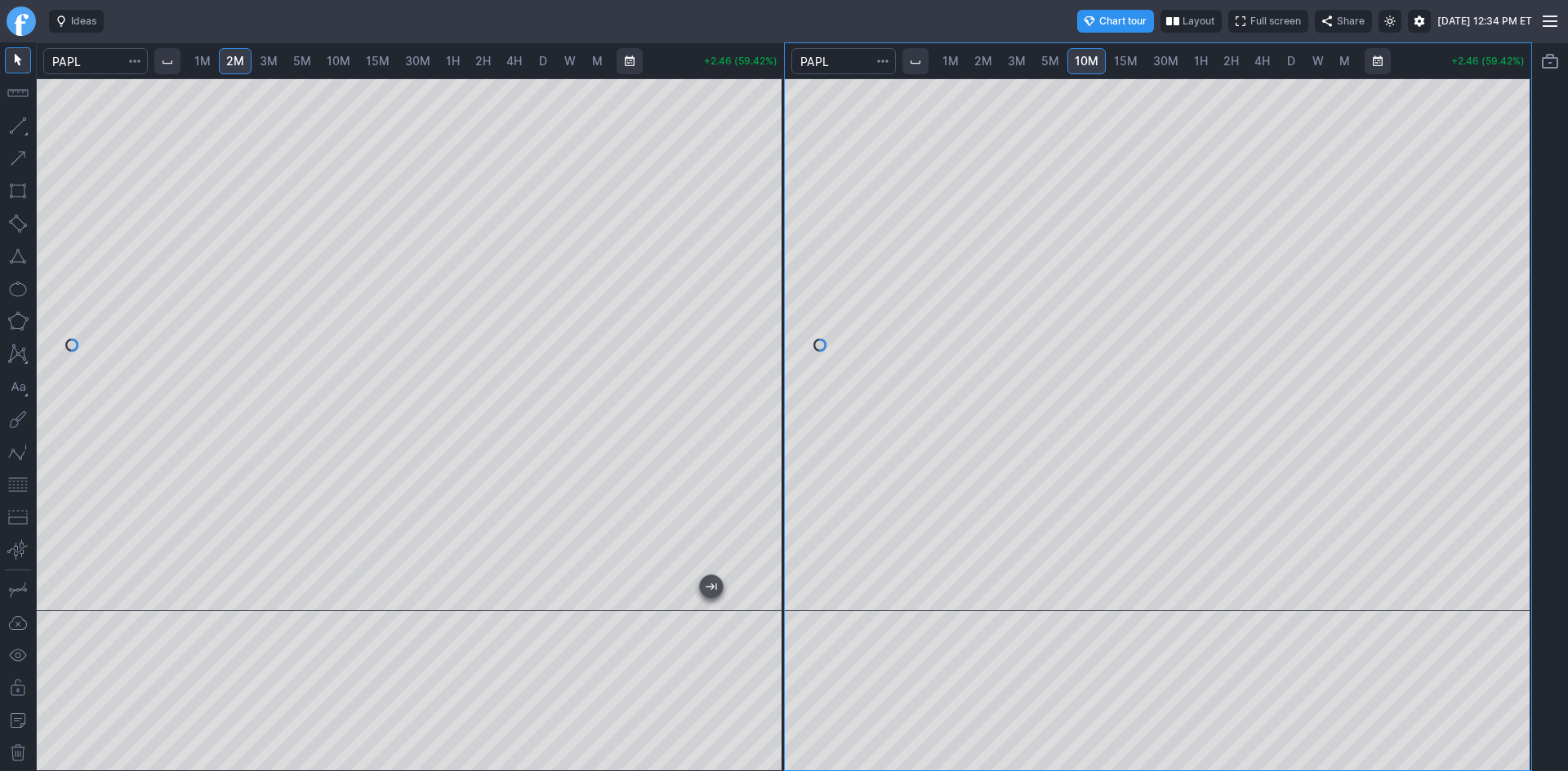
click at [1516, 273] on div at bounding box center [1513, 341] width 34 height 492
drag, startPoint x: 18, startPoint y: 491, endPoint x: 33, endPoint y: 486, distance: 15.8
click at [18, 490] on button "button" at bounding box center [17, 484] width 26 height 26
click at [1155, 63] on span "30M" at bounding box center [1165, 61] width 25 height 14
drag, startPoint x: 1505, startPoint y: 184, endPoint x: 1519, endPoint y: 296, distance: 112.9
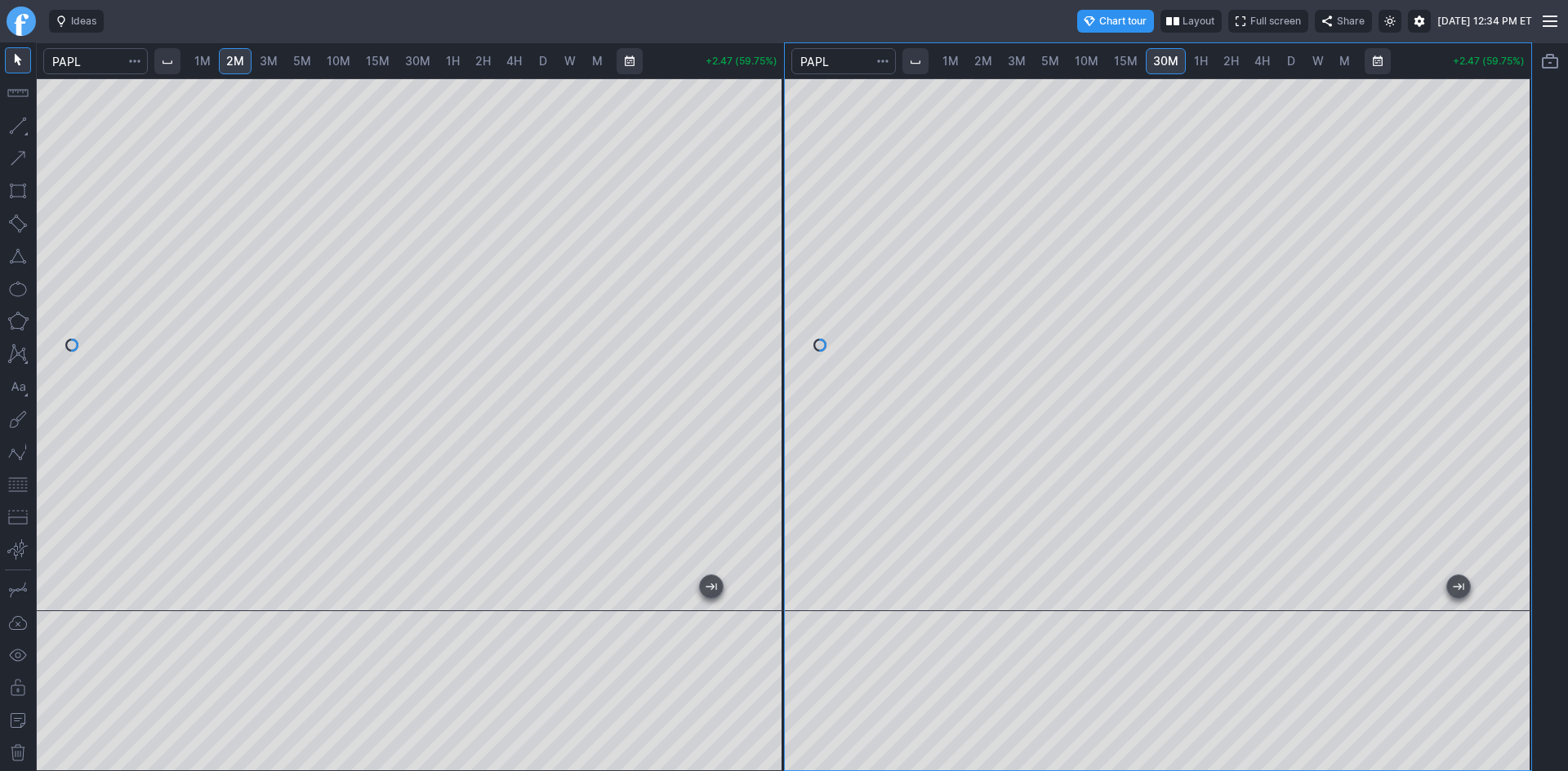
click at [1519, 296] on div at bounding box center [1513, 341] width 34 height 492
drag, startPoint x: 1202, startPoint y: 61, endPoint x: 1211, endPoint y: 77, distance: 18.4
click at [1202, 61] on span "1H" at bounding box center [1201, 61] width 14 height 14
drag, startPoint x: 1507, startPoint y: 218, endPoint x: 1508, endPoint y: 337, distance: 119.0
click at [1513, 337] on div at bounding box center [1513, 341] width 34 height 492
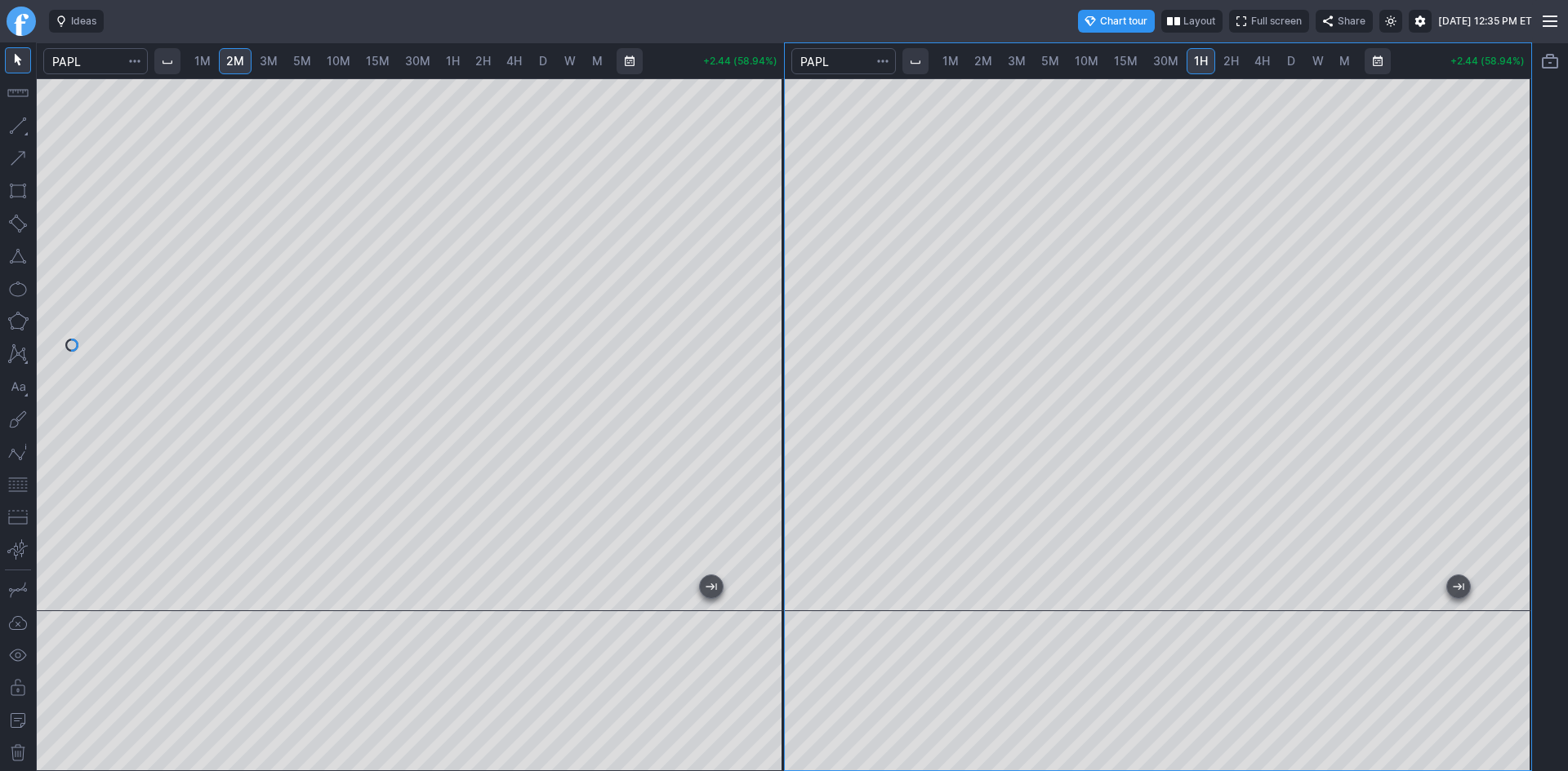
drag, startPoint x: 19, startPoint y: 483, endPoint x: 41, endPoint y: 465, distance: 28.4
click at [20, 482] on button "button" at bounding box center [17, 484] width 26 height 26
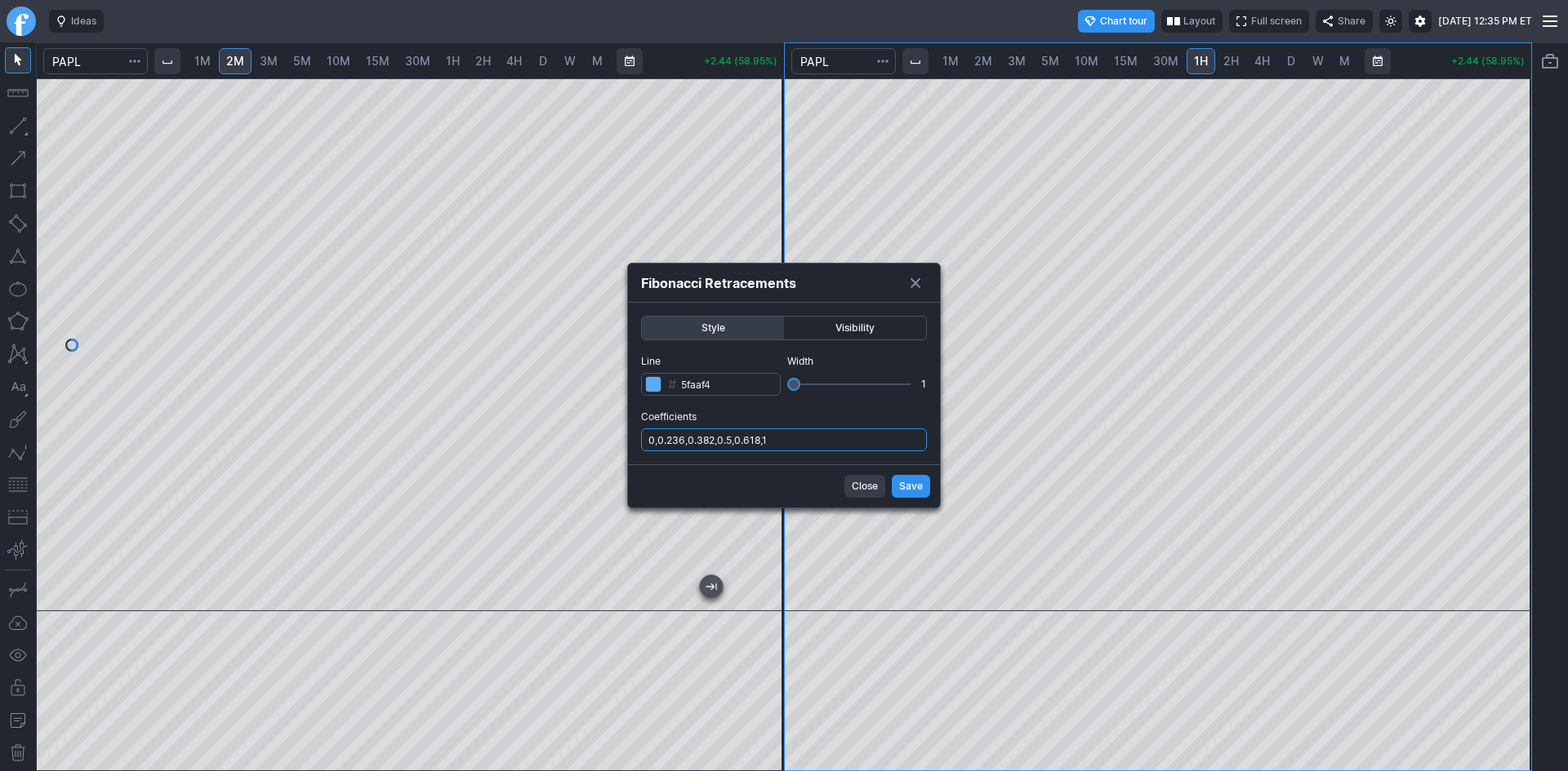
drag, startPoint x: 847, startPoint y: 441, endPoint x: 846, endPoint y: 452, distance: 11.0
click at [848, 444] on input "0,0.236,0.382,0.5,0.618,1" at bounding box center [783, 440] width 285 height 23
type input "0,0.236,0.382,0.5,0.618,1,.786"
click at [893, 479] on button "Save" at bounding box center [910, 487] width 38 height 23
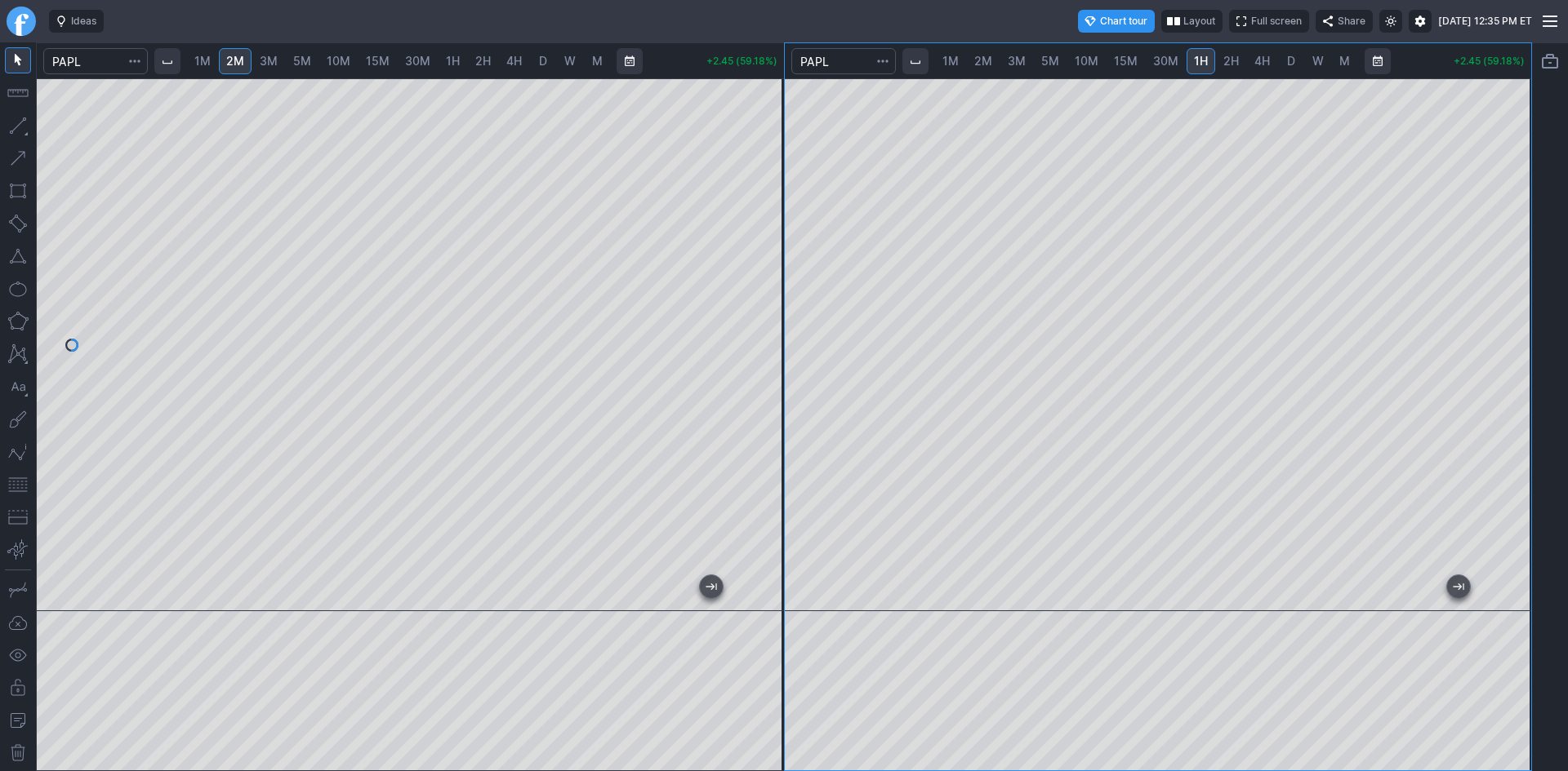
drag, startPoint x: 1496, startPoint y: 292, endPoint x: 1510, endPoint y: 272, distance: 24.4
click at [1510, 272] on div at bounding box center [1513, 341] width 34 height 492
click at [1219, 607] on div at bounding box center [1158, 345] width 747 height 533
